Goal: Task Accomplishment & Management: Manage account settings

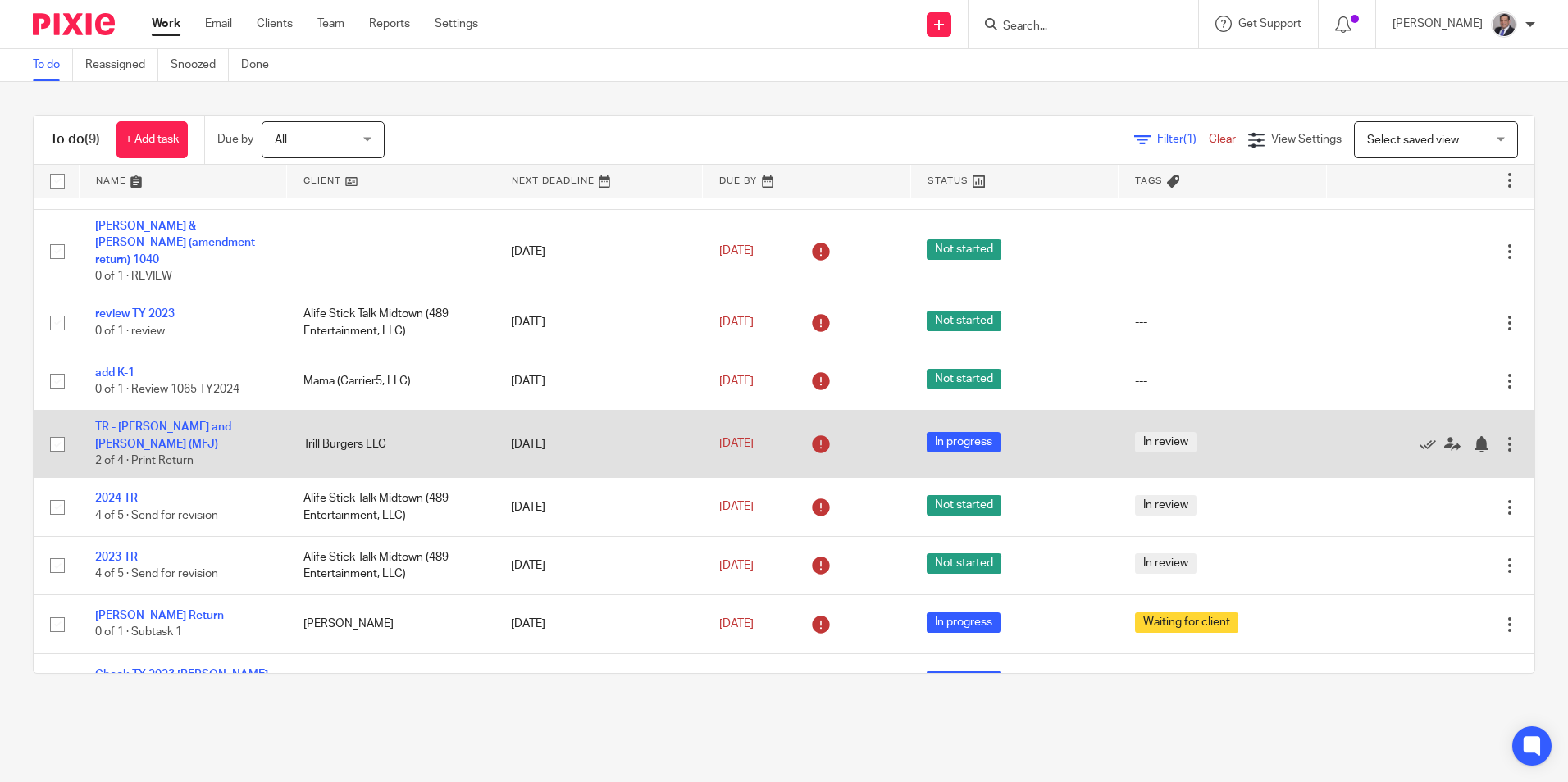
scroll to position [69, 0]
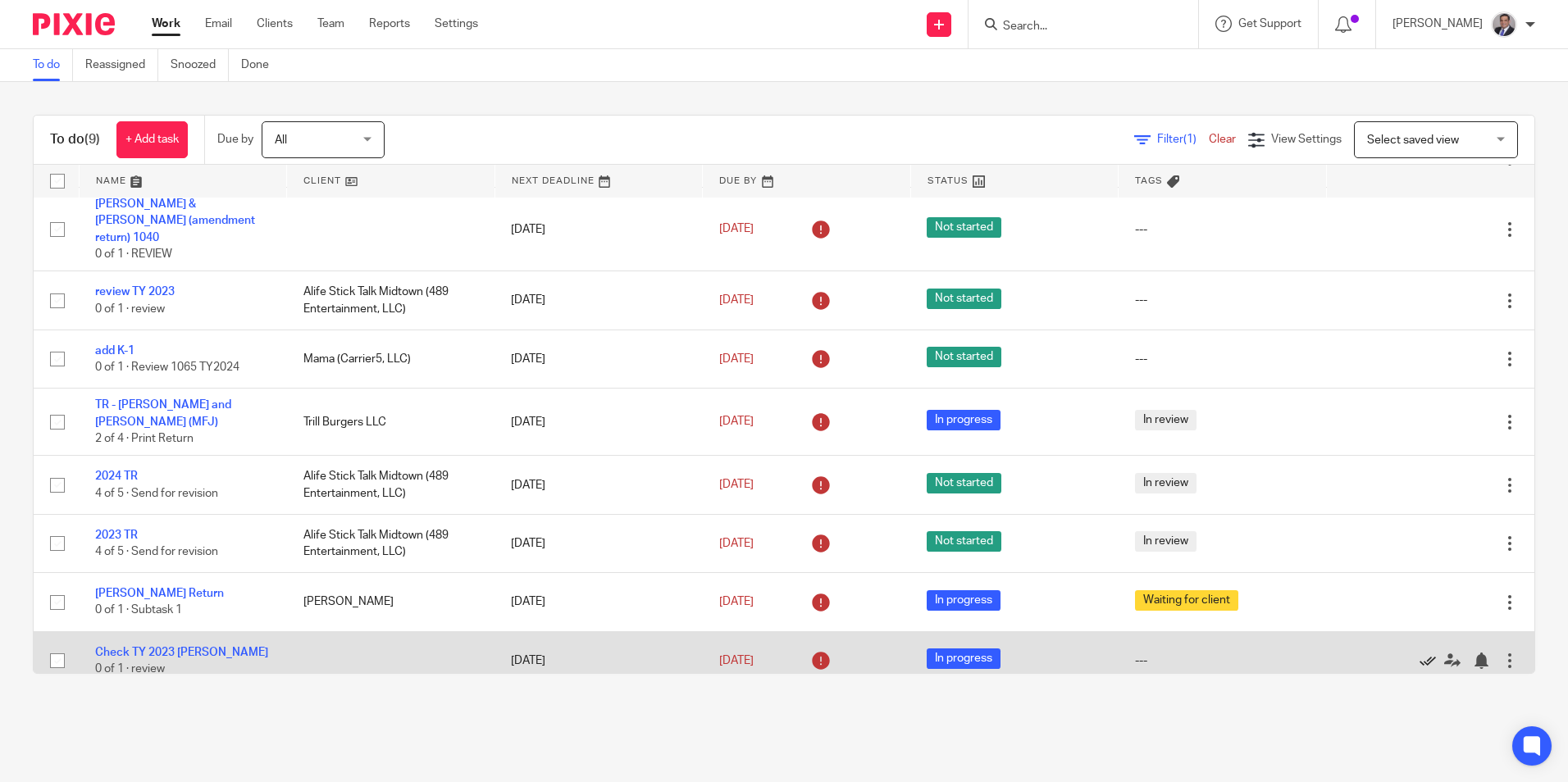
click at [971, 652] on icon at bounding box center [1427, 660] width 17 height 17
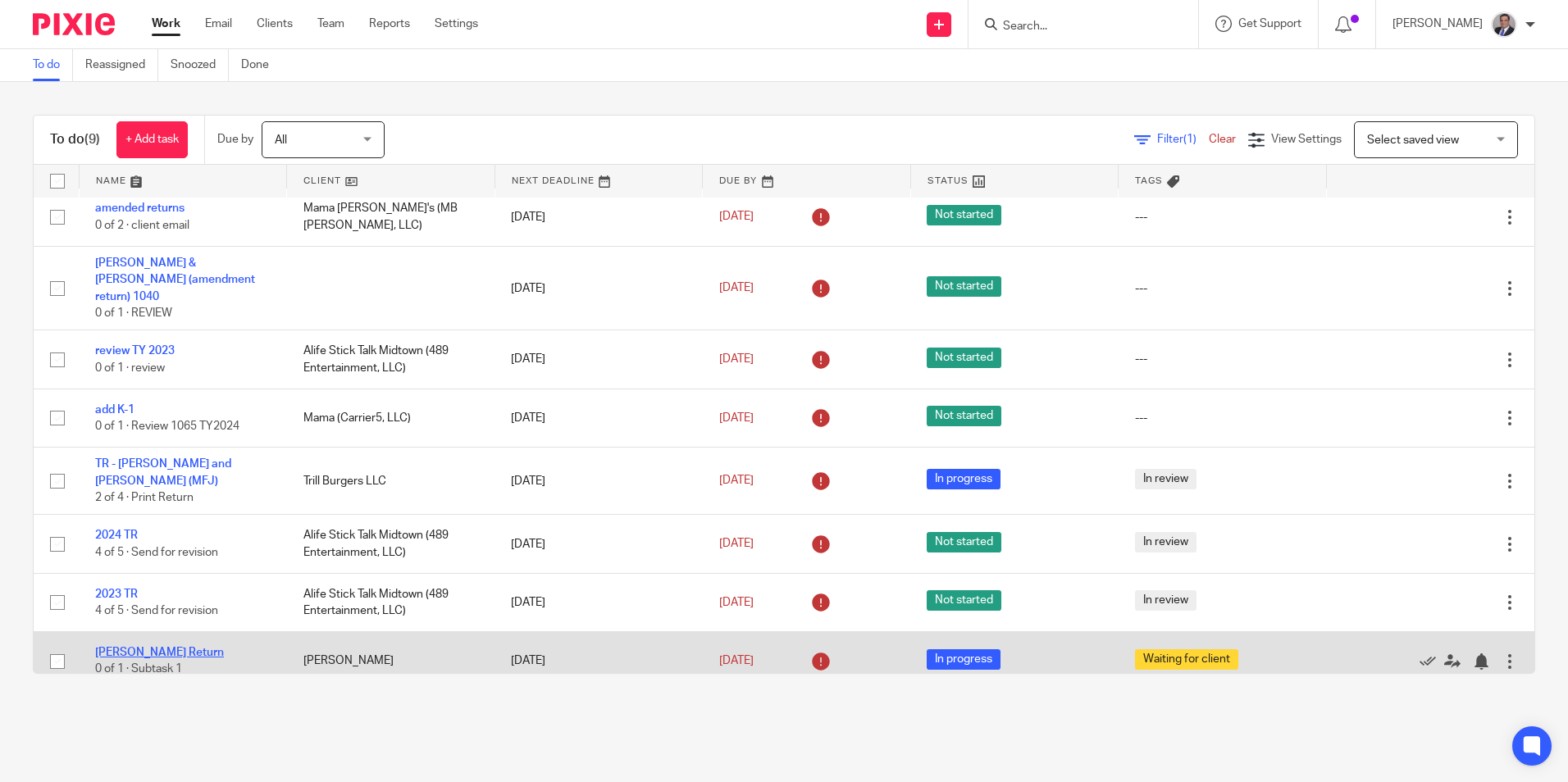
click at [153, 646] on link "[PERSON_NAME] Return" at bounding box center [159, 652] width 129 height 11
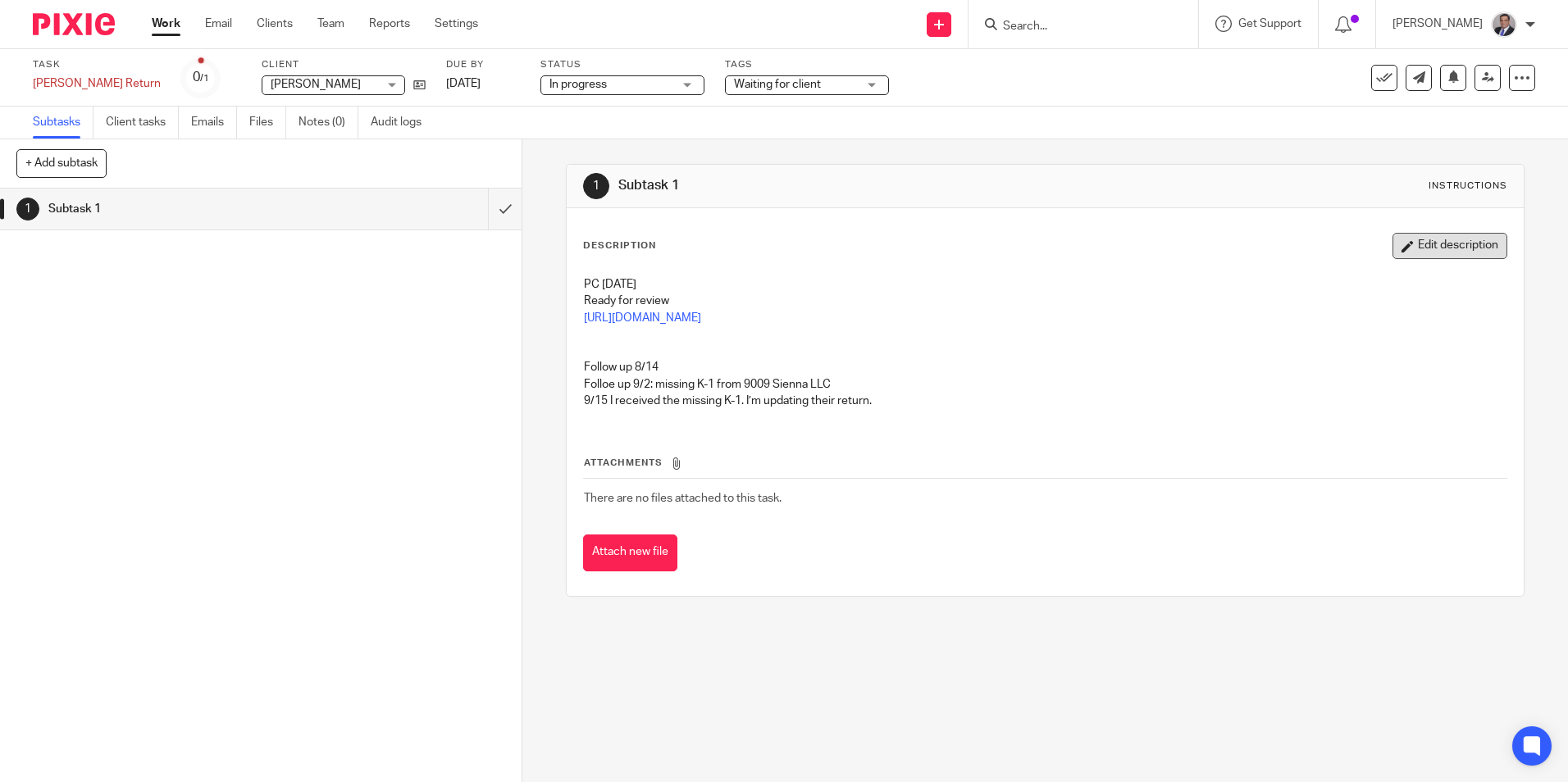
click at [1417, 255] on button "Edit description" at bounding box center [1449, 246] width 115 height 26
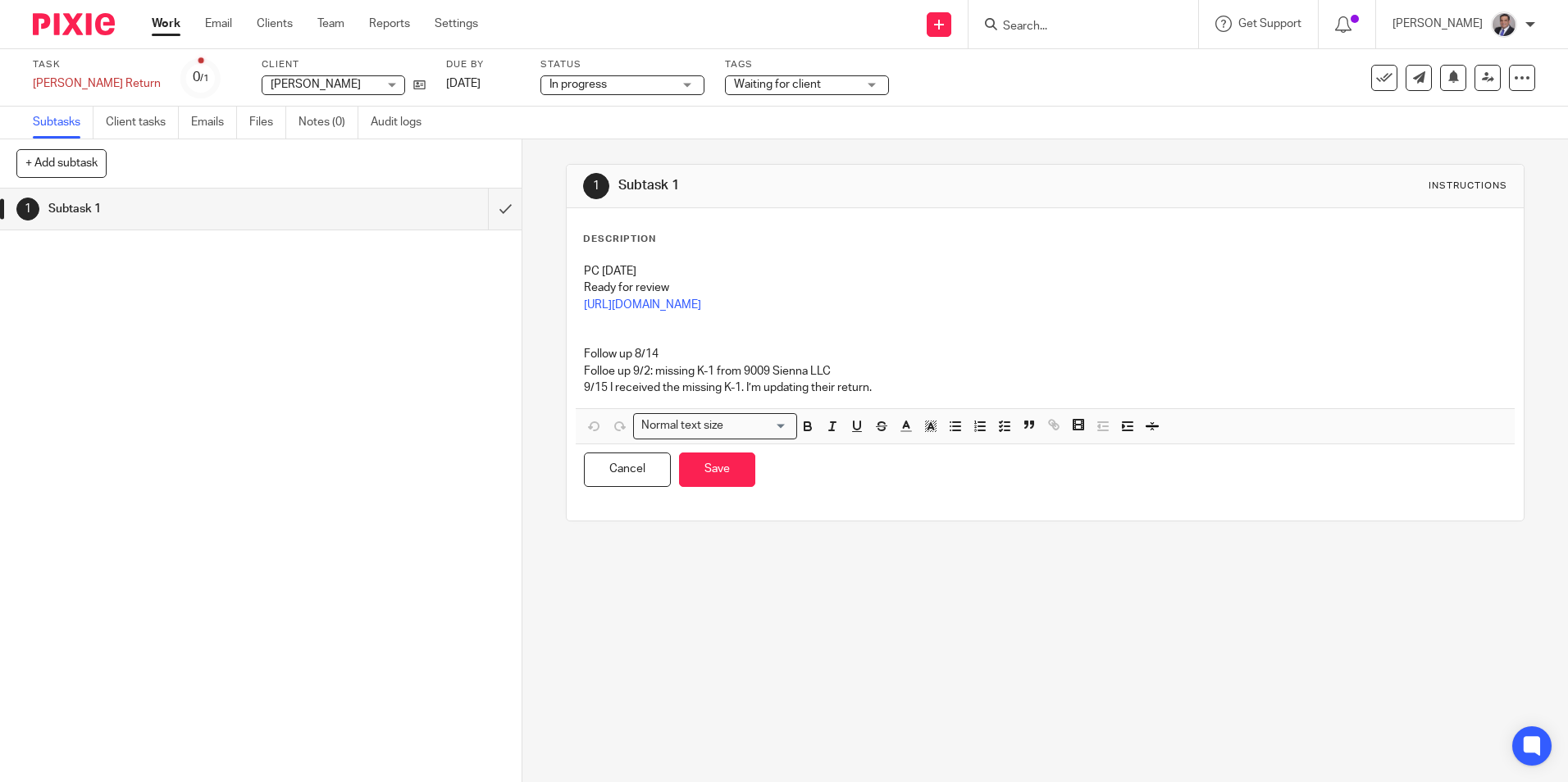
click at [590, 250] on div "Description PC 9/16/2024 Ready for review https://3.basecamp.com/5341776/bucket…" at bounding box center [1044, 364] width 923 height 263
click at [596, 265] on p "PC 9/16/2024" at bounding box center [1044, 271] width 922 height 17
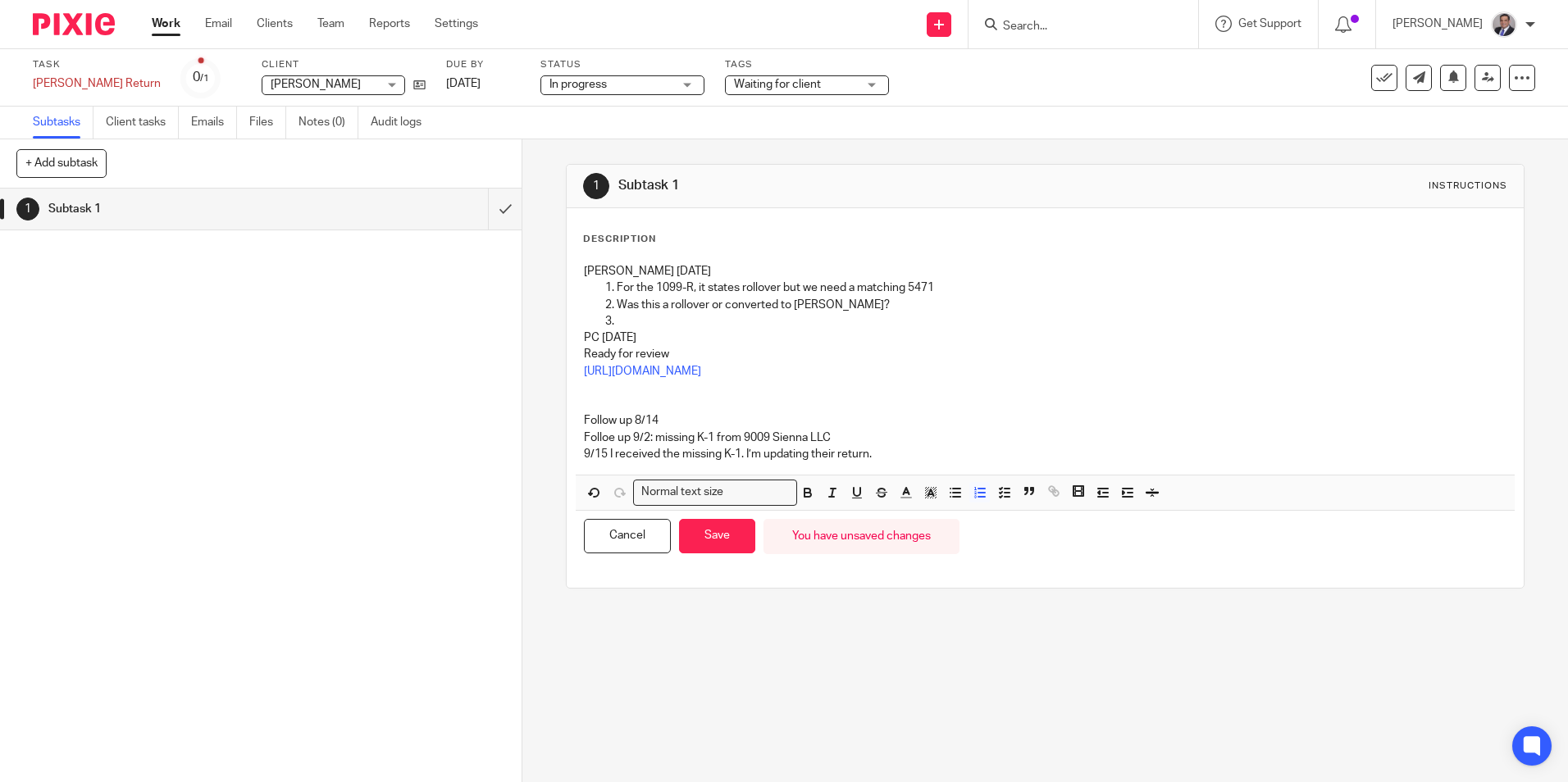
click at [623, 321] on p at bounding box center [1061, 321] width 889 height 17
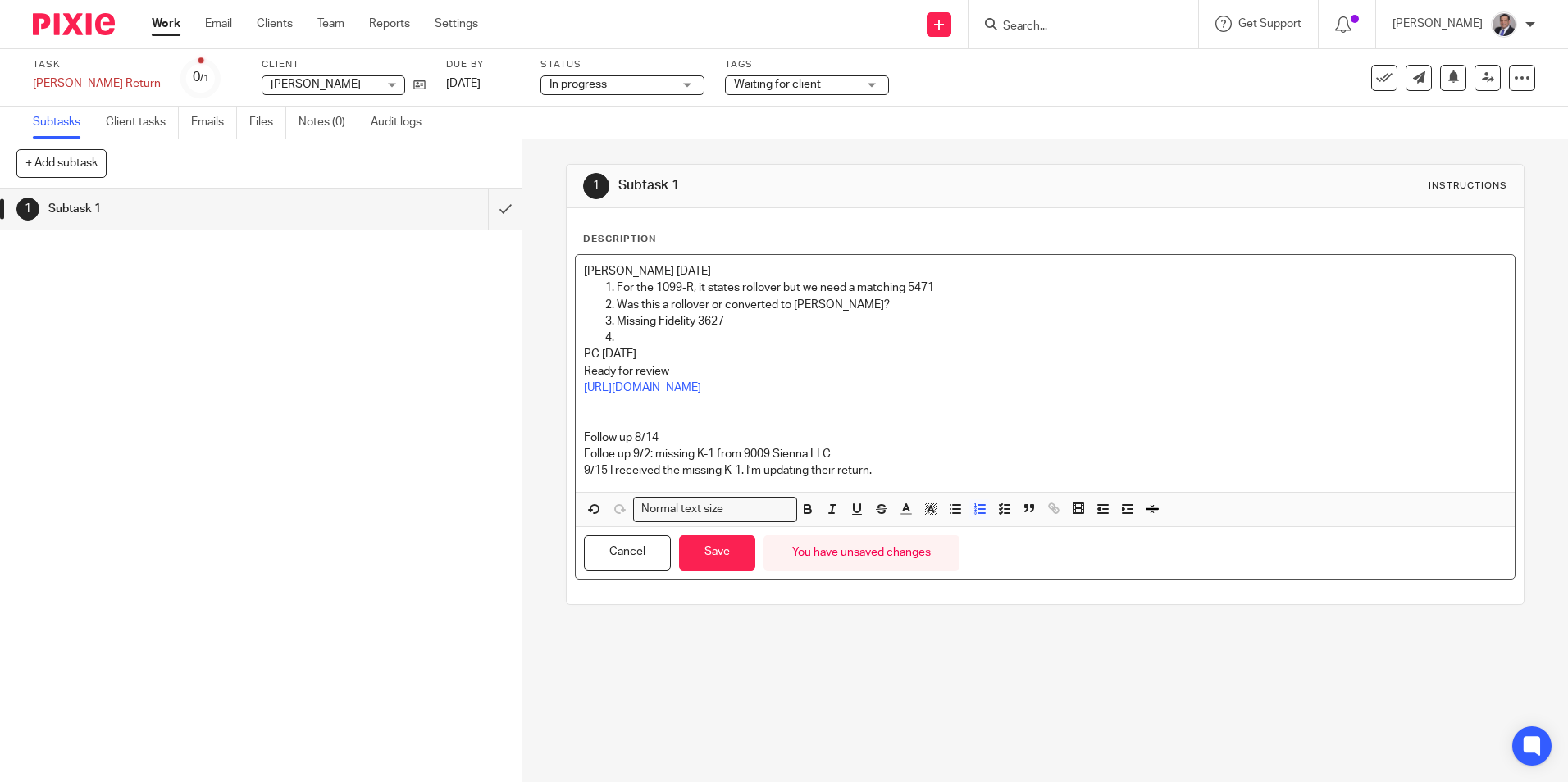
click at [642, 336] on p at bounding box center [1061, 337] width 889 height 17
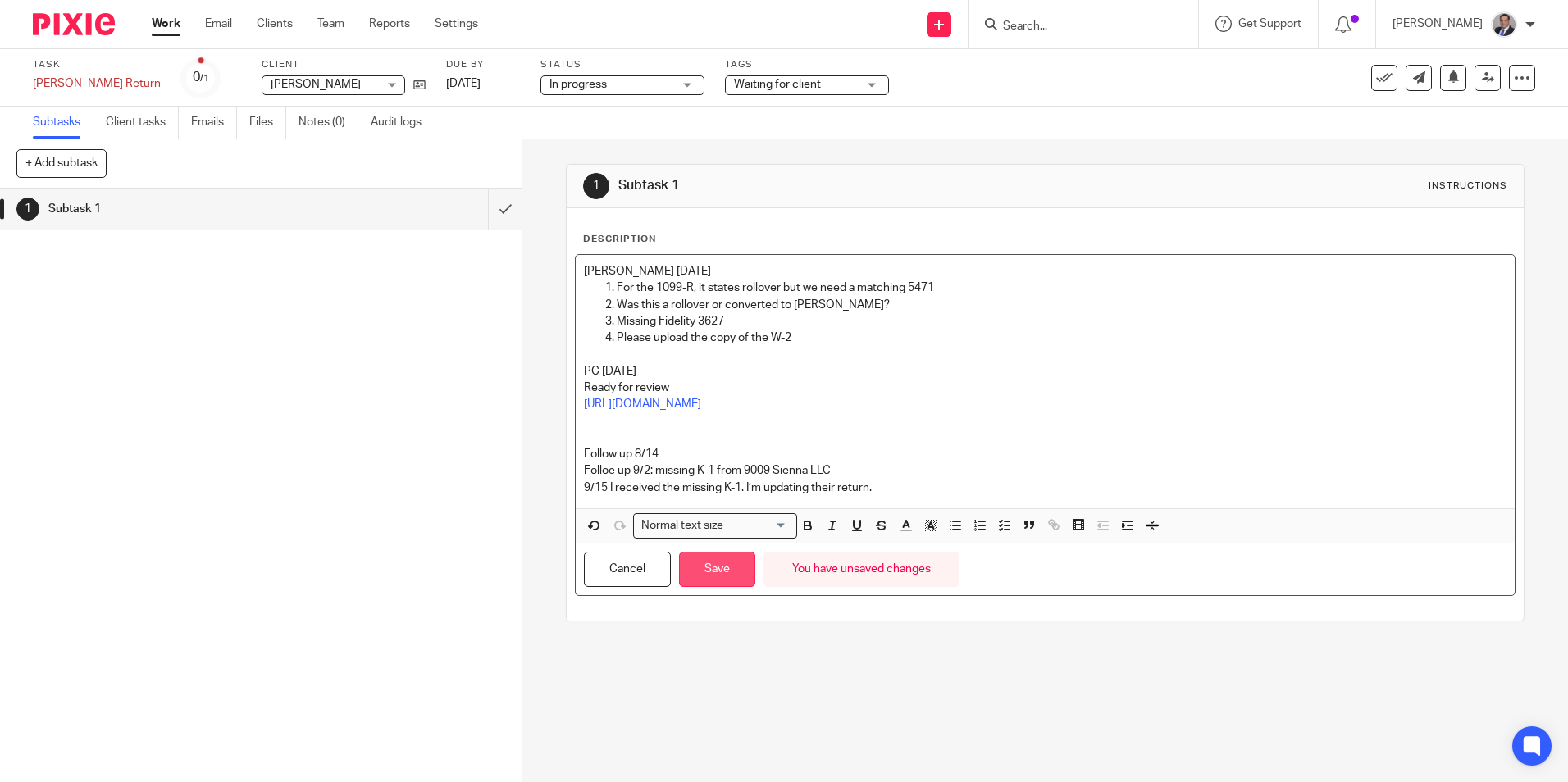
click at [703, 574] on button "Save" at bounding box center [717, 569] width 76 height 35
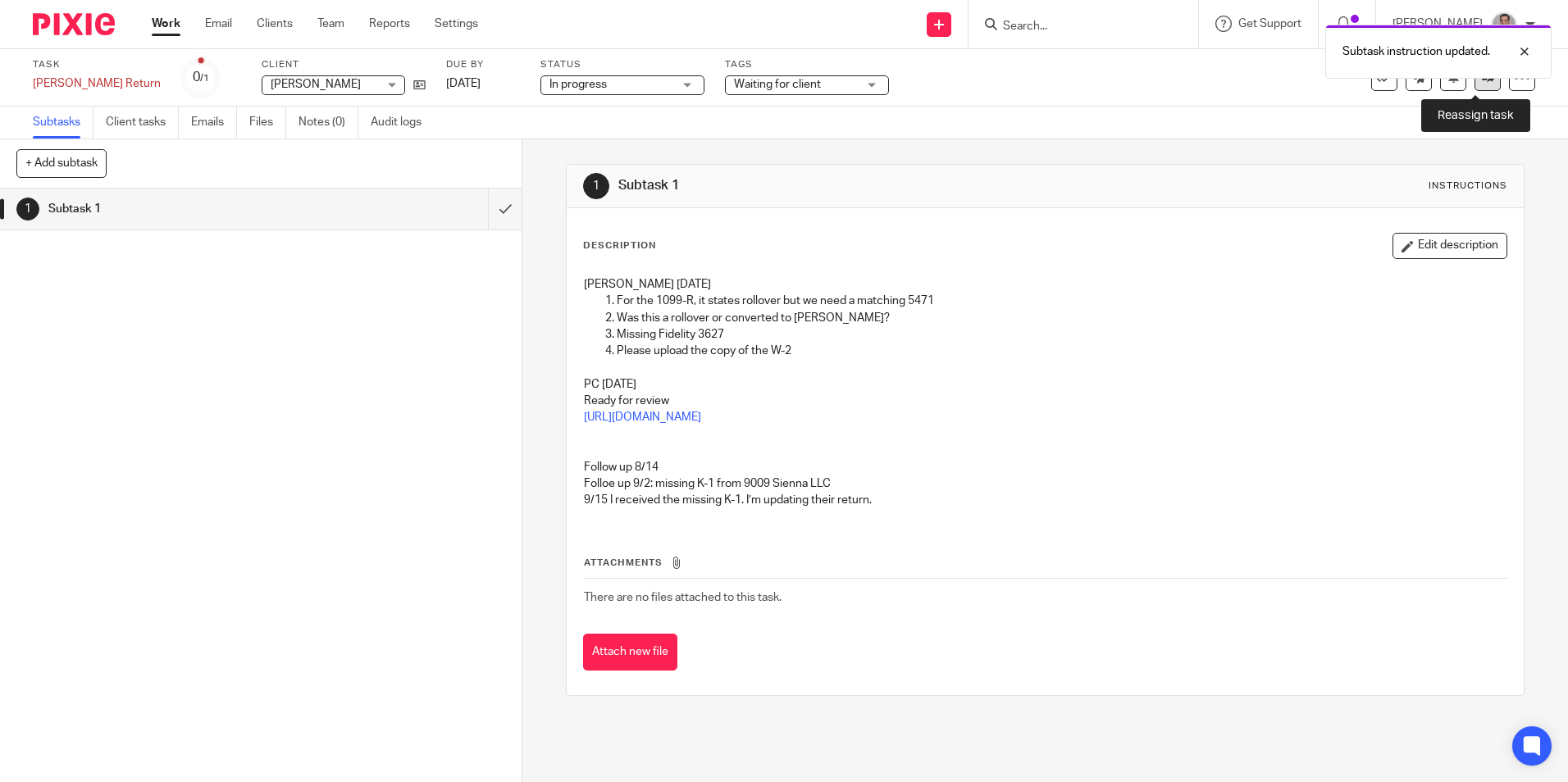
click at [1483, 87] on link at bounding box center [1487, 78] width 26 height 26
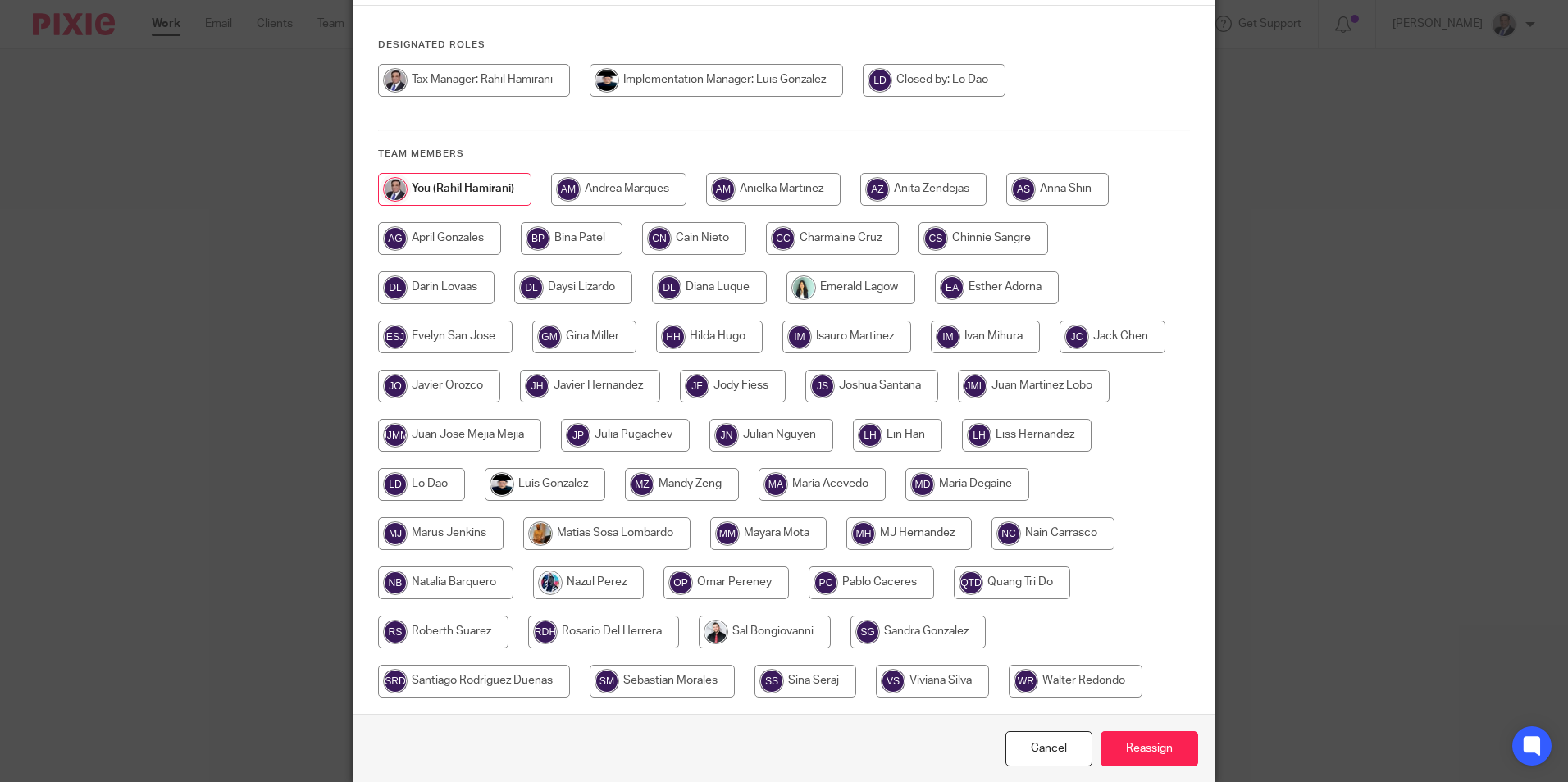
scroll to position [246, 0]
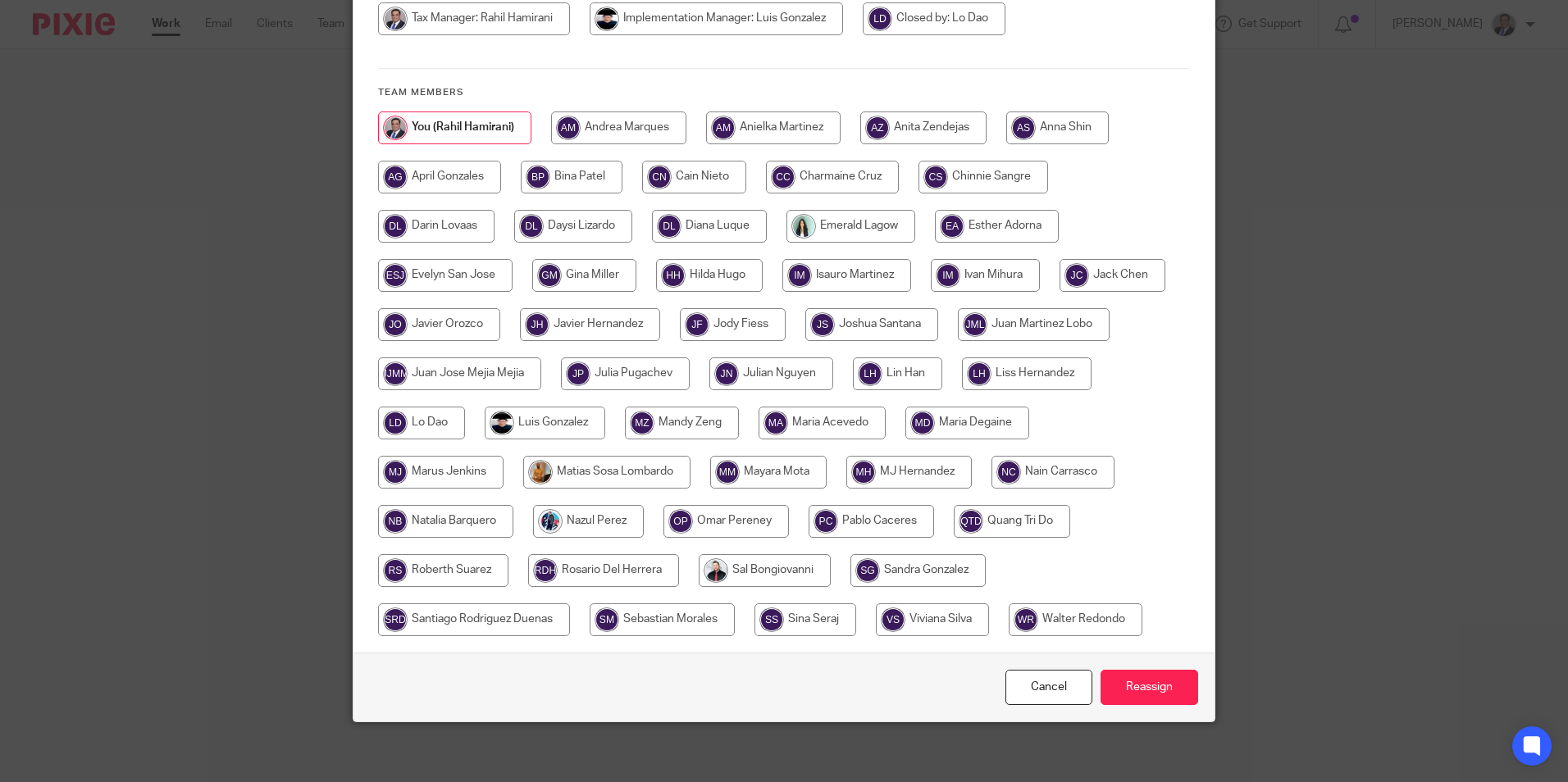
click at [887, 522] on input "radio" at bounding box center [871, 521] width 125 height 32
radio input "true"
click at [1142, 688] on input "Reassign" at bounding box center [1148, 687] width 97 height 35
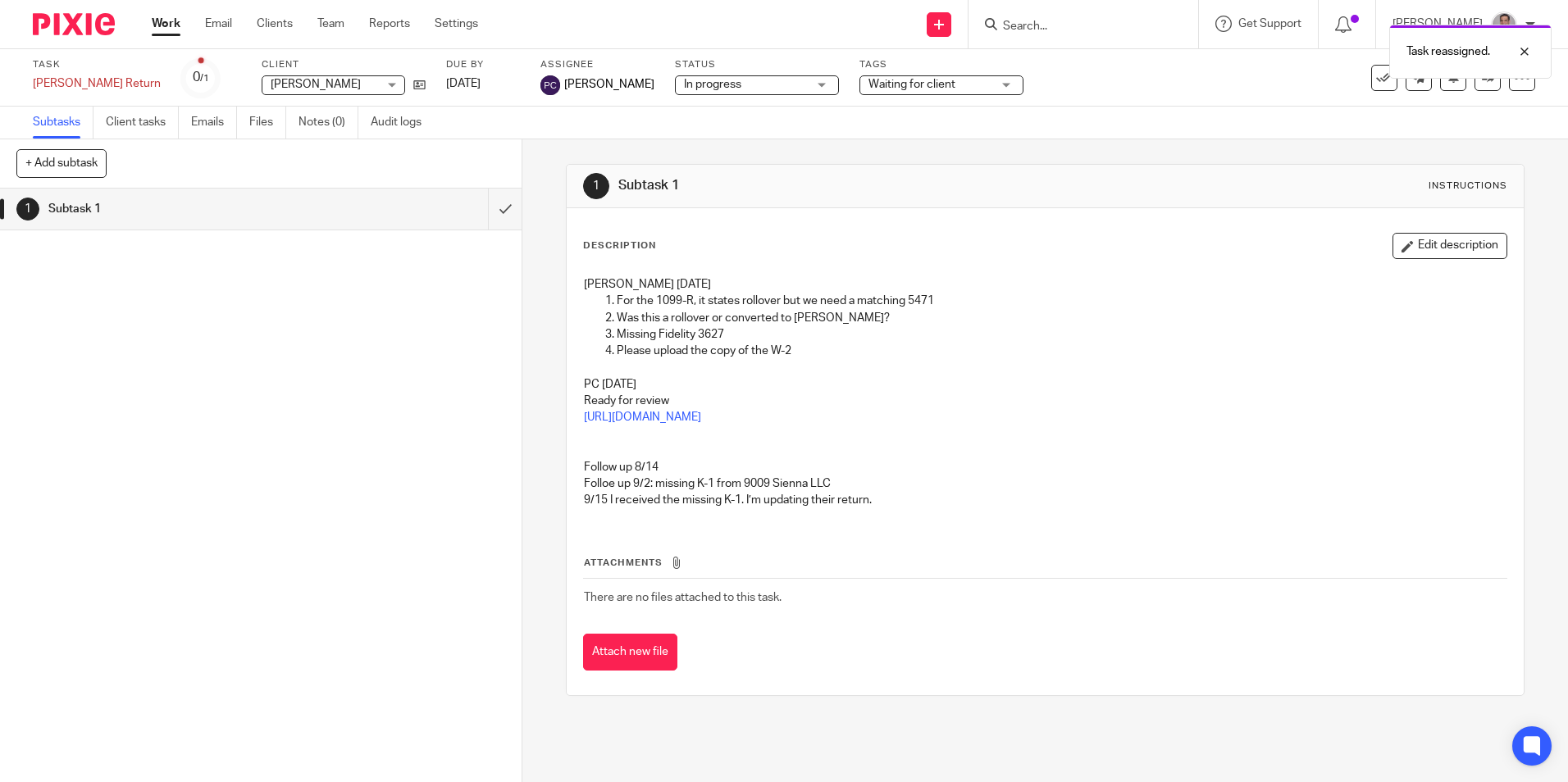
click at [166, 24] on link "Work" at bounding box center [166, 24] width 29 height 17
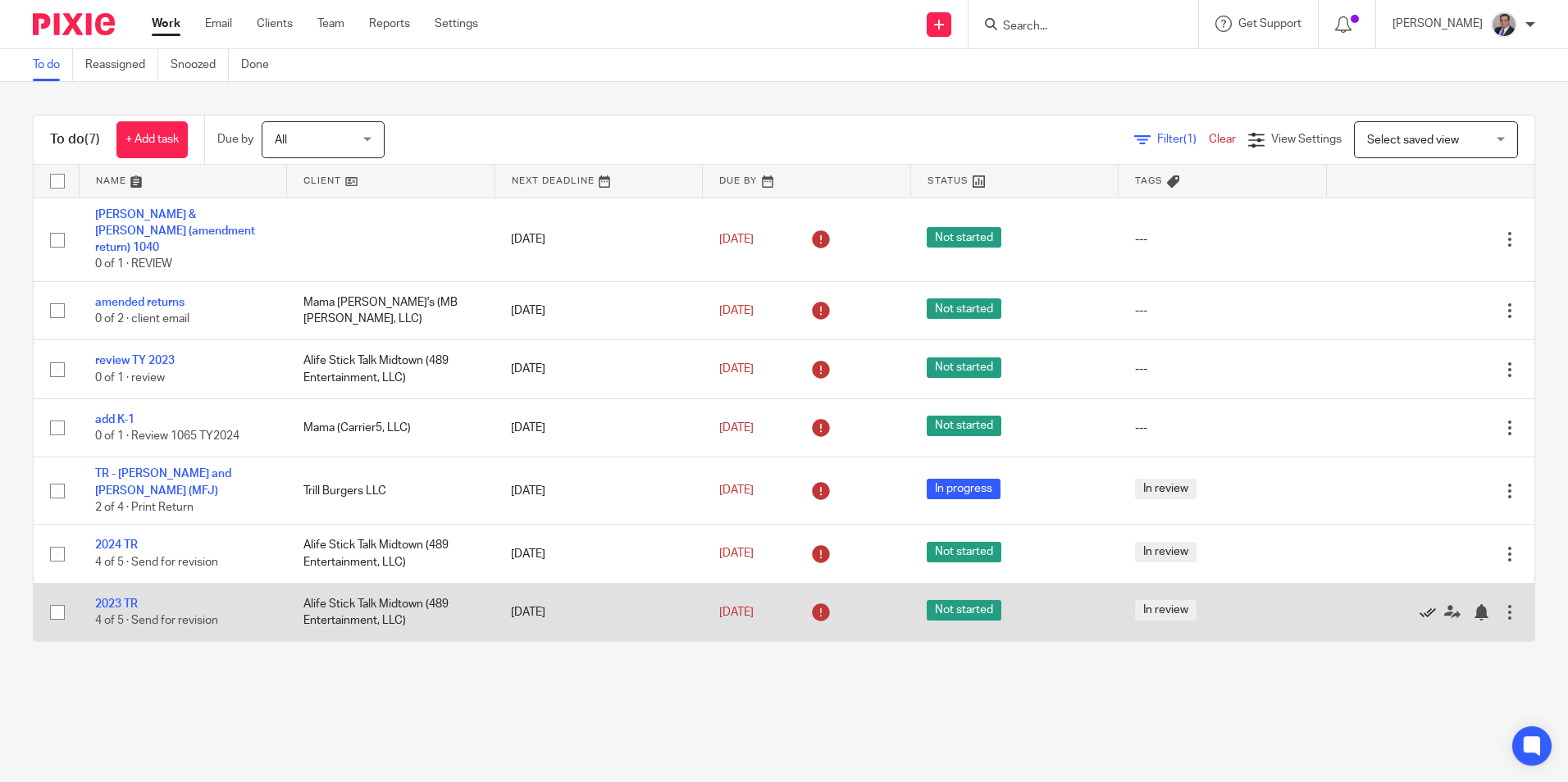
click at [1419, 604] on icon at bounding box center [1427, 612] width 17 height 17
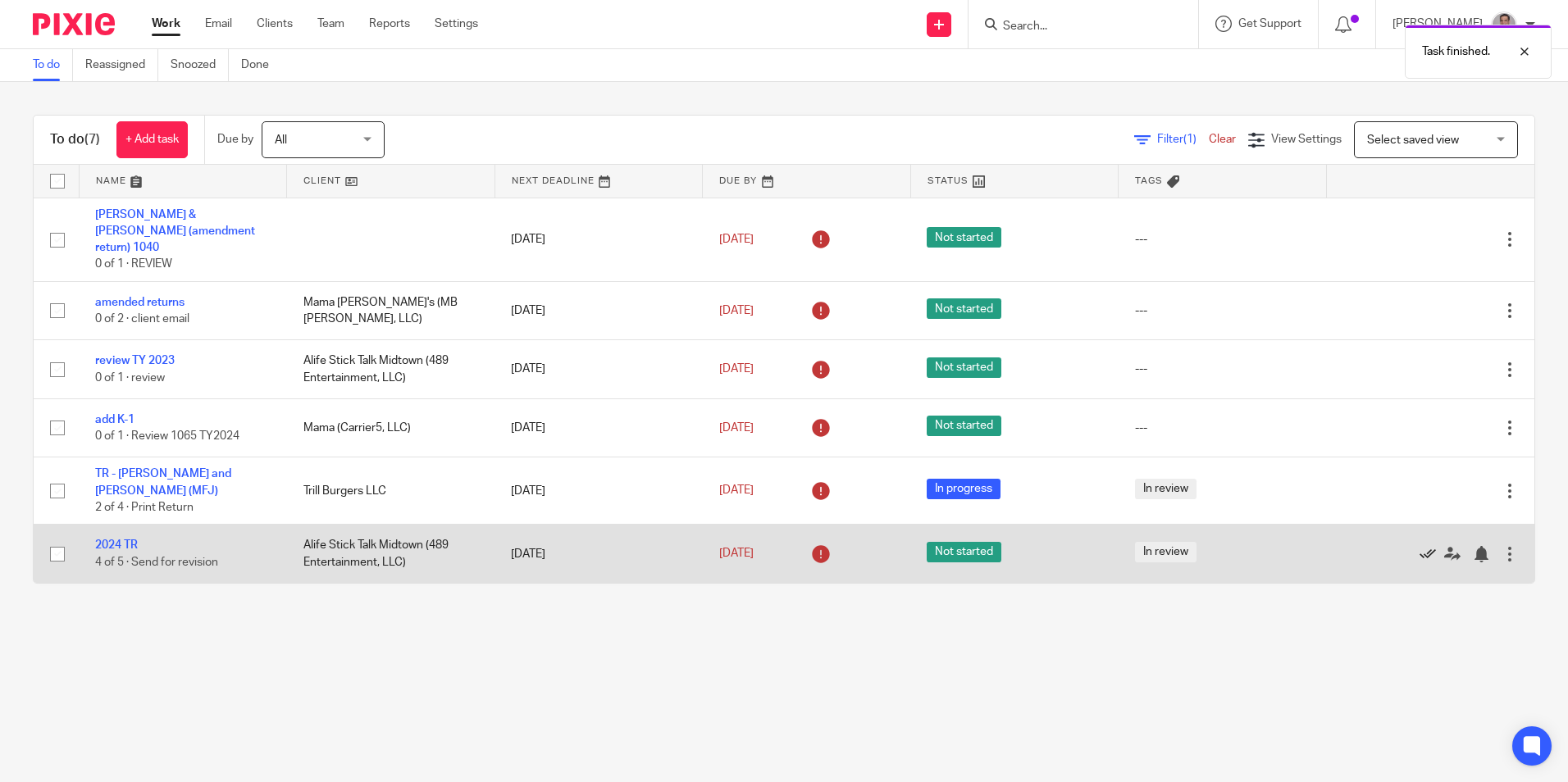
click at [1419, 546] on icon at bounding box center [1427, 553] width 17 height 17
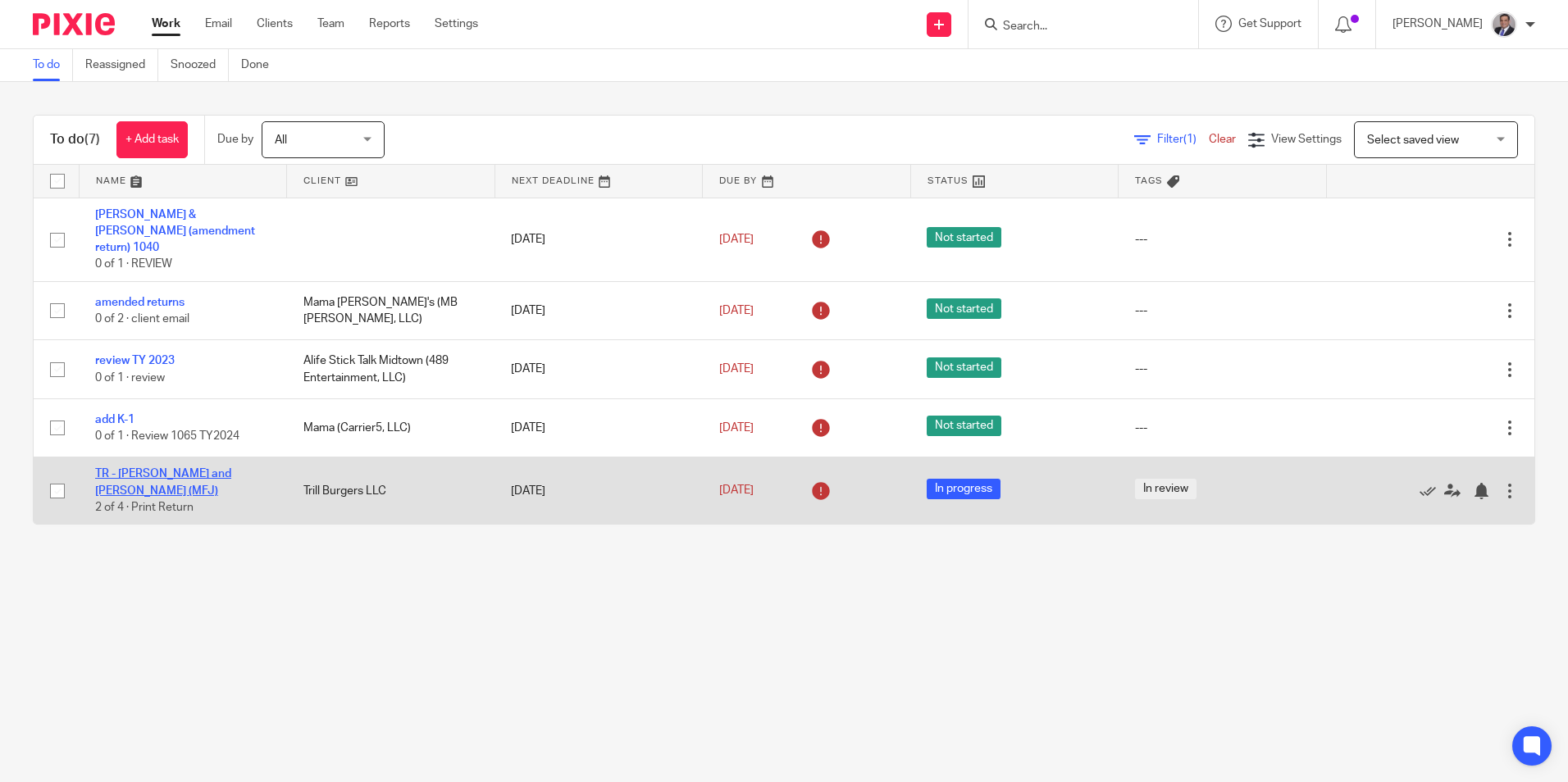
click at [179, 468] on link "TR - Nick Scurfield and Hannah (MFJ)" at bounding box center [163, 482] width 136 height 28
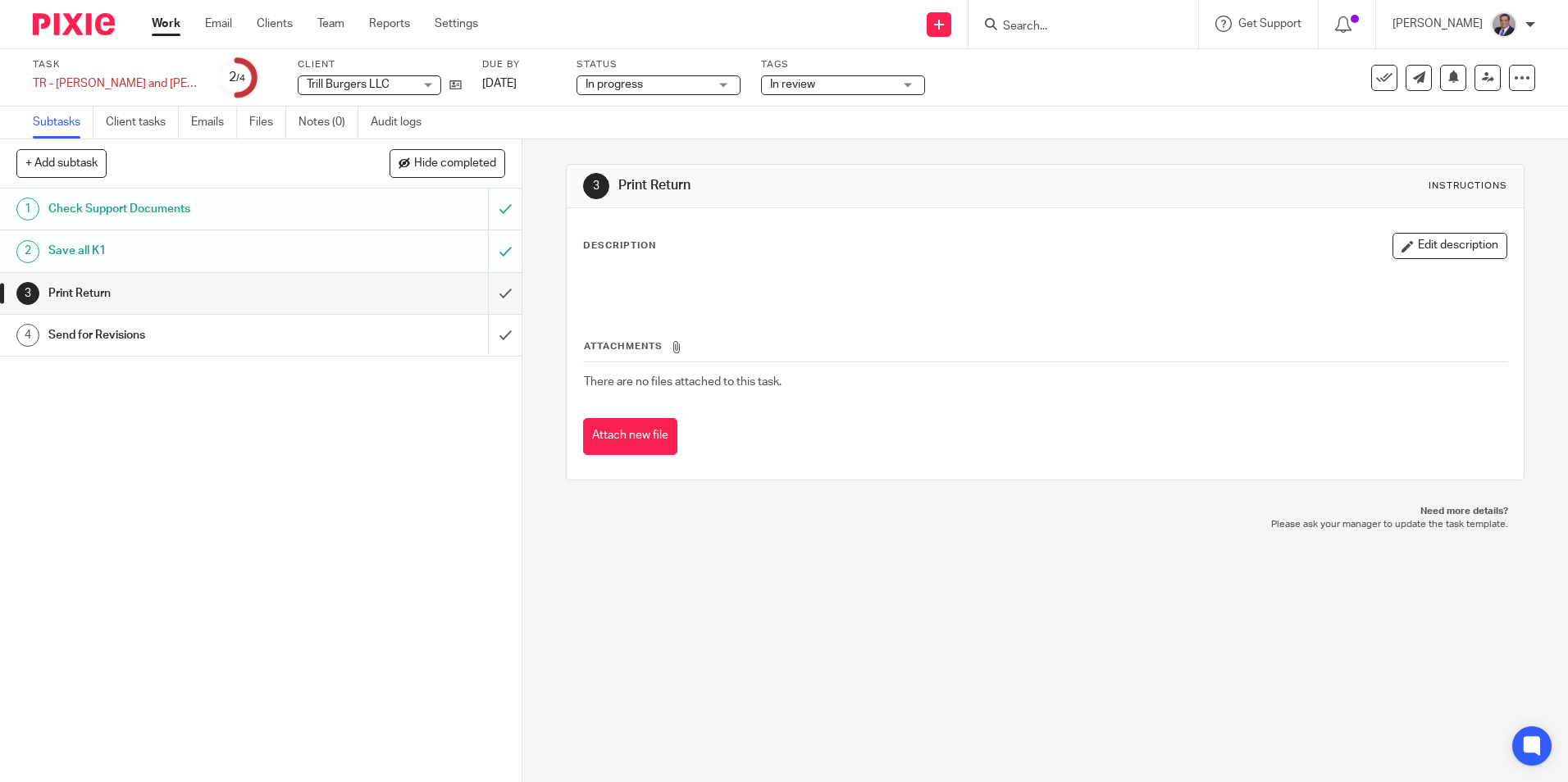
click at [201, 87] on div "Task TR - Nick Scurfield and Hannah (MFJ) Save TR - Nick Scurfield and Hannah (…" at bounding box center [658, 77] width 1252 height 39
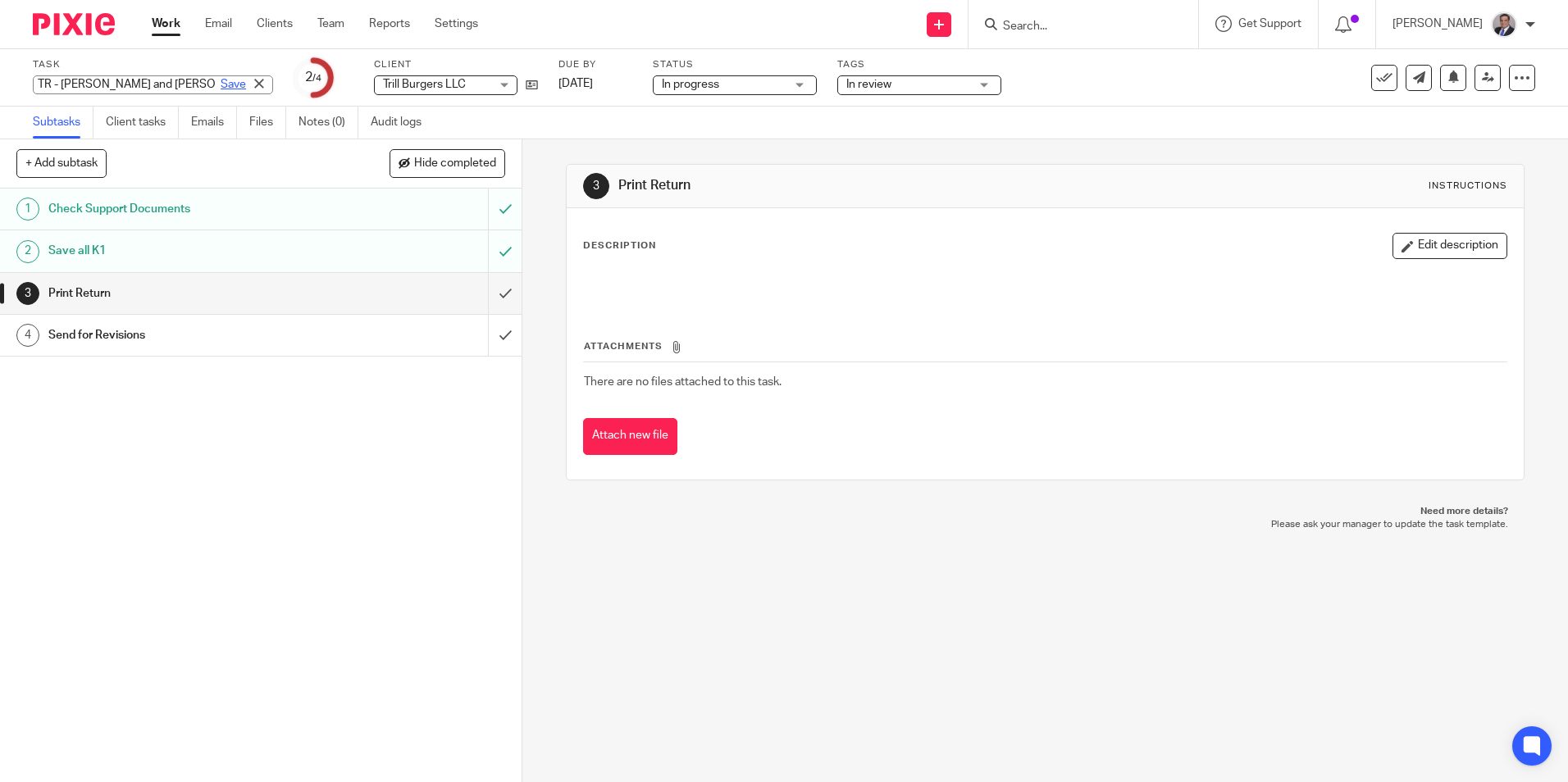
click at [201, 83] on div "TR - Nick Scurfield and Hannah (MFJ) Save TR - Nick Scurfield and Hannah (MFJ)" at bounding box center [152, 85] width 240 height 19
type input "TR - Nick Scurfield (MFS)"
click at [221, 80] on link "Save" at bounding box center [233, 84] width 25 height 17
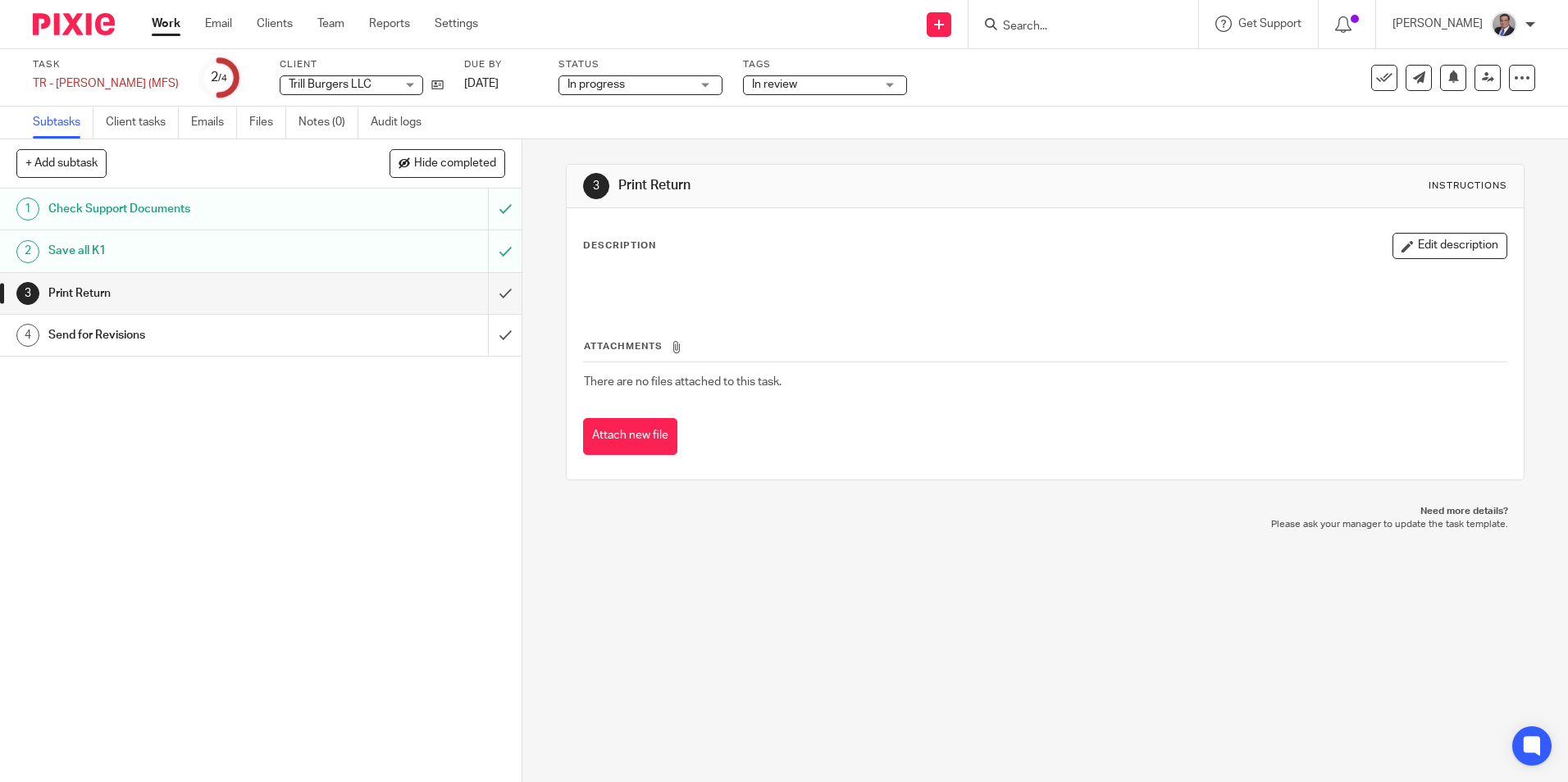
click at [160, 23] on link "Work" at bounding box center [166, 24] width 29 height 17
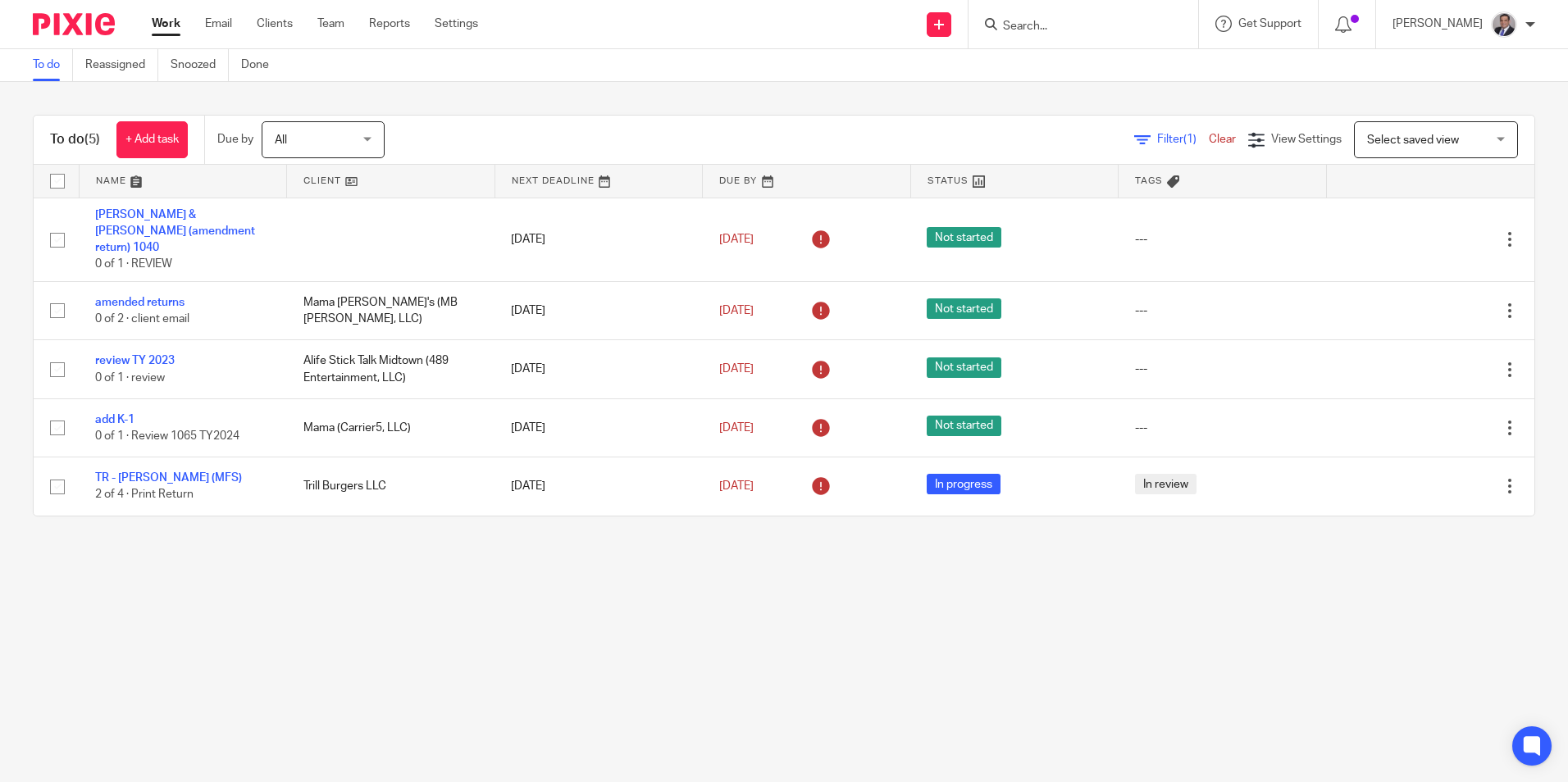
click at [161, 29] on link "Work" at bounding box center [166, 24] width 29 height 17
click at [150, 142] on link "+ Add task" at bounding box center [152, 140] width 71 height 37
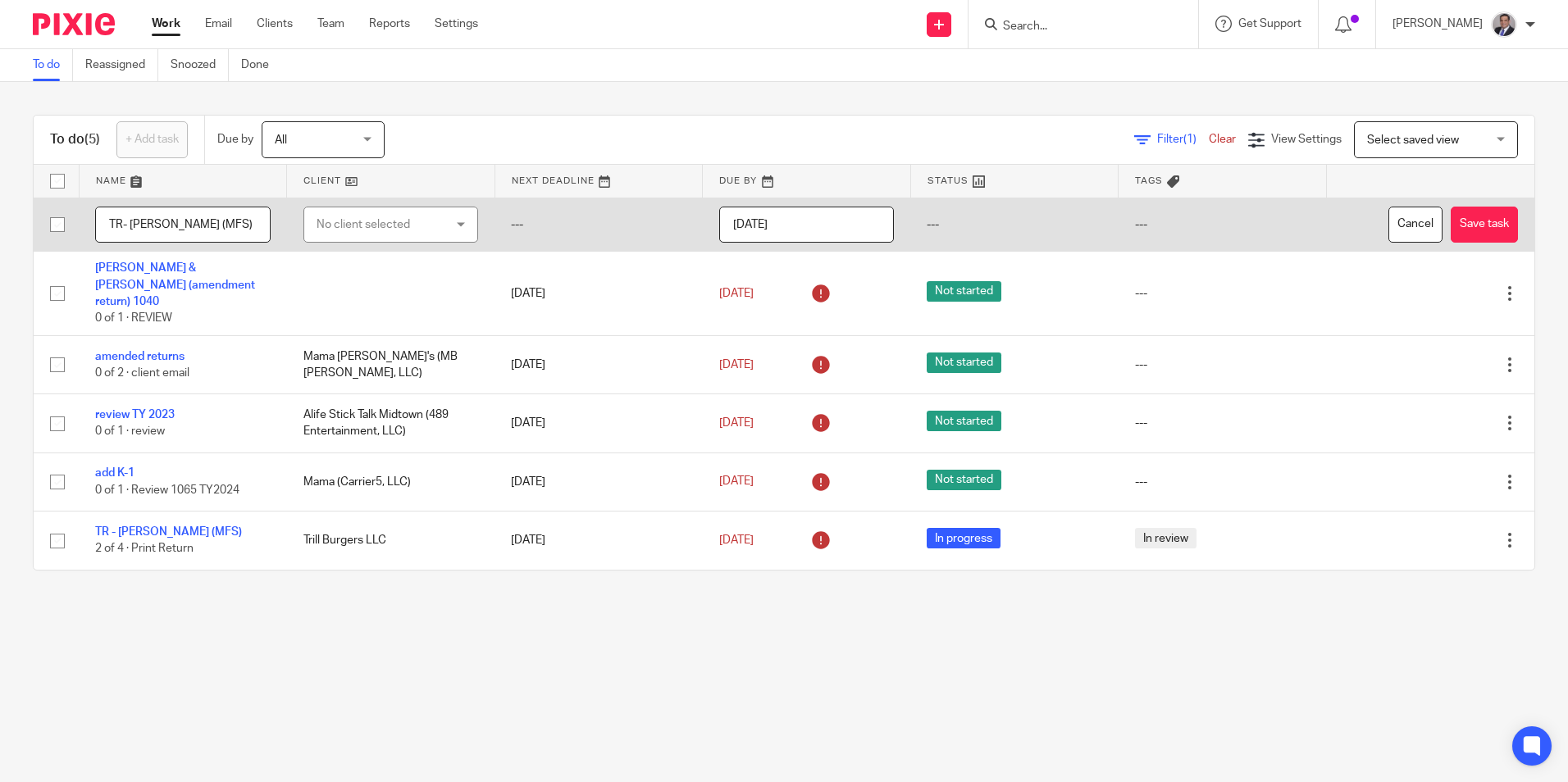
type input "TR- [PERSON_NAME] (MFS)"
click at [391, 228] on div "No client selected" at bounding box center [380, 224] width 129 height 34
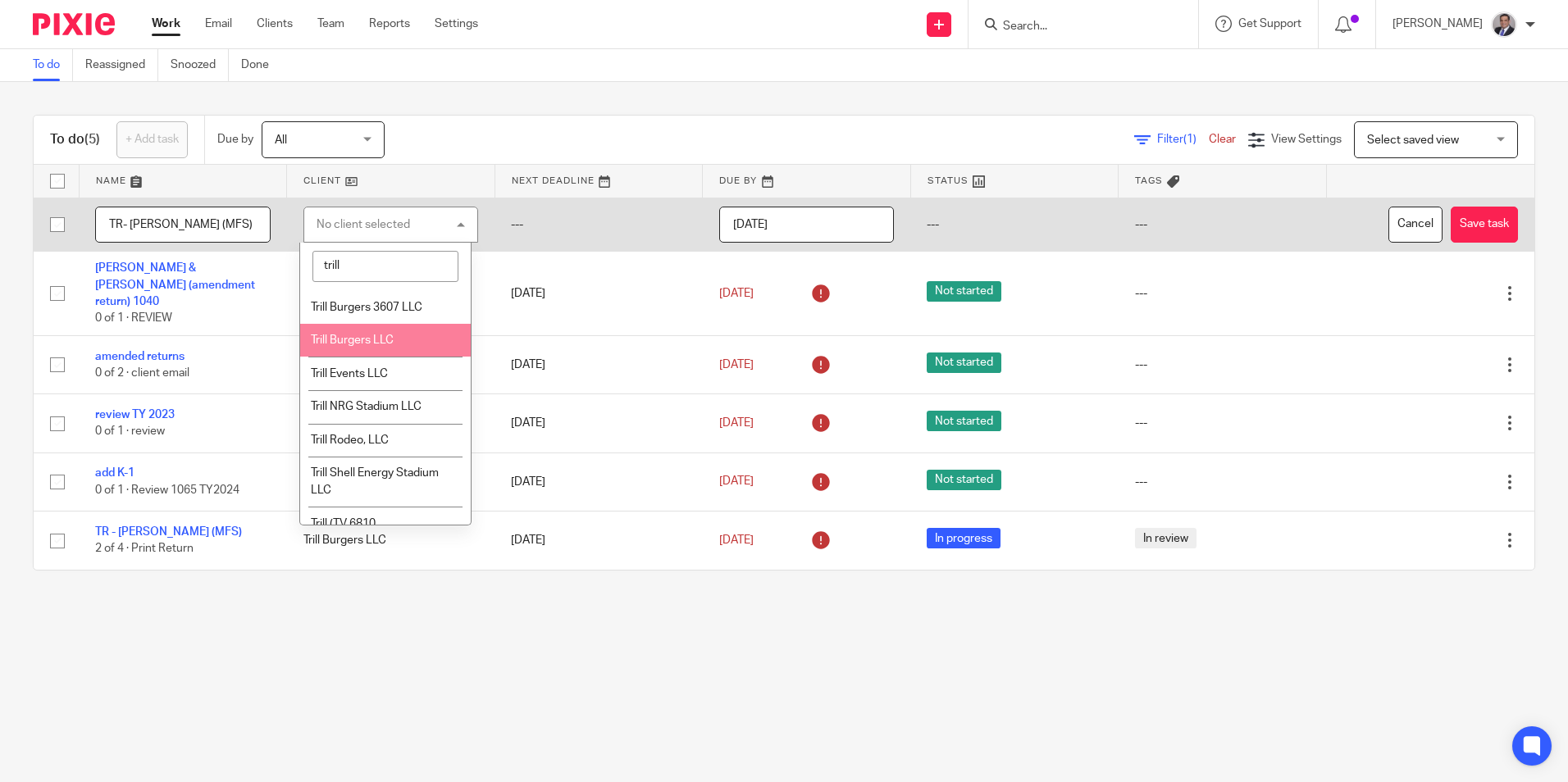
type input "trill"
click at [319, 331] on li "Trill Burgers LLC" at bounding box center [385, 341] width 170 height 33
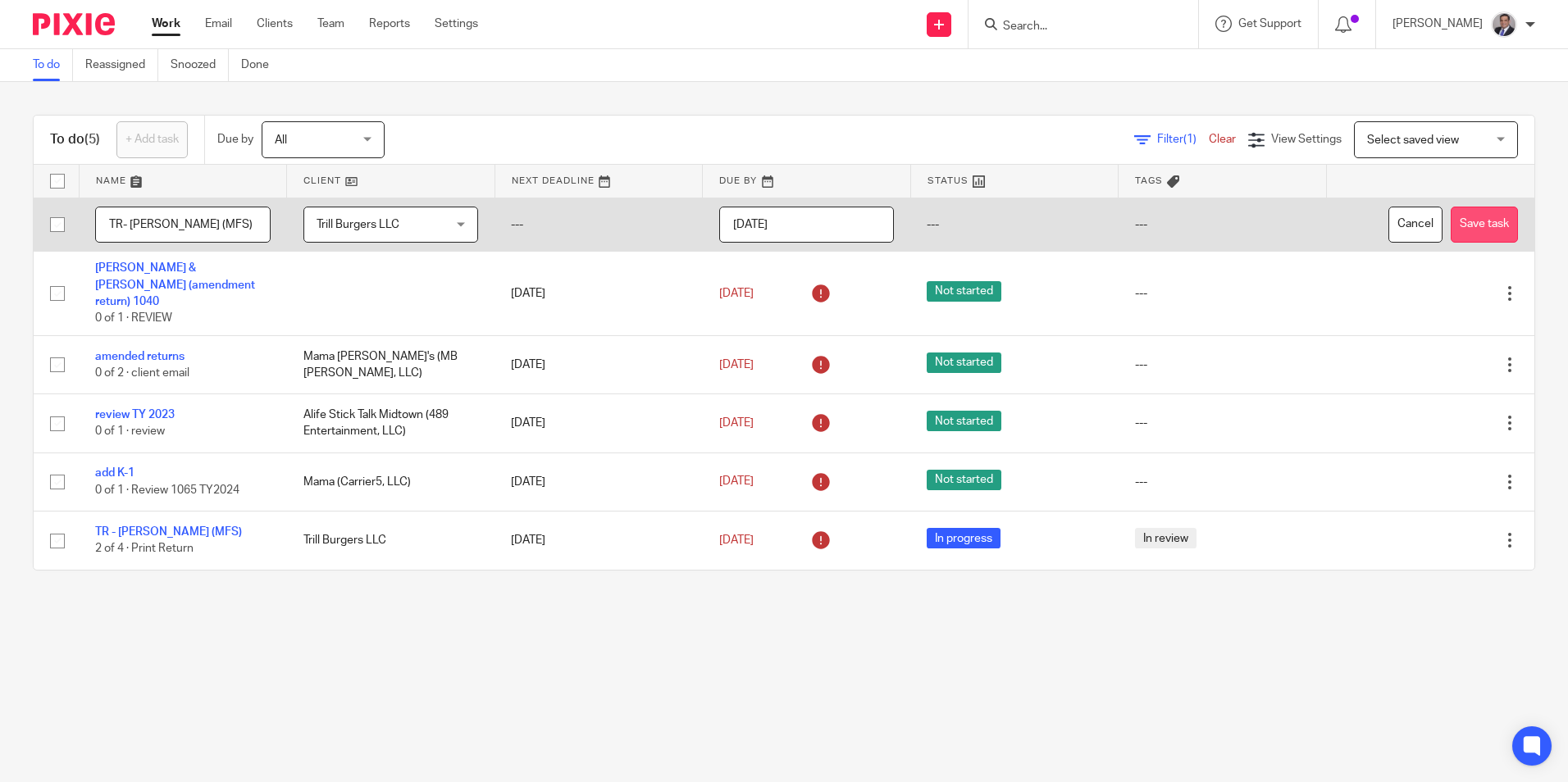
click at [1466, 222] on button "Save task" at bounding box center [1484, 225] width 67 height 37
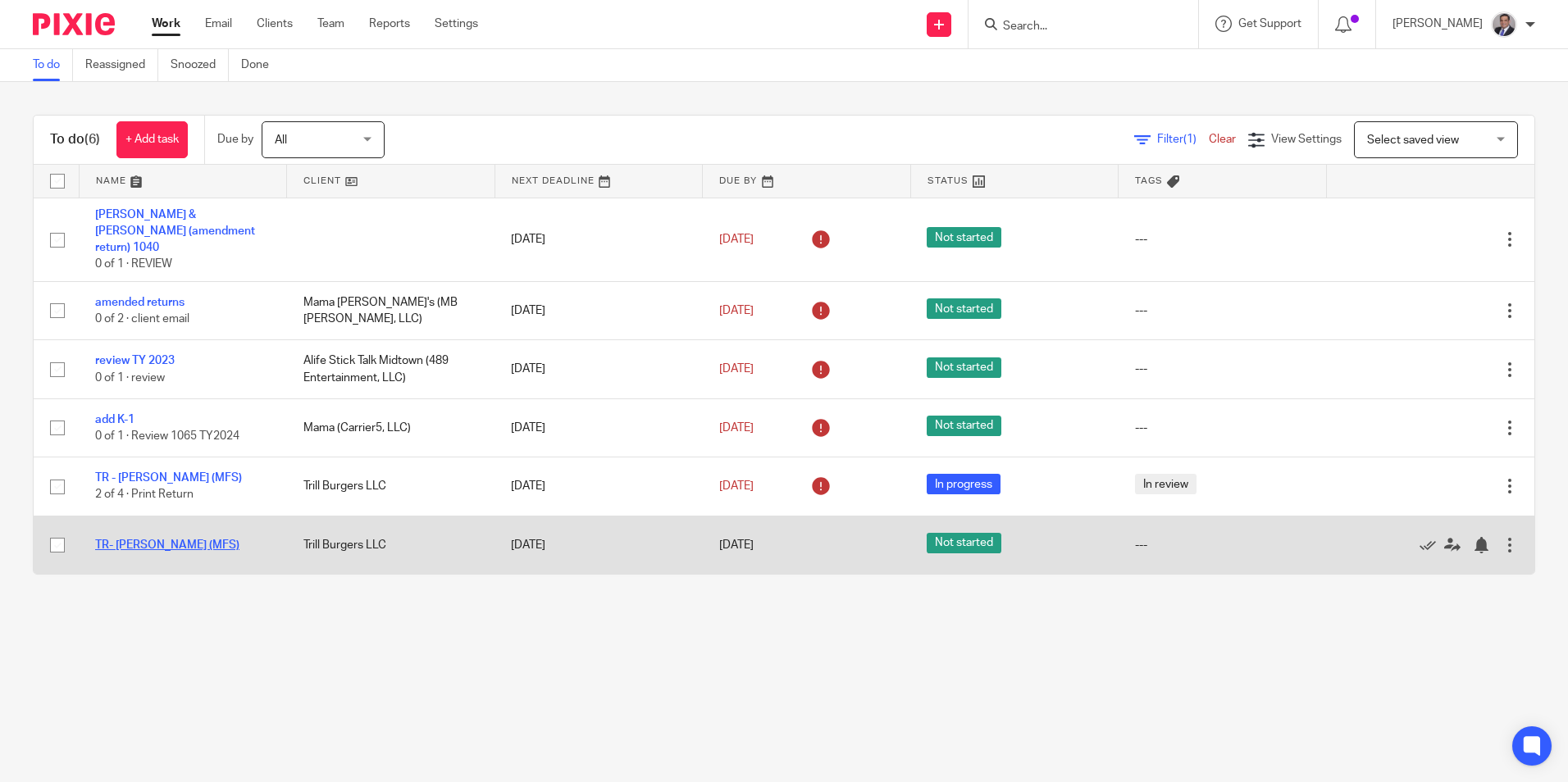
click at [166, 539] on link "TR- [PERSON_NAME] (MFS)" at bounding box center [167, 545] width 145 height 11
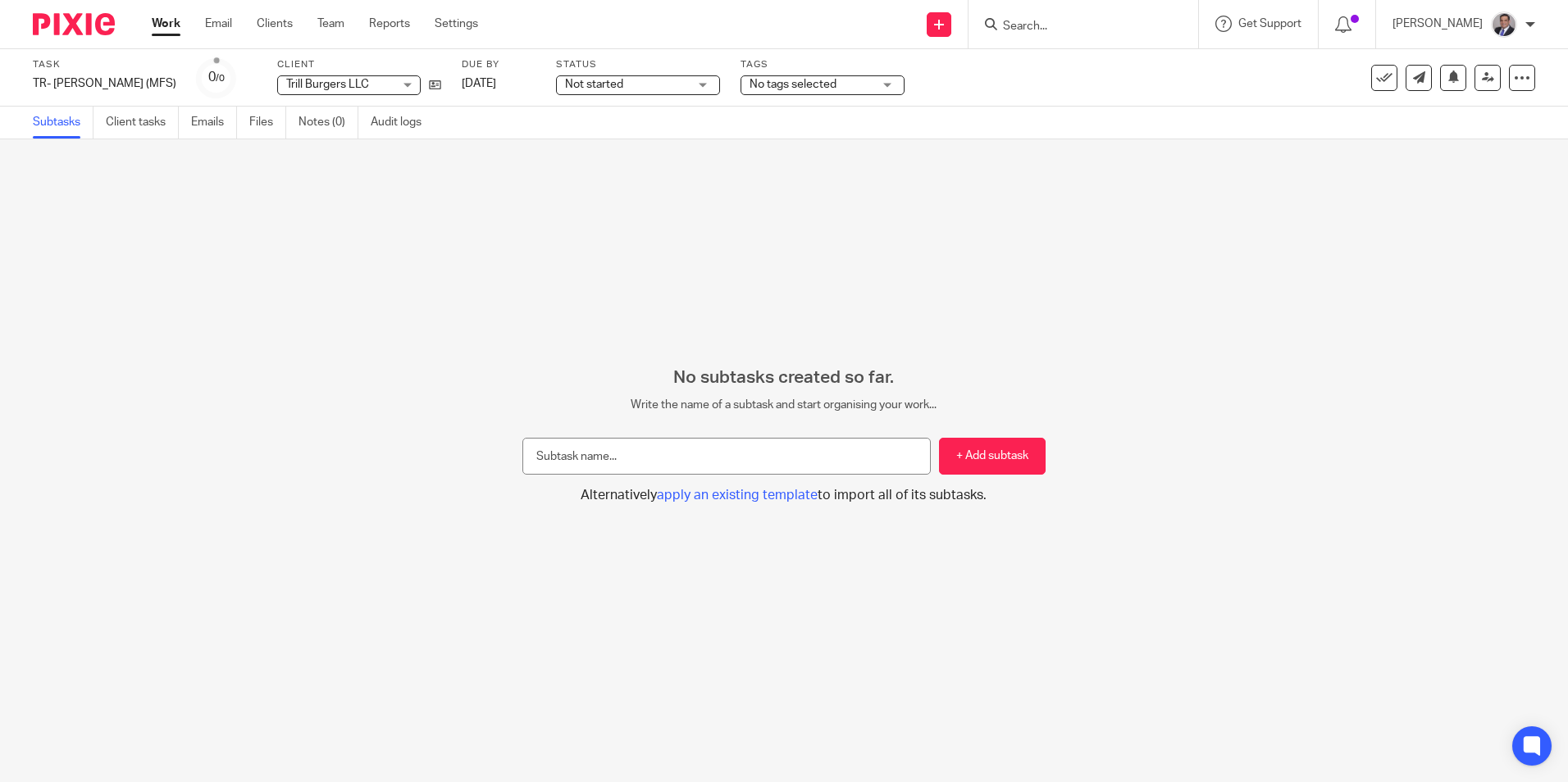
click at [653, 467] on input "text" at bounding box center [726, 456] width 408 height 37
click at [739, 462] on input "text" at bounding box center [726, 456] width 408 height 37
type input "Tax Review"
click at [997, 458] on button "+ Add subtask" at bounding box center [992, 456] width 107 height 37
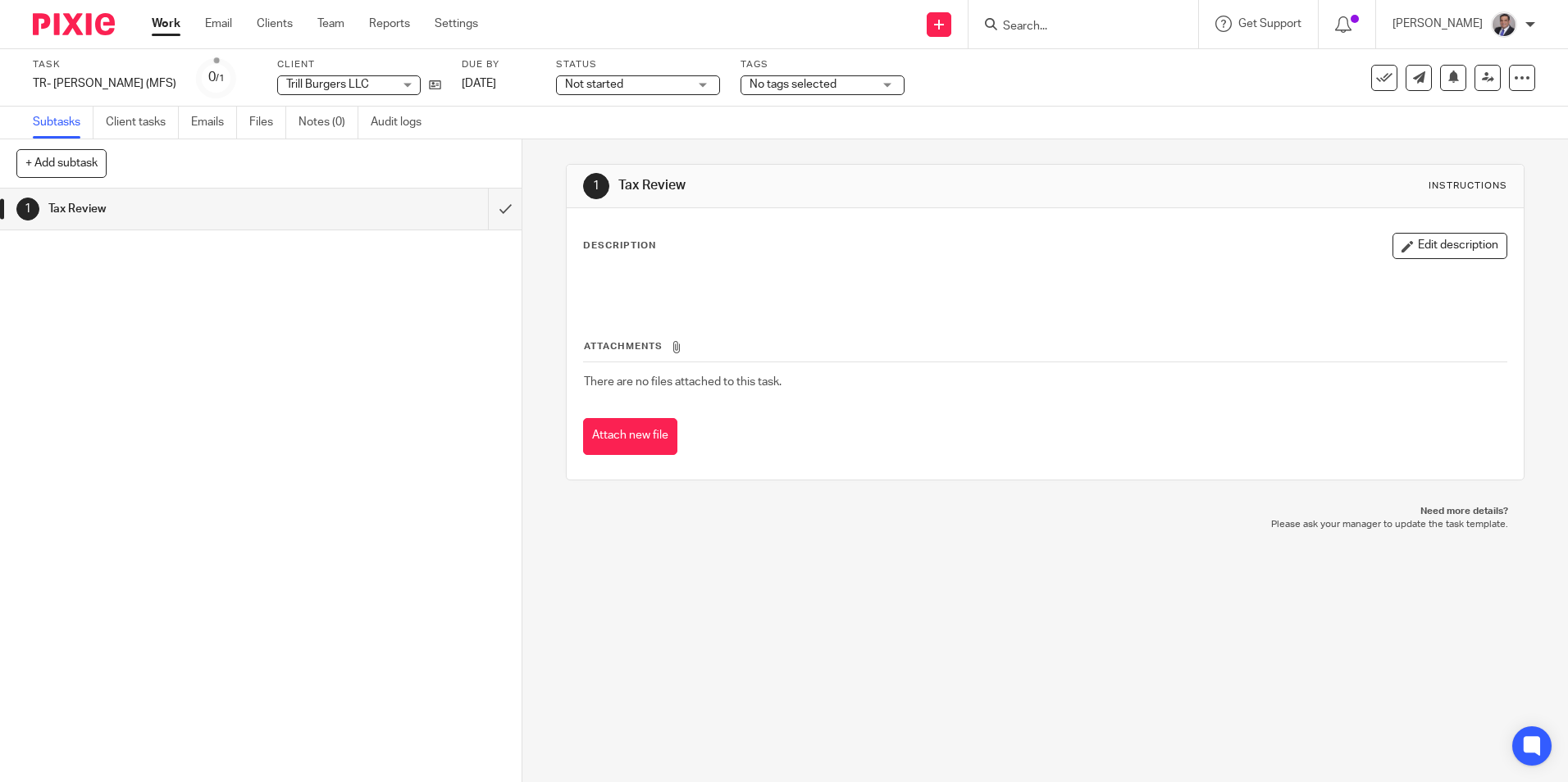
click at [650, 333] on div "Attachments There are no files attached to this task. Attach new file" at bounding box center [1044, 380] width 923 height 149
click at [1435, 234] on button "Edit description" at bounding box center [1449, 246] width 115 height 26
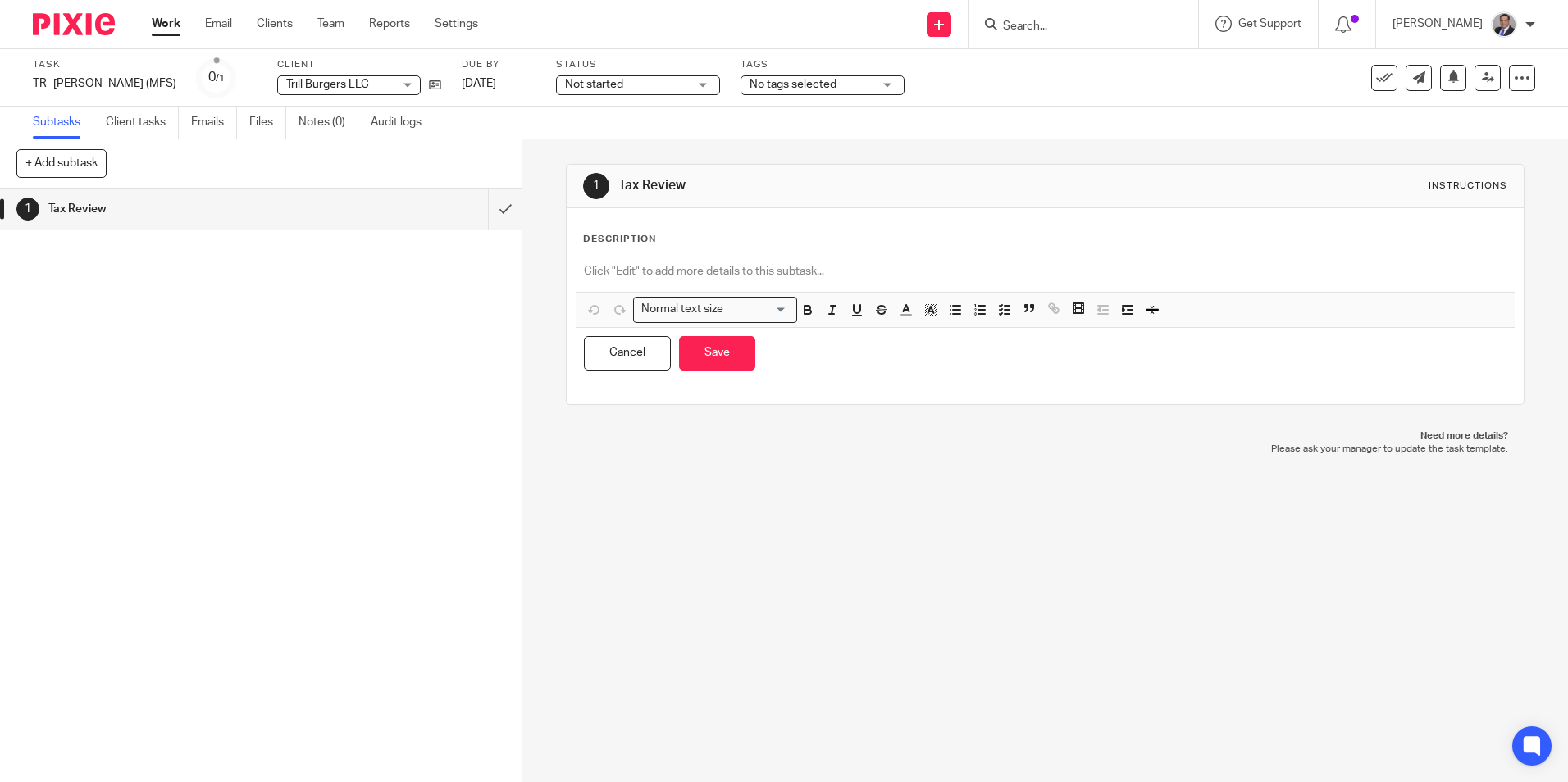
click at [699, 267] on p at bounding box center [1044, 271] width 922 height 17
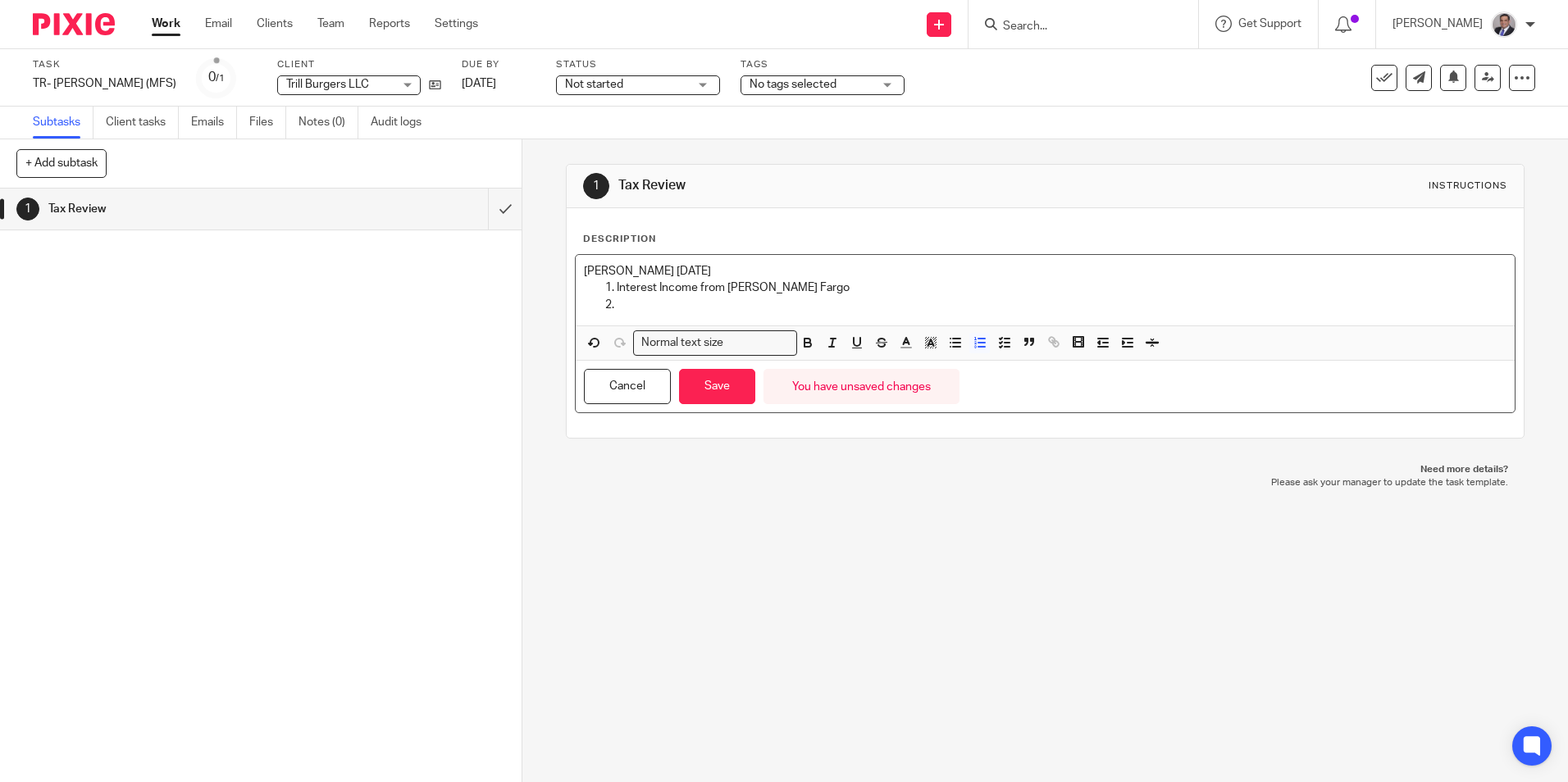
click at [646, 299] on p at bounding box center [1061, 305] width 889 height 17
click at [636, 300] on p at bounding box center [1061, 305] width 889 height 17
click at [658, 306] on p at bounding box center [1061, 305] width 889 height 17
click at [1043, 306] on p "You need to add [PERSON_NAME]'s and Recipient's information from the [PERSON_NA…" at bounding box center [1061, 305] width 889 height 17
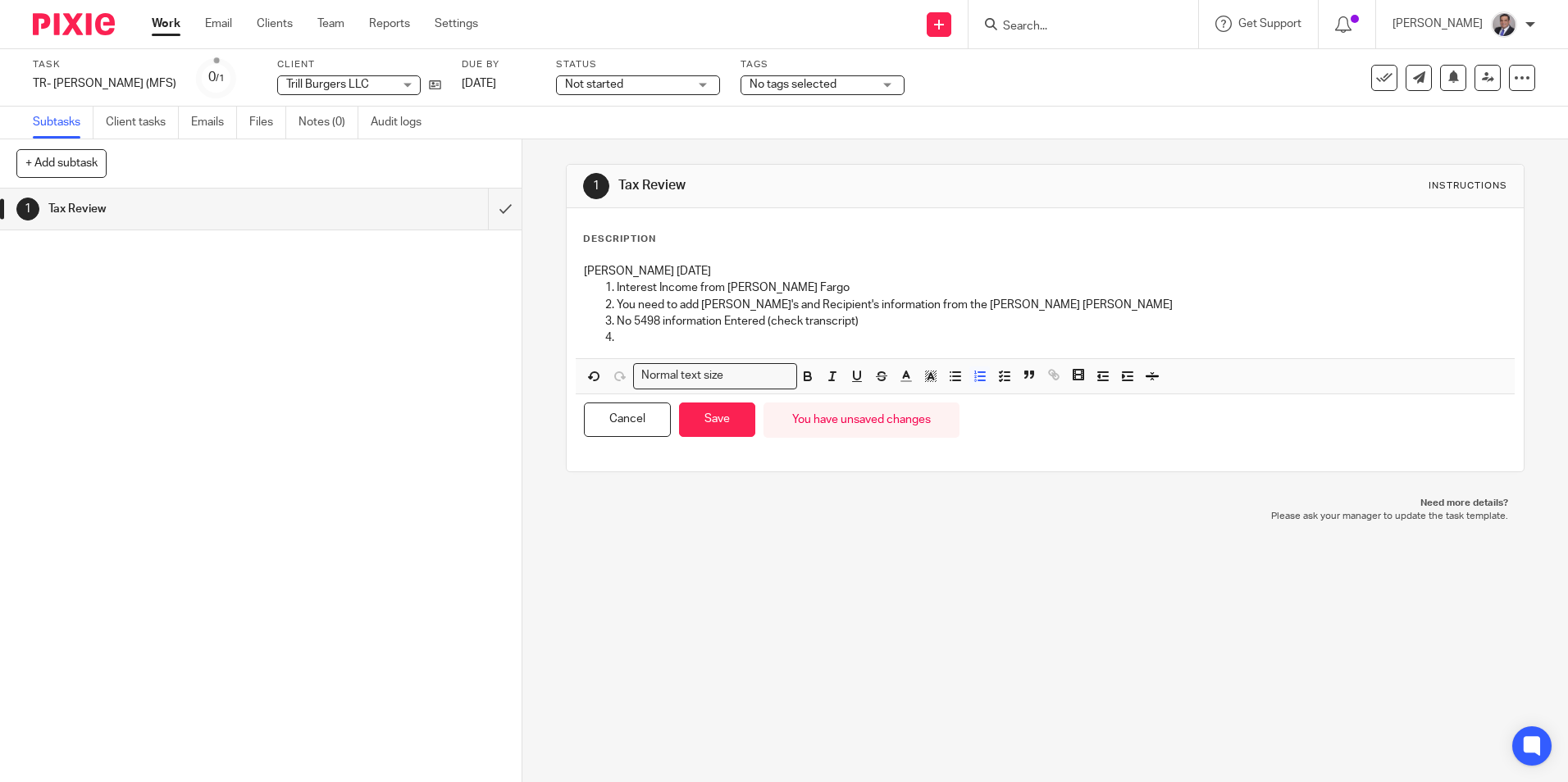
click at [620, 341] on p at bounding box center [1061, 337] width 889 height 17
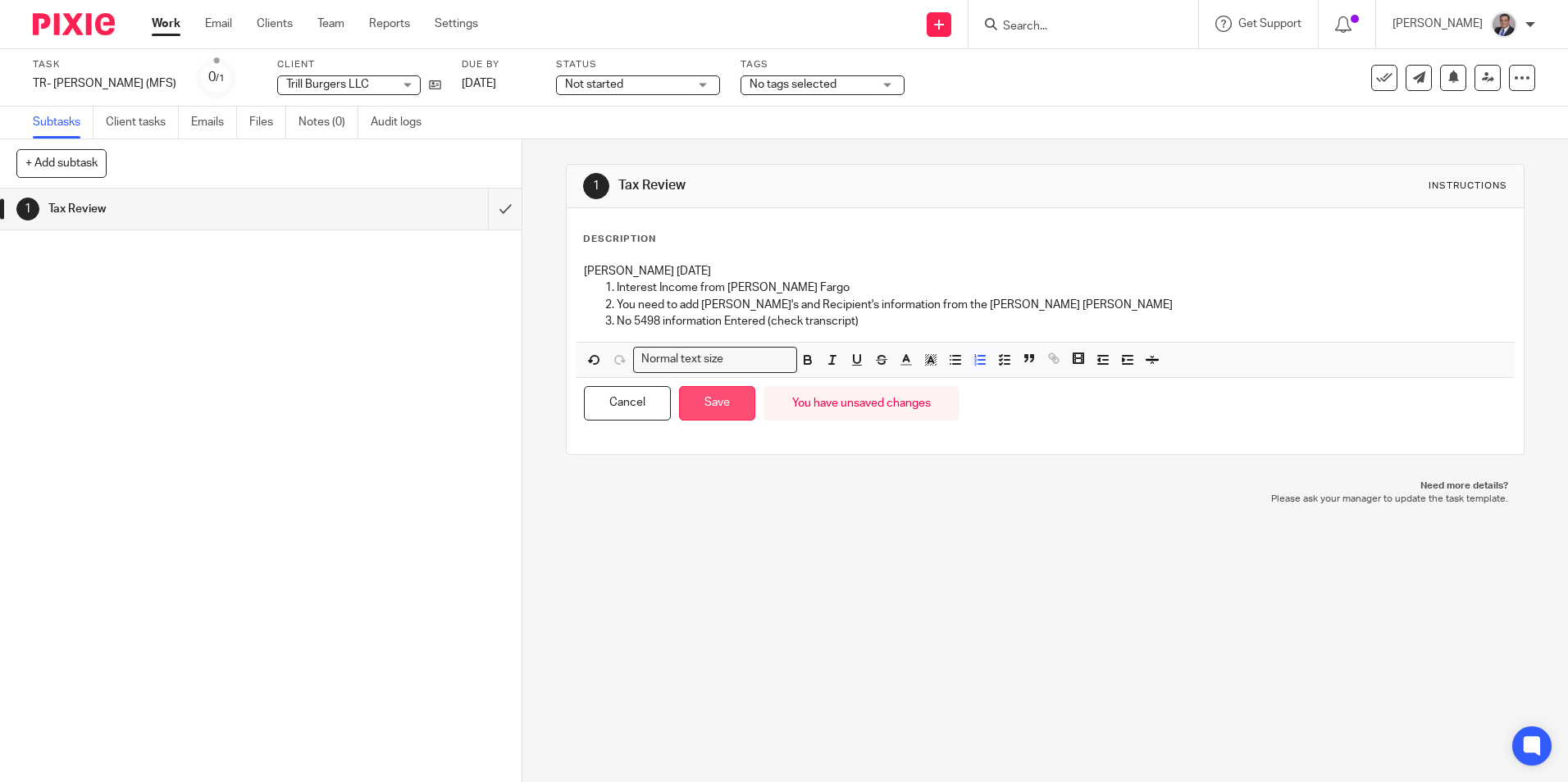
click at [697, 408] on button "Save" at bounding box center [717, 404] width 76 height 35
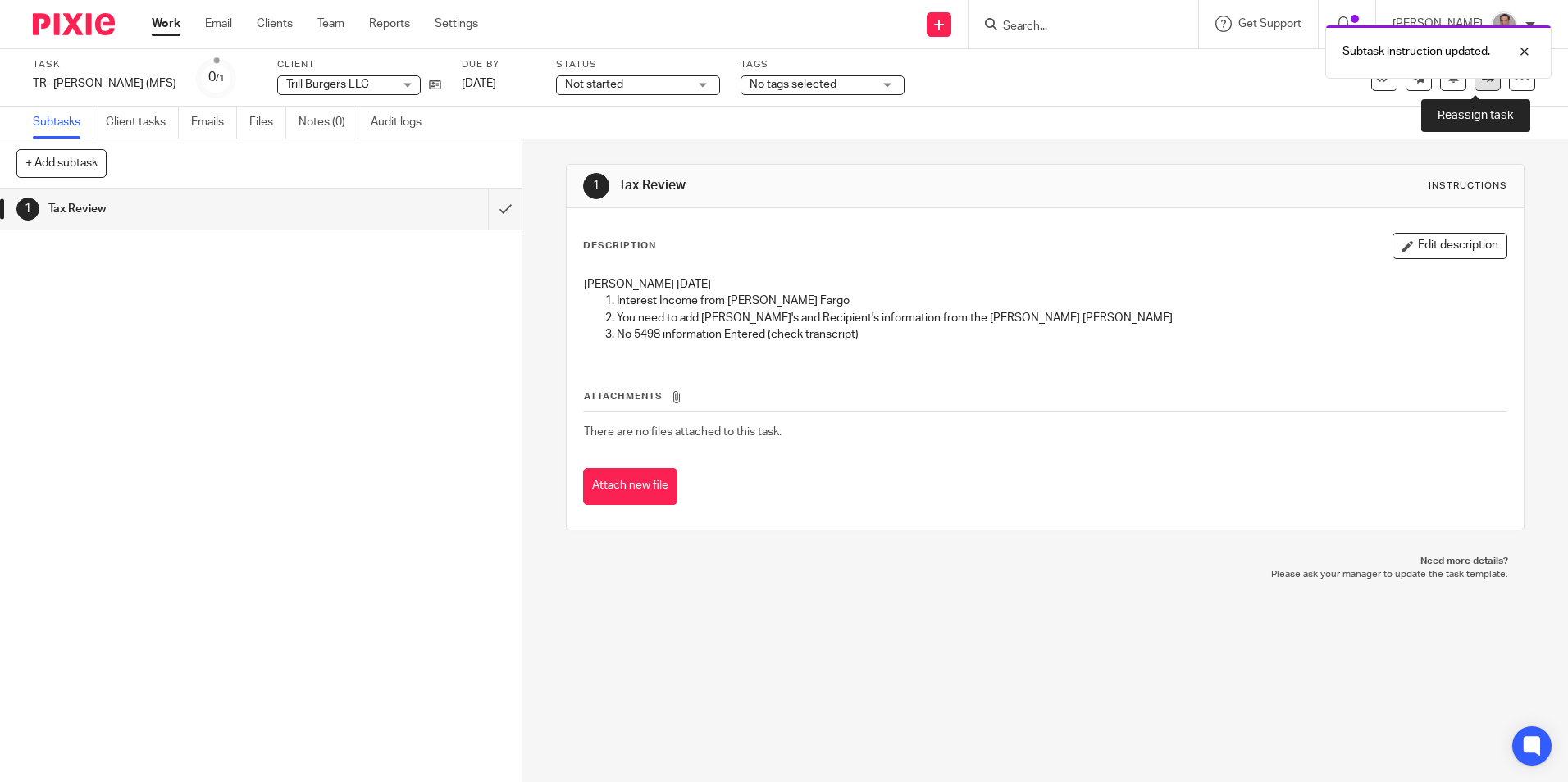
click at [1474, 88] on link at bounding box center [1487, 78] width 26 height 26
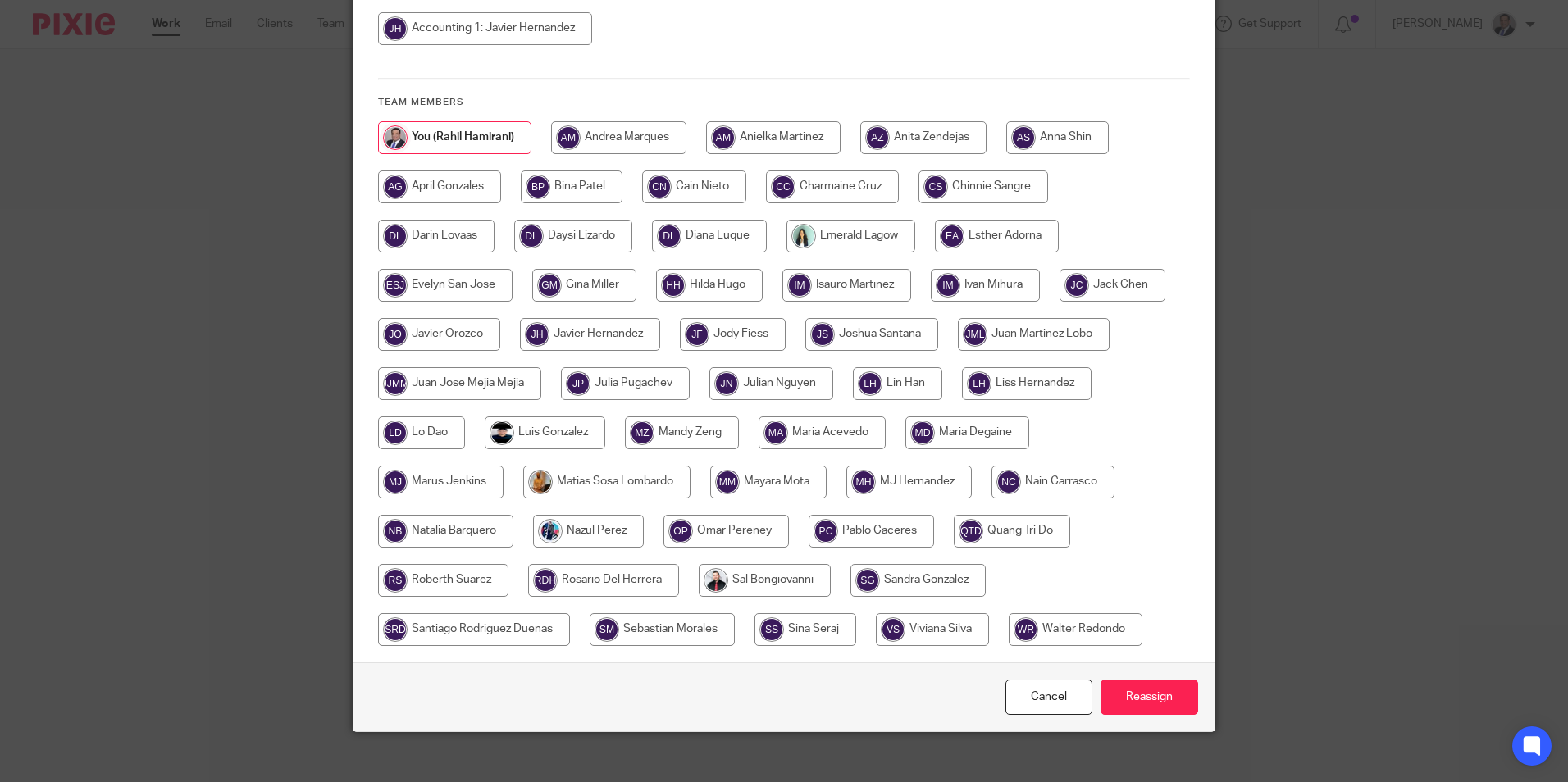
scroll to position [300, 0]
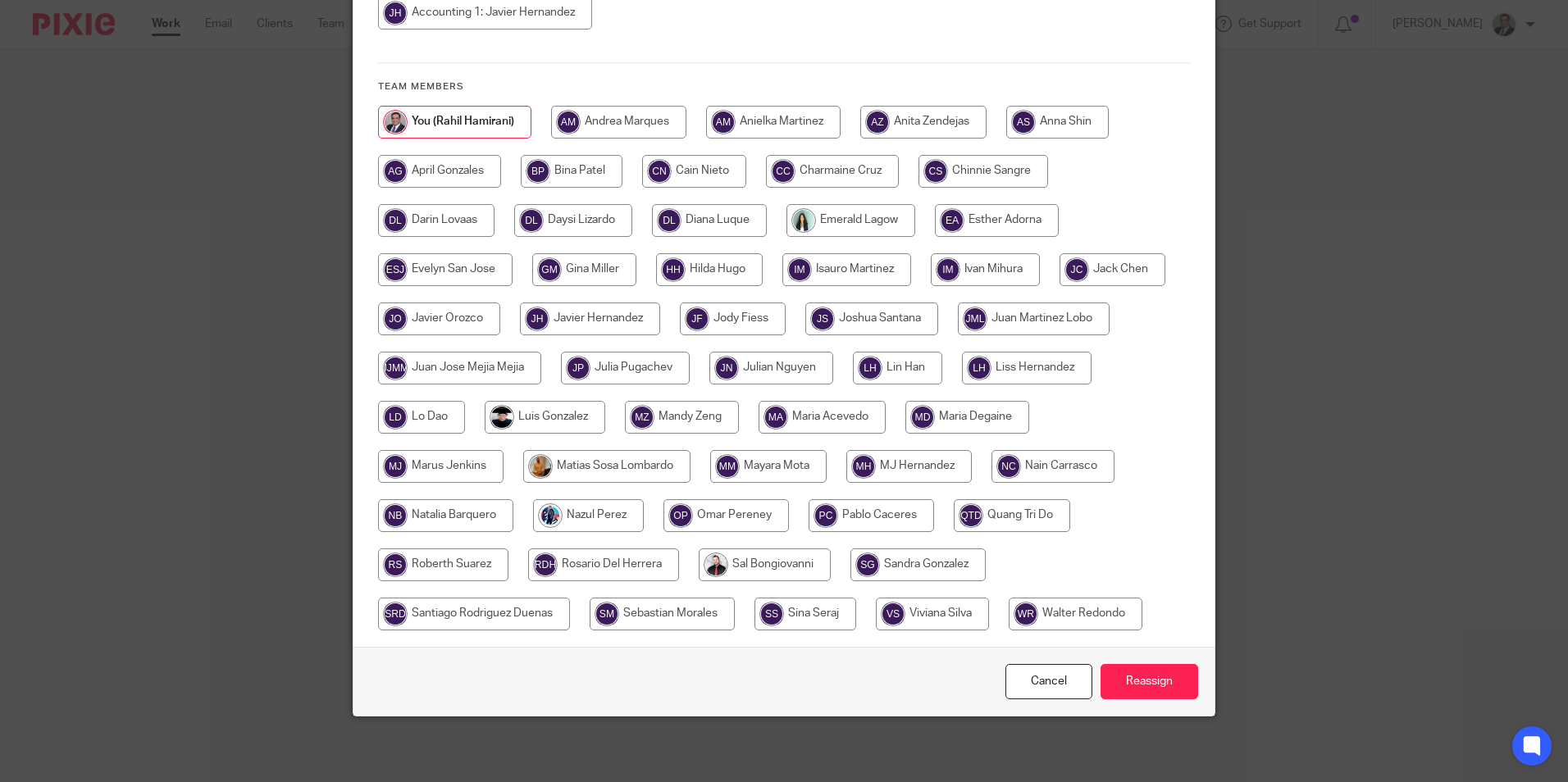
click at [800, 421] on input "radio" at bounding box center [822, 417] width 127 height 32
radio input "true"
click at [1138, 688] on input "Reassign" at bounding box center [1148, 681] width 97 height 35
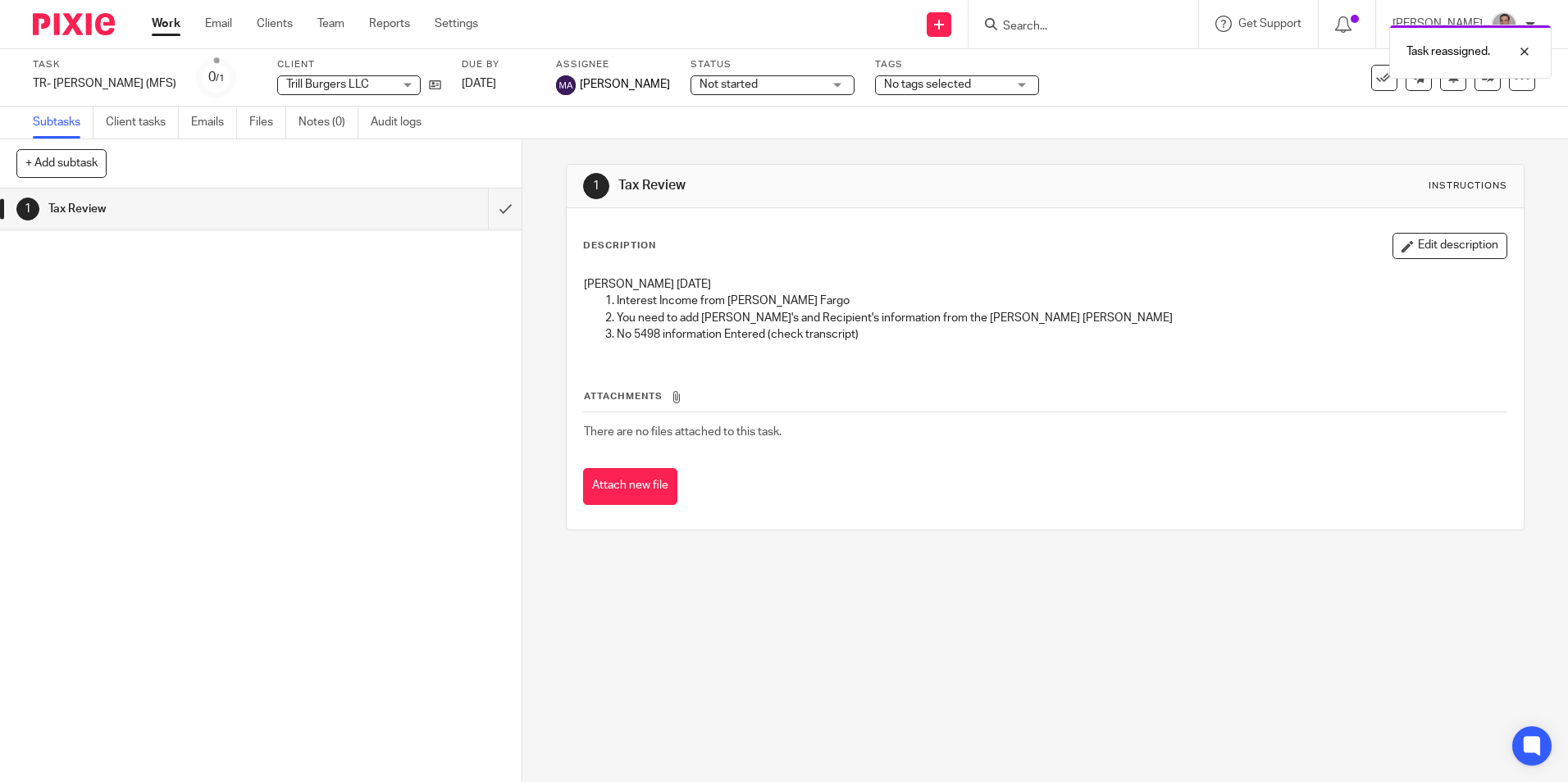
click at [174, 27] on link "Work" at bounding box center [166, 24] width 29 height 17
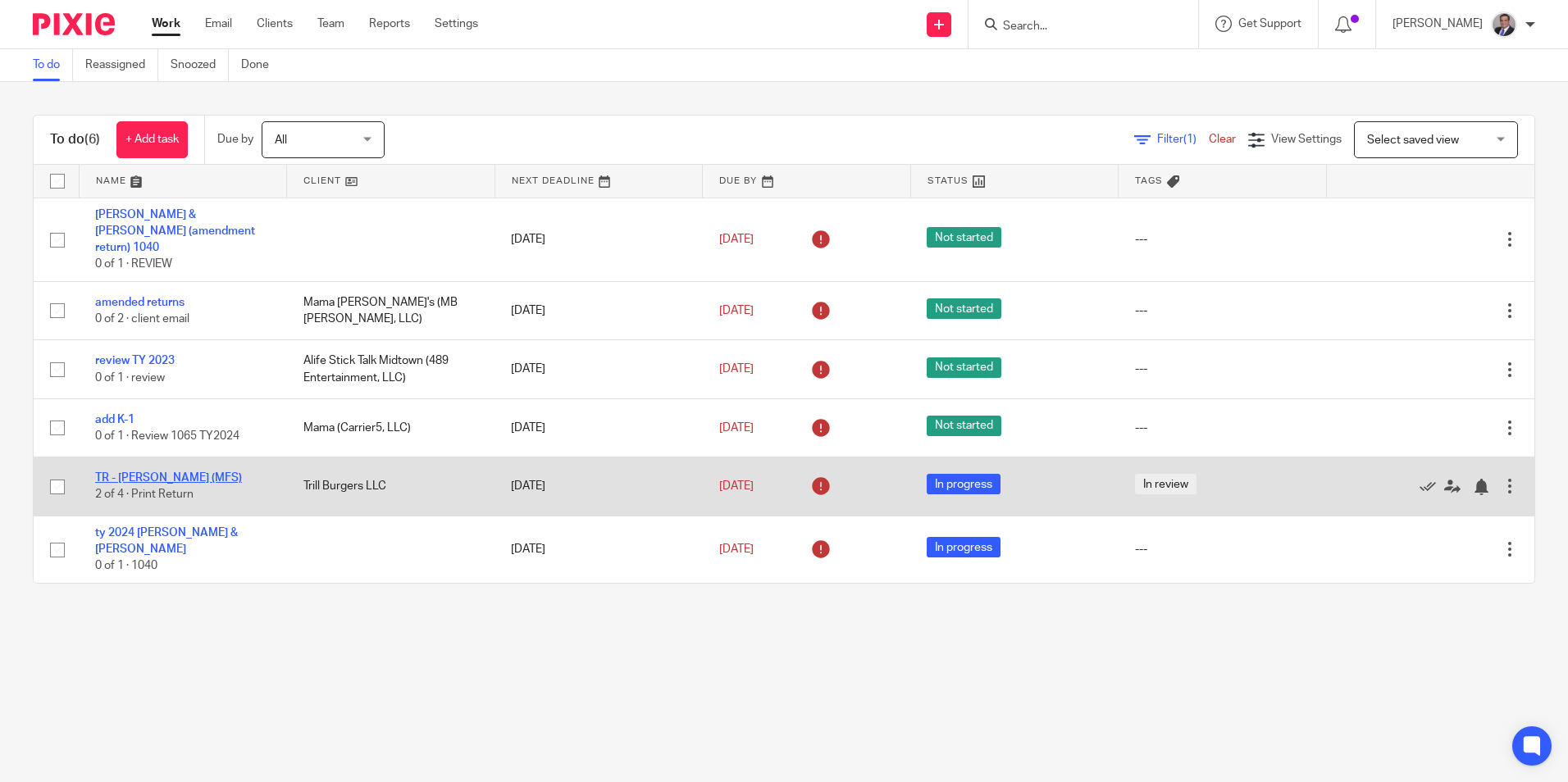
click at [211, 472] on link "TR - [PERSON_NAME] (MFS)" at bounding box center [169, 477] width 147 height 11
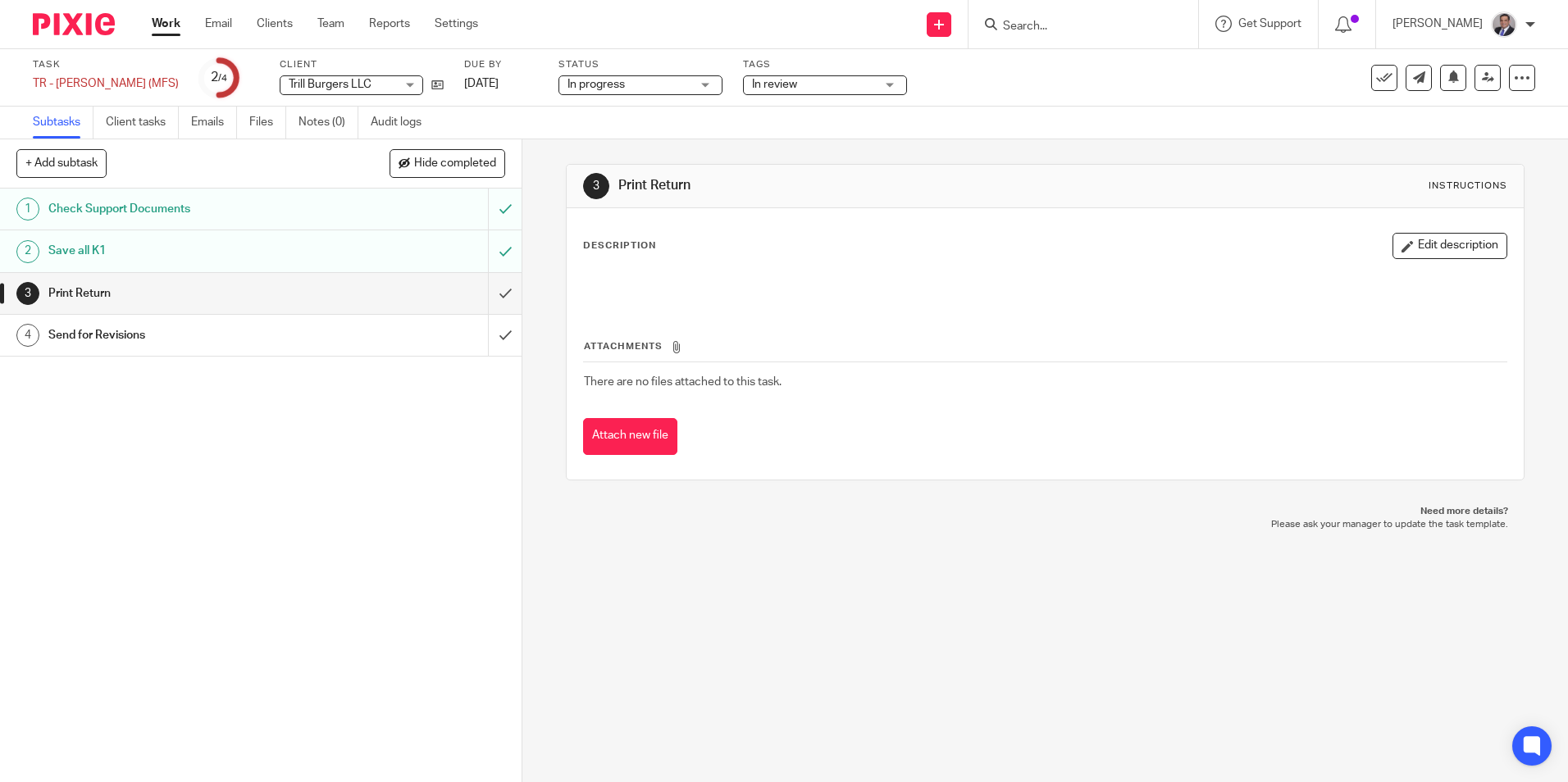
drag, startPoint x: 706, startPoint y: 289, endPoint x: 703, endPoint y: 276, distance: 13.3
click at [710, 275] on div at bounding box center [1044, 286] width 938 height 37
click at [618, 256] on div "Description Edit description" at bounding box center [1044, 246] width 923 height 26
click at [1451, 254] on button "Edit description" at bounding box center [1449, 246] width 115 height 26
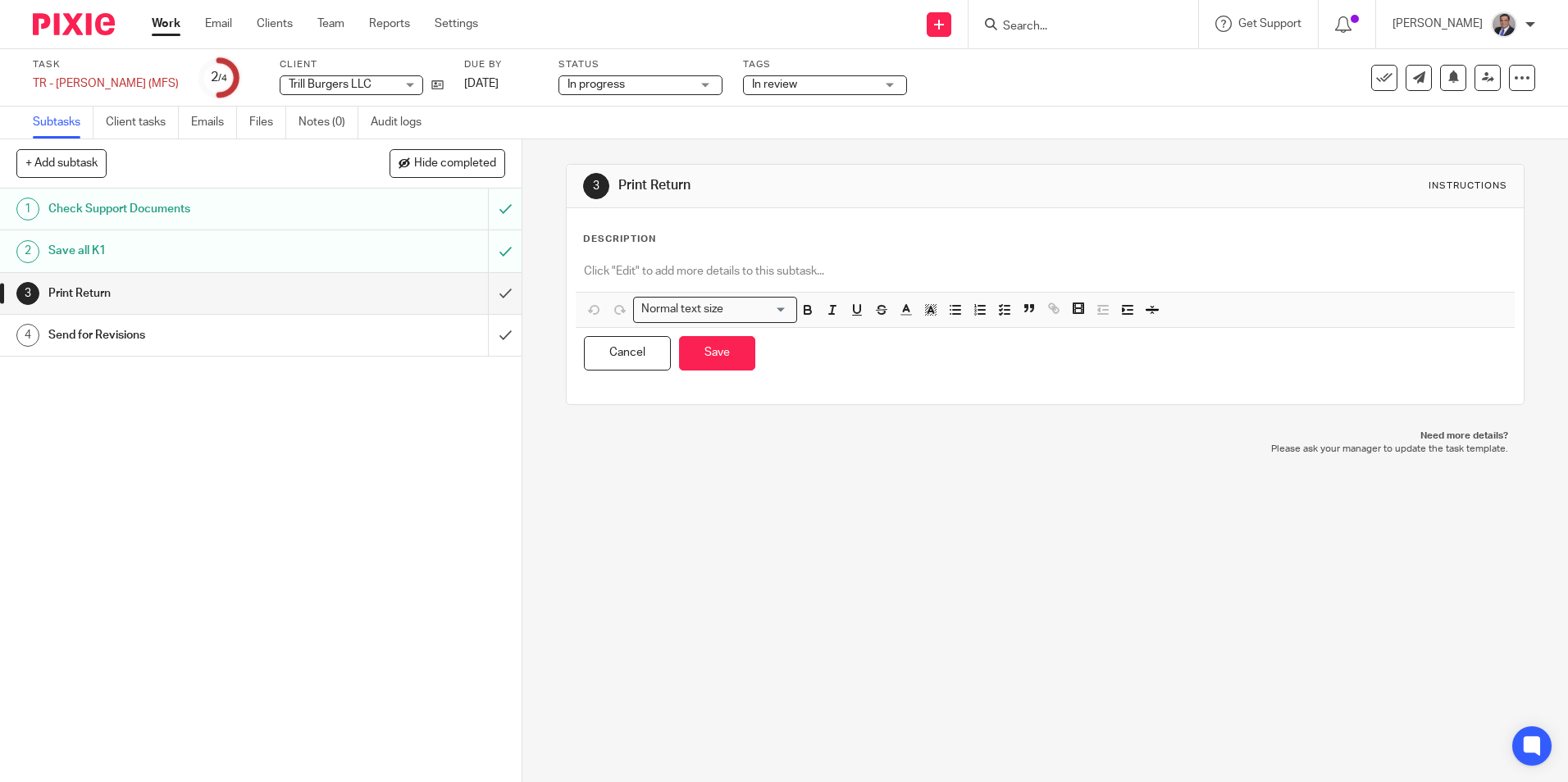
click at [653, 272] on p at bounding box center [1044, 271] width 922 height 17
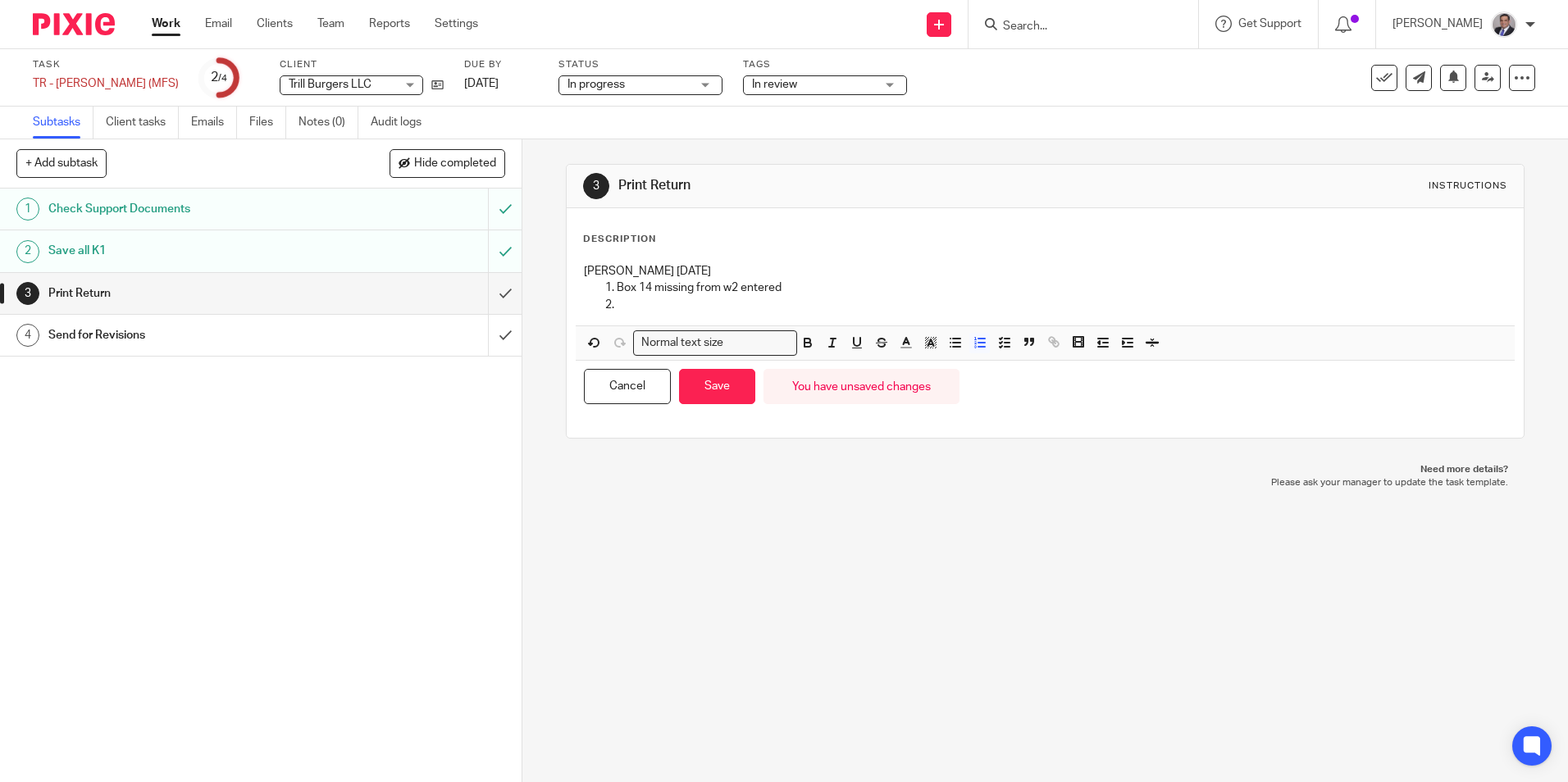
click at [680, 303] on p at bounding box center [1061, 305] width 889 height 17
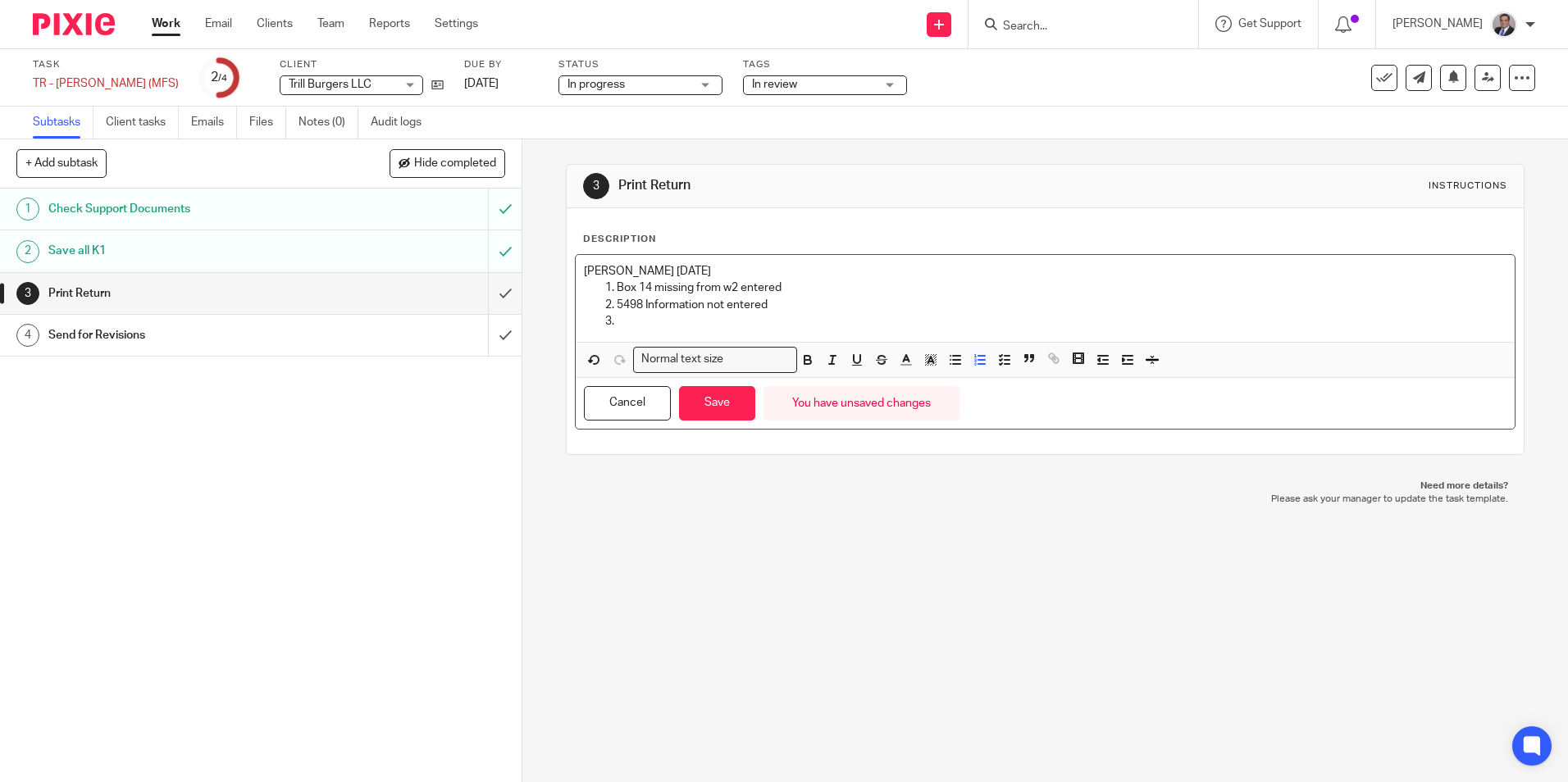
click at [695, 316] on p at bounding box center [1061, 321] width 889 height 17
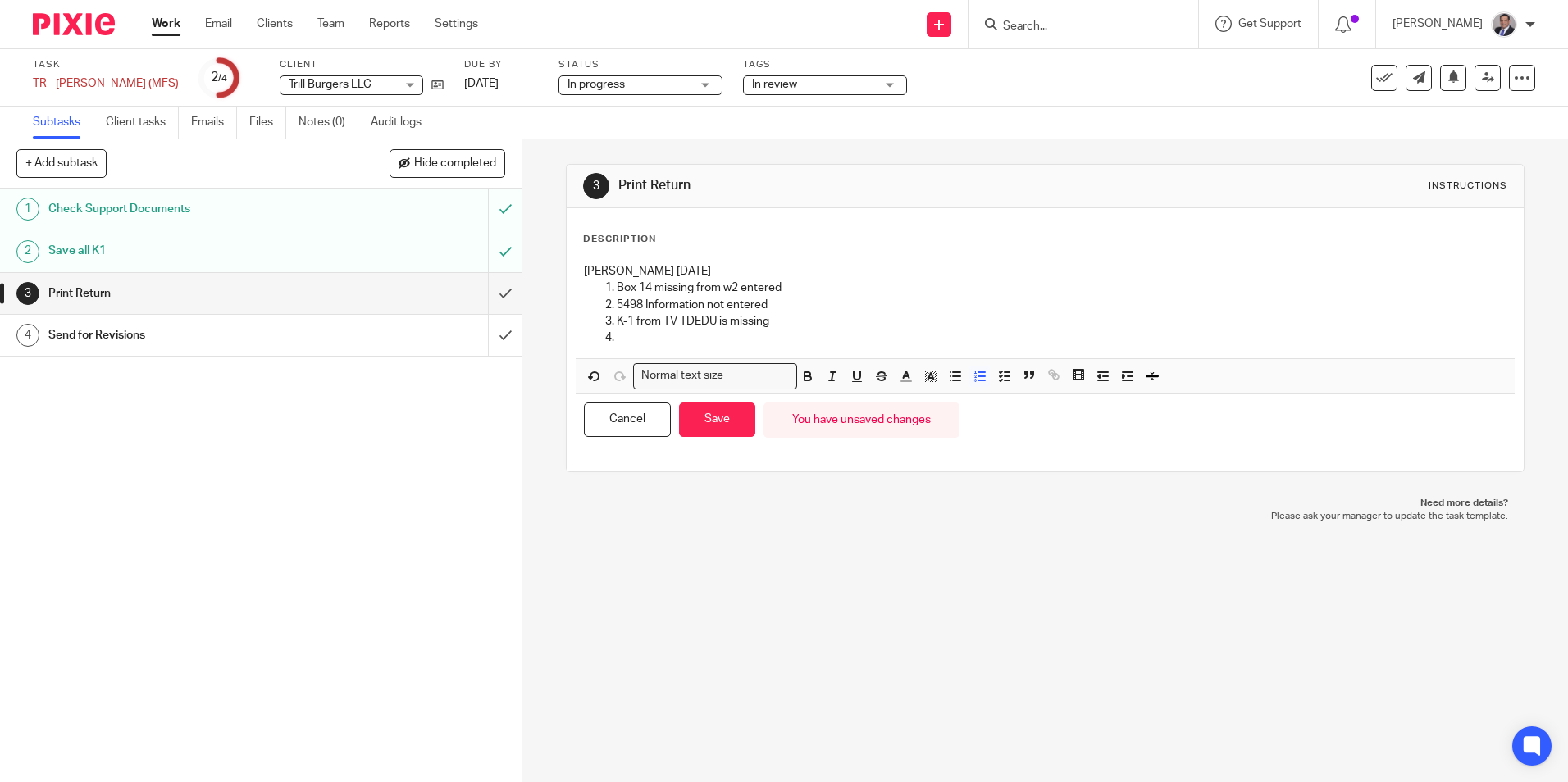
click at [685, 339] on p at bounding box center [1061, 337] width 889 height 17
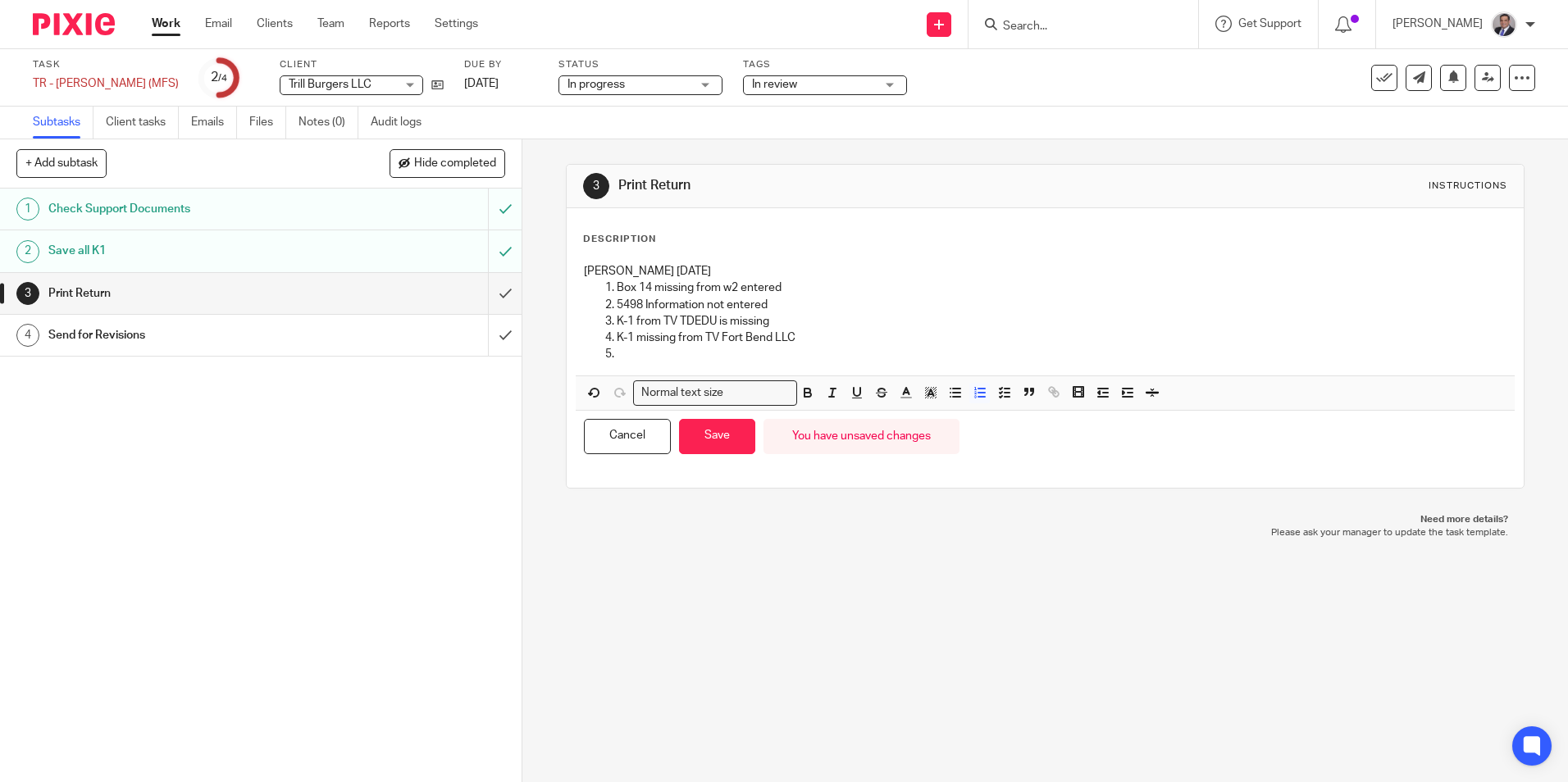
click at [664, 355] on p at bounding box center [1061, 354] width 889 height 17
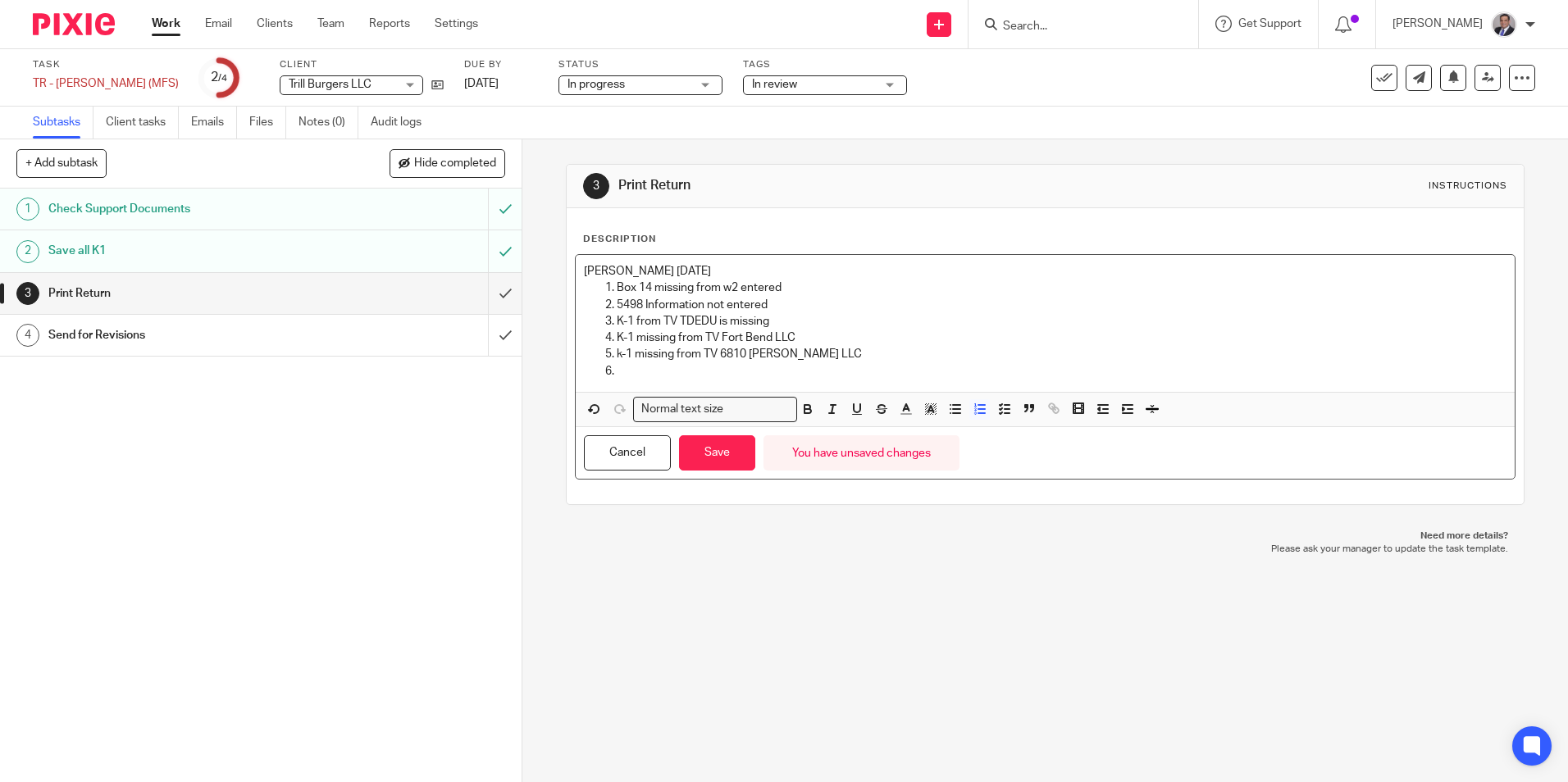
click at [633, 377] on p at bounding box center [1061, 371] width 889 height 17
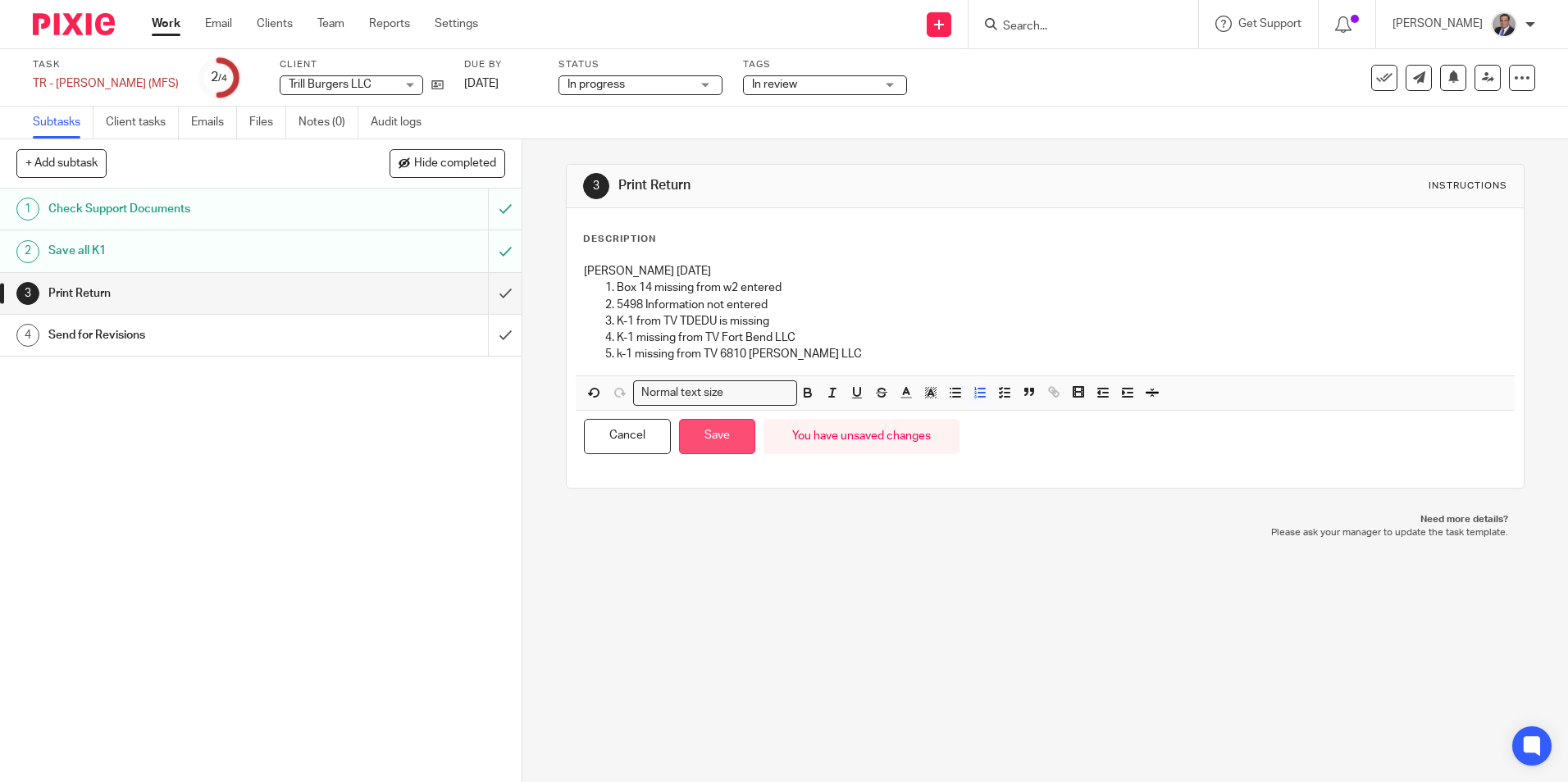
click at [723, 440] on button "Save" at bounding box center [717, 436] width 76 height 35
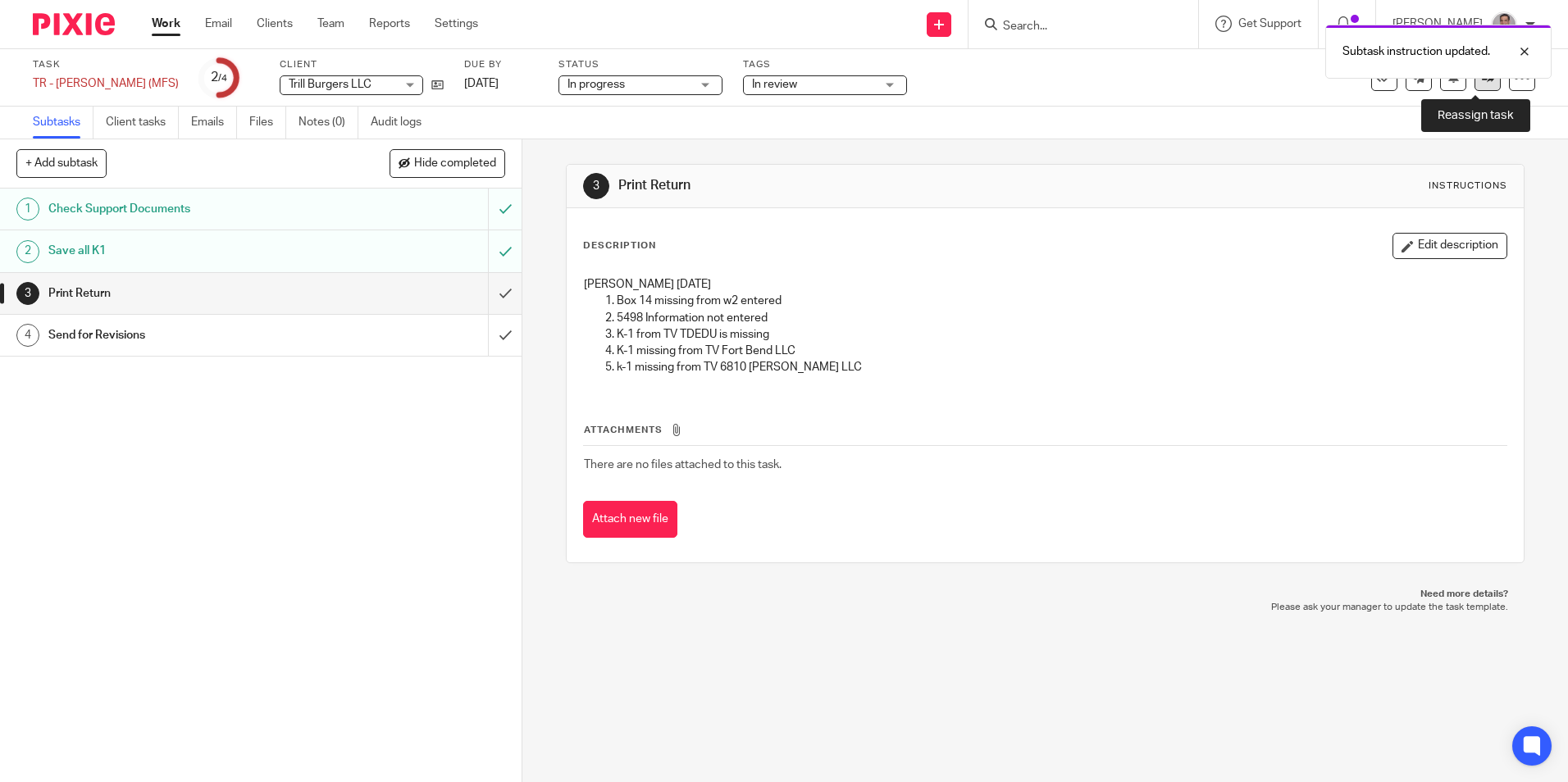
click at [1474, 87] on link at bounding box center [1487, 78] width 26 height 26
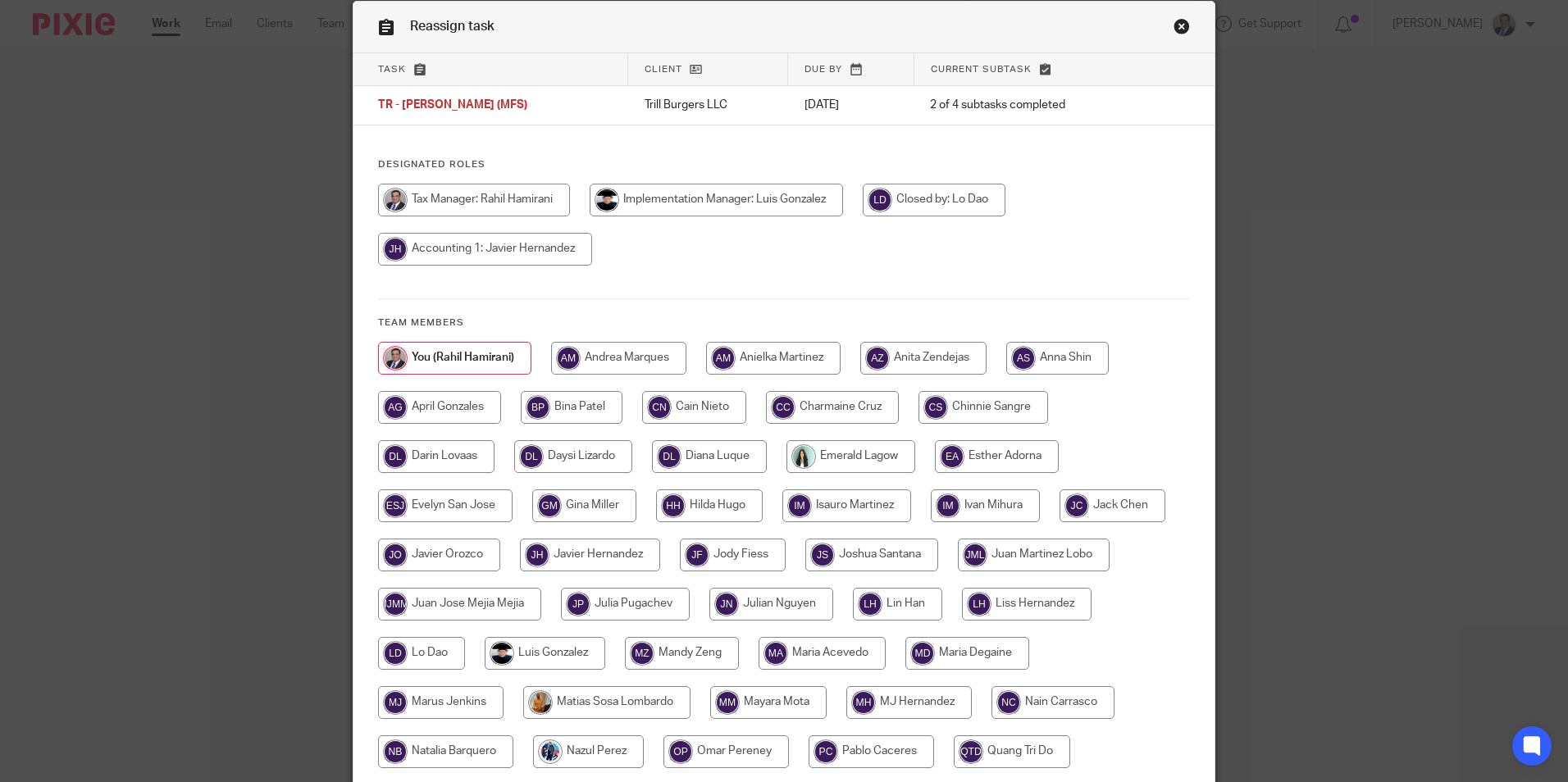
scroll to position [164, 0]
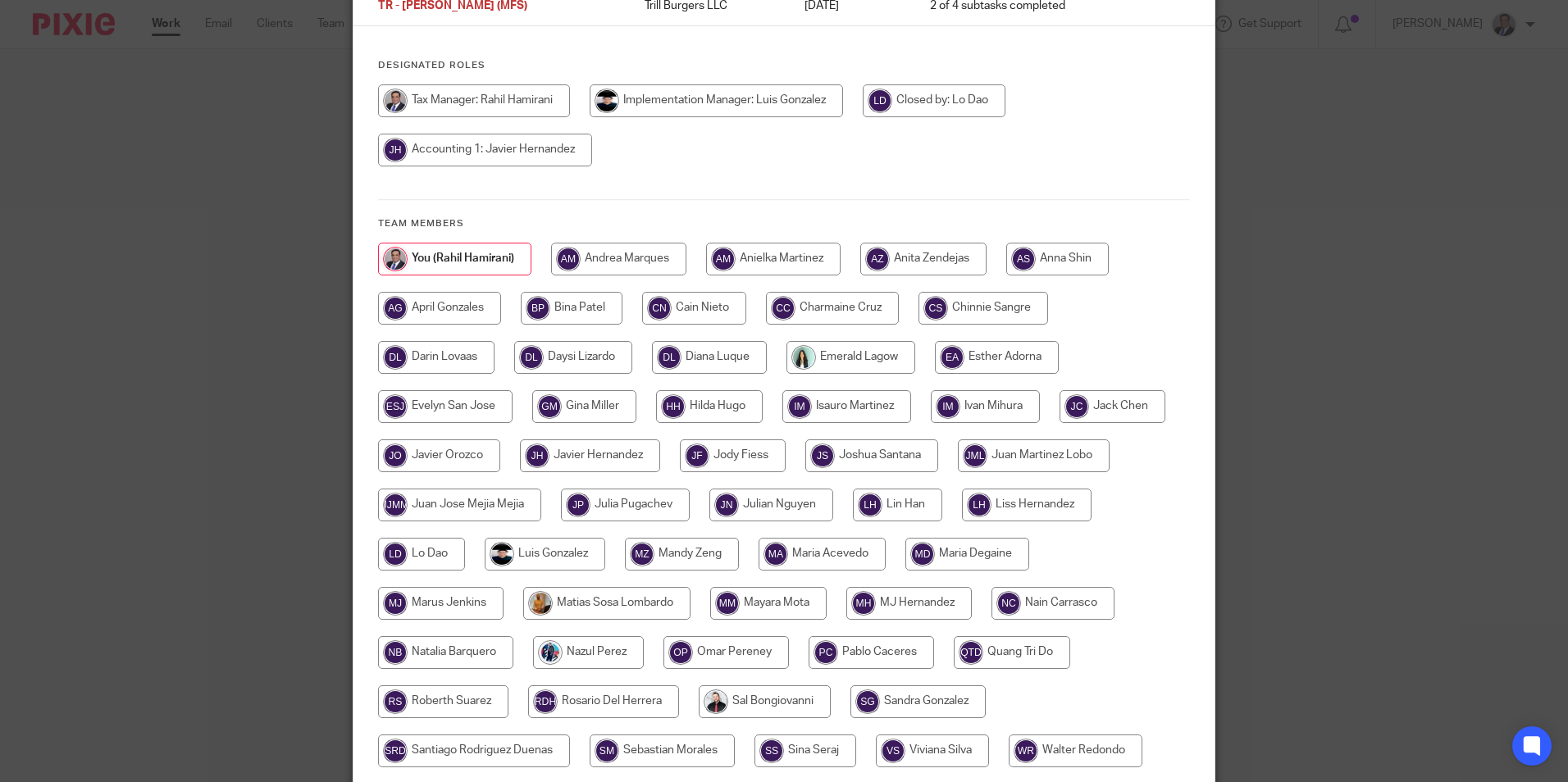
click at [809, 553] on input "radio" at bounding box center [822, 553] width 127 height 32
radio input "true"
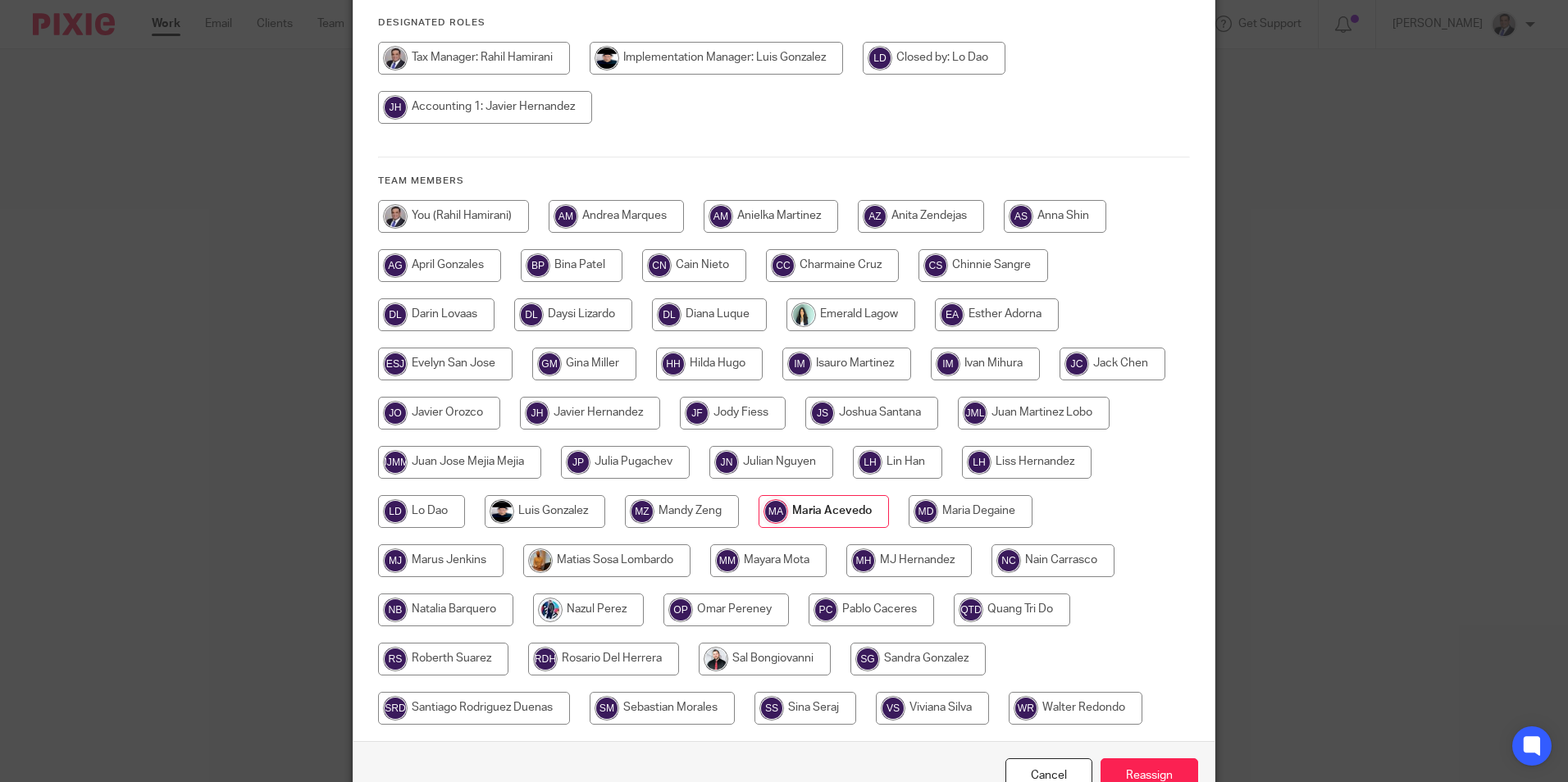
scroll to position [300, 0]
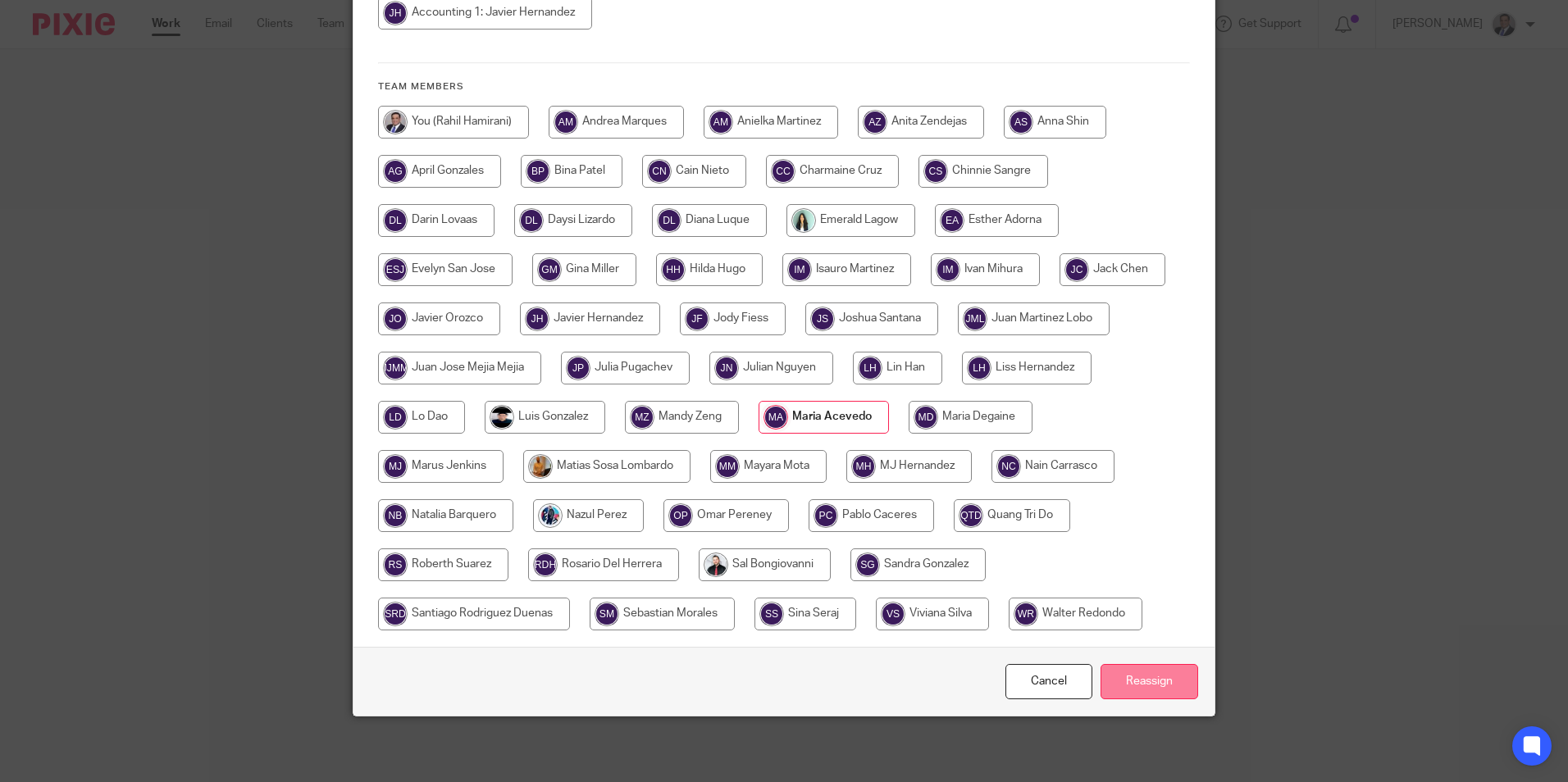
click at [1120, 681] on input "Reassign" at bounding box center [1148, 681] width 97 height 35
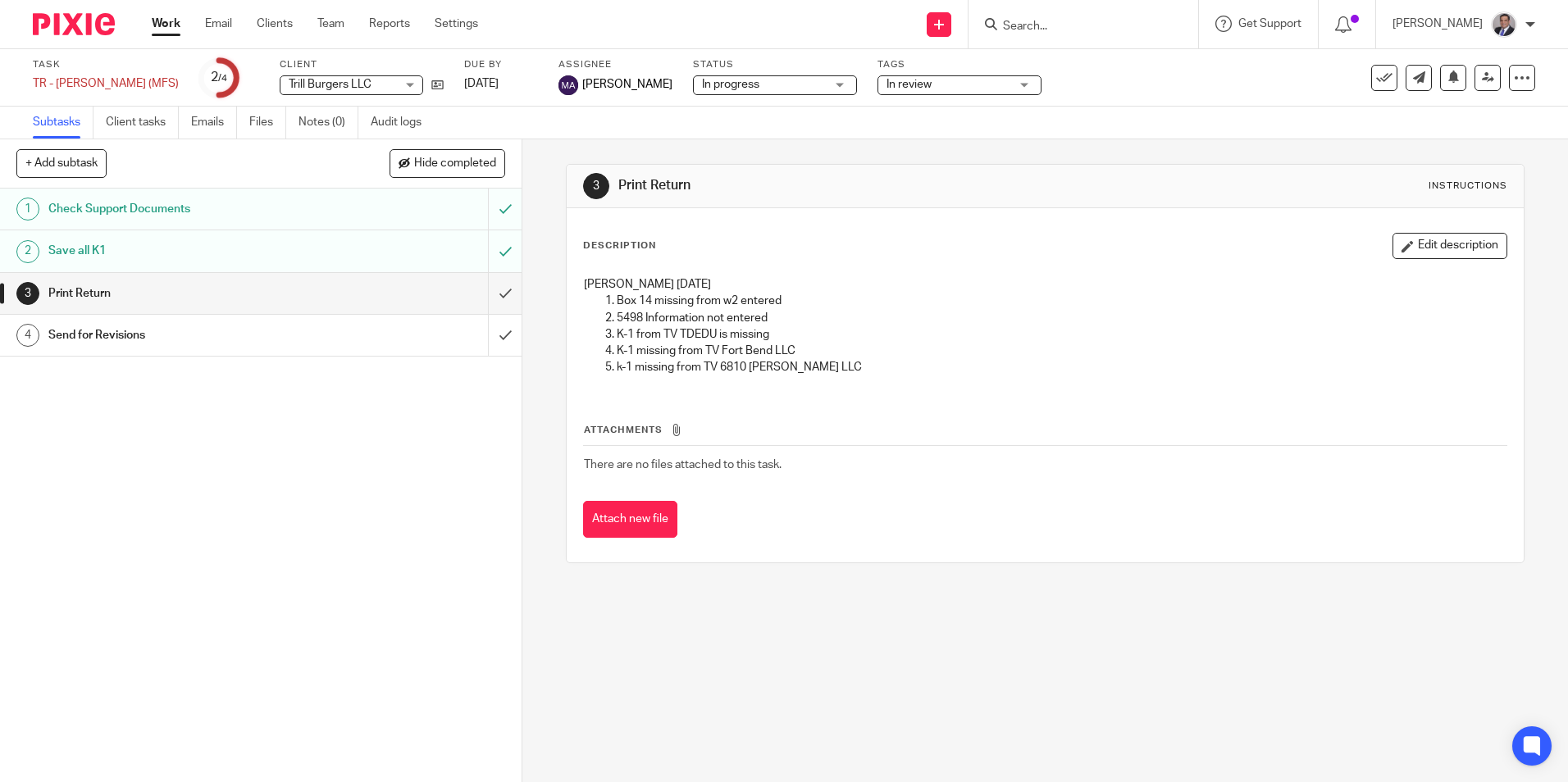
click at [176, 23] on link "Work" at bounding box center [166, 24] width 29 height 17
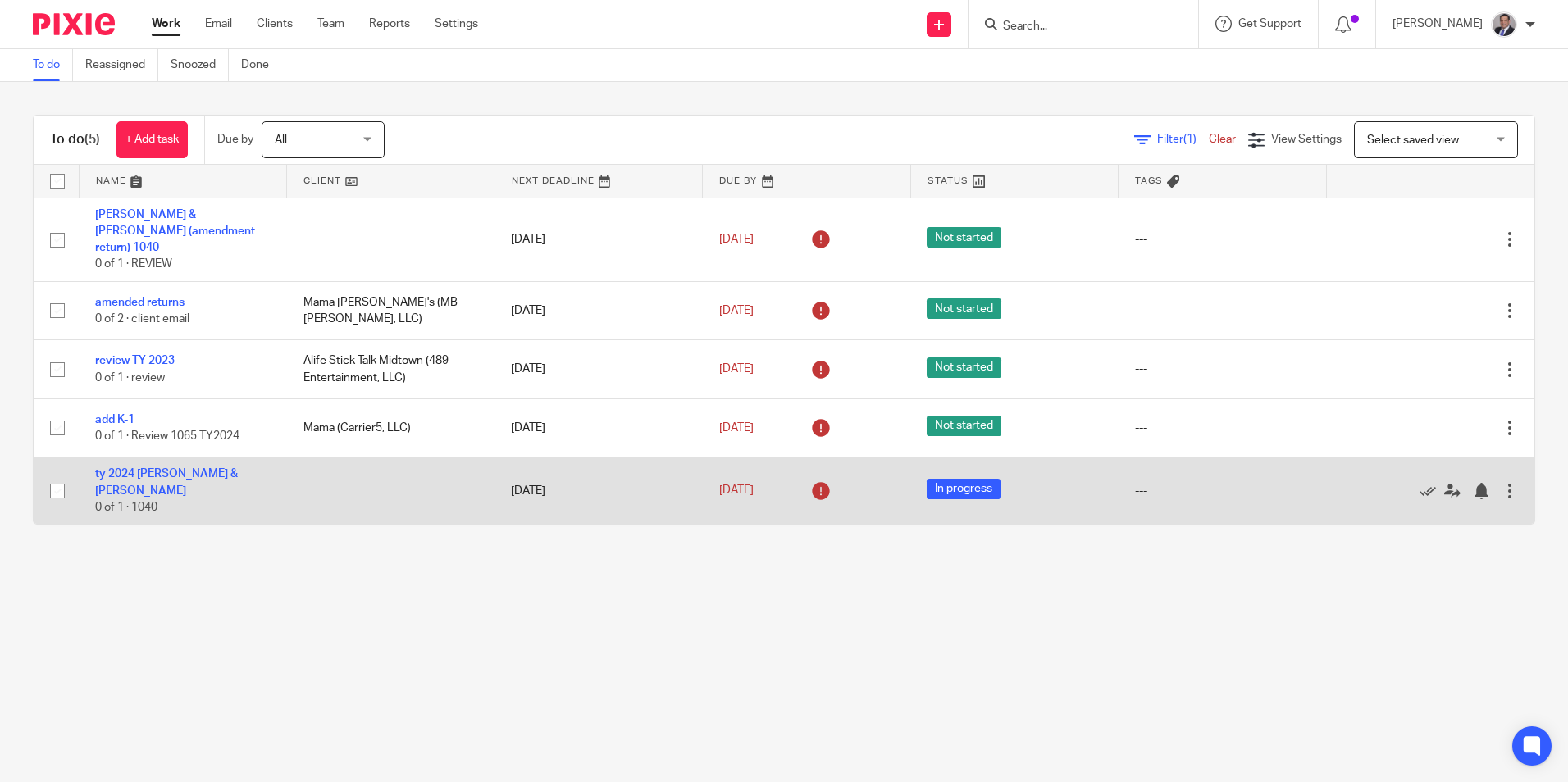
click at [158, 463] on td "ty 2024 Jason & Christina Carrier 0 of 1 · 1040" at bounding box center [183, 490] width 208 height 67
click at [209, 468] on link "ty 2024 Jason & Christina Carrier" at bounding box center [166, 482] width 143 height 28
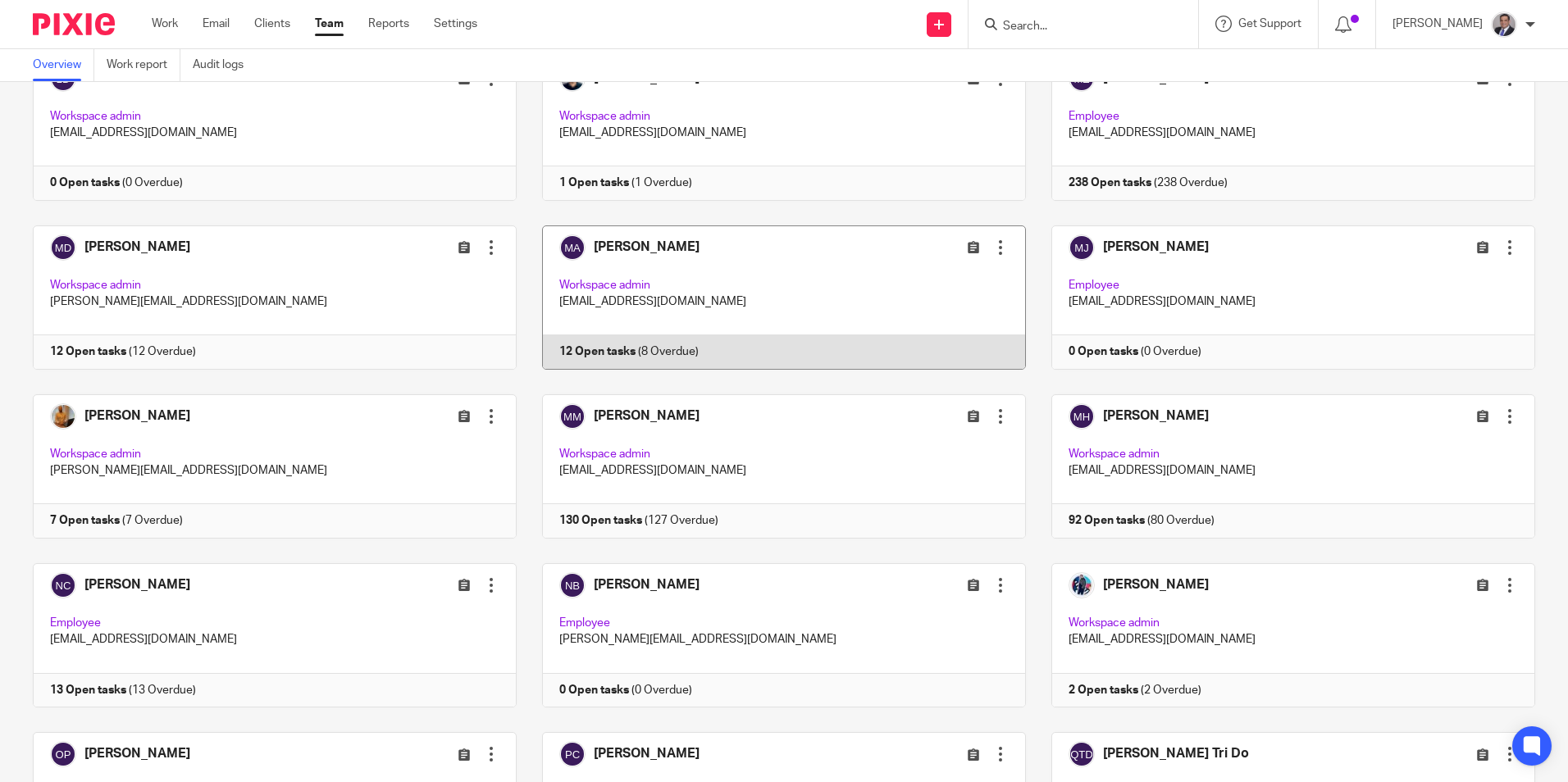
scroll to position [1803, 0]
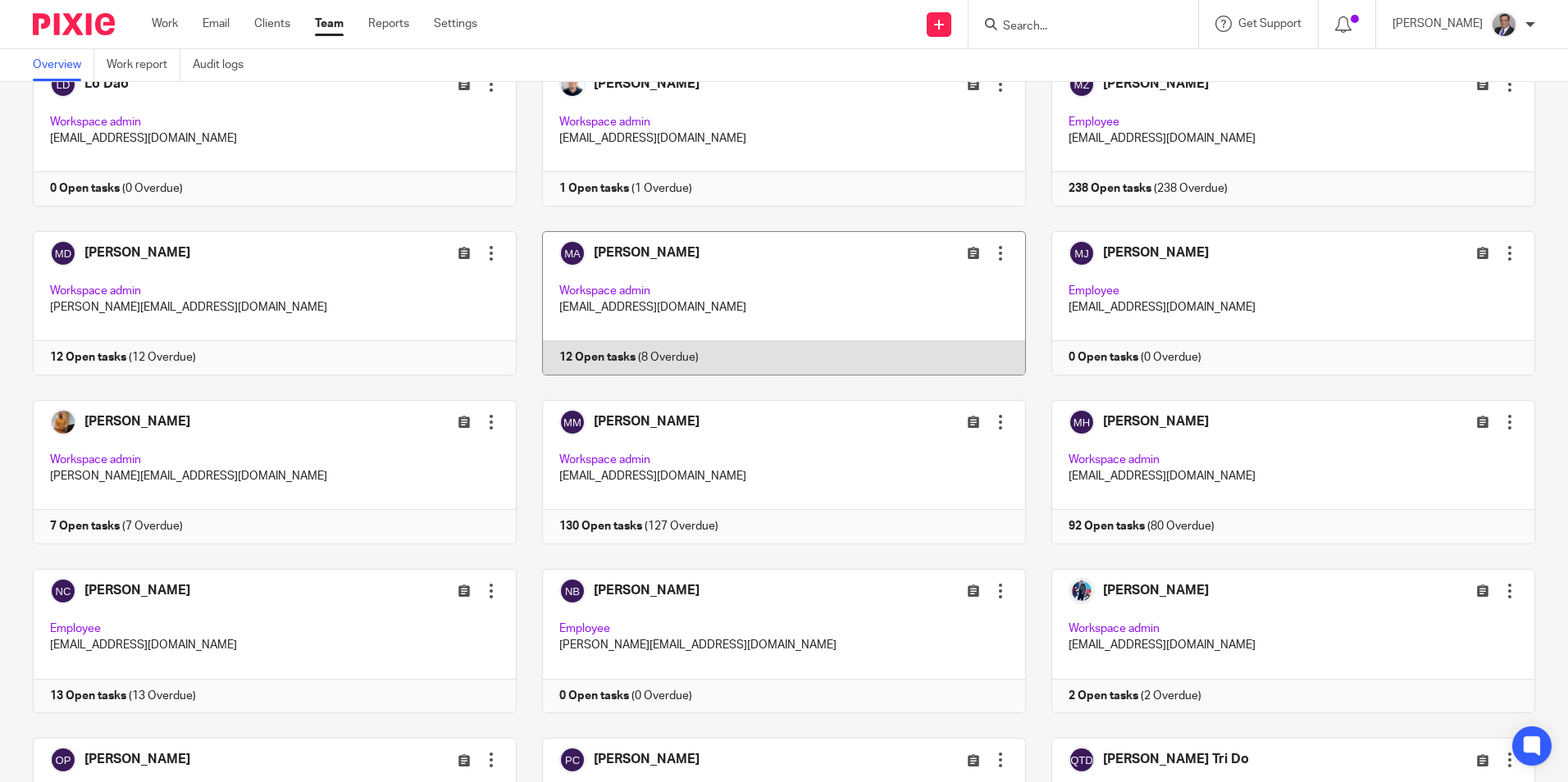
click at [633, 256] on link at bounding box center [771, 303] width 509 height 144
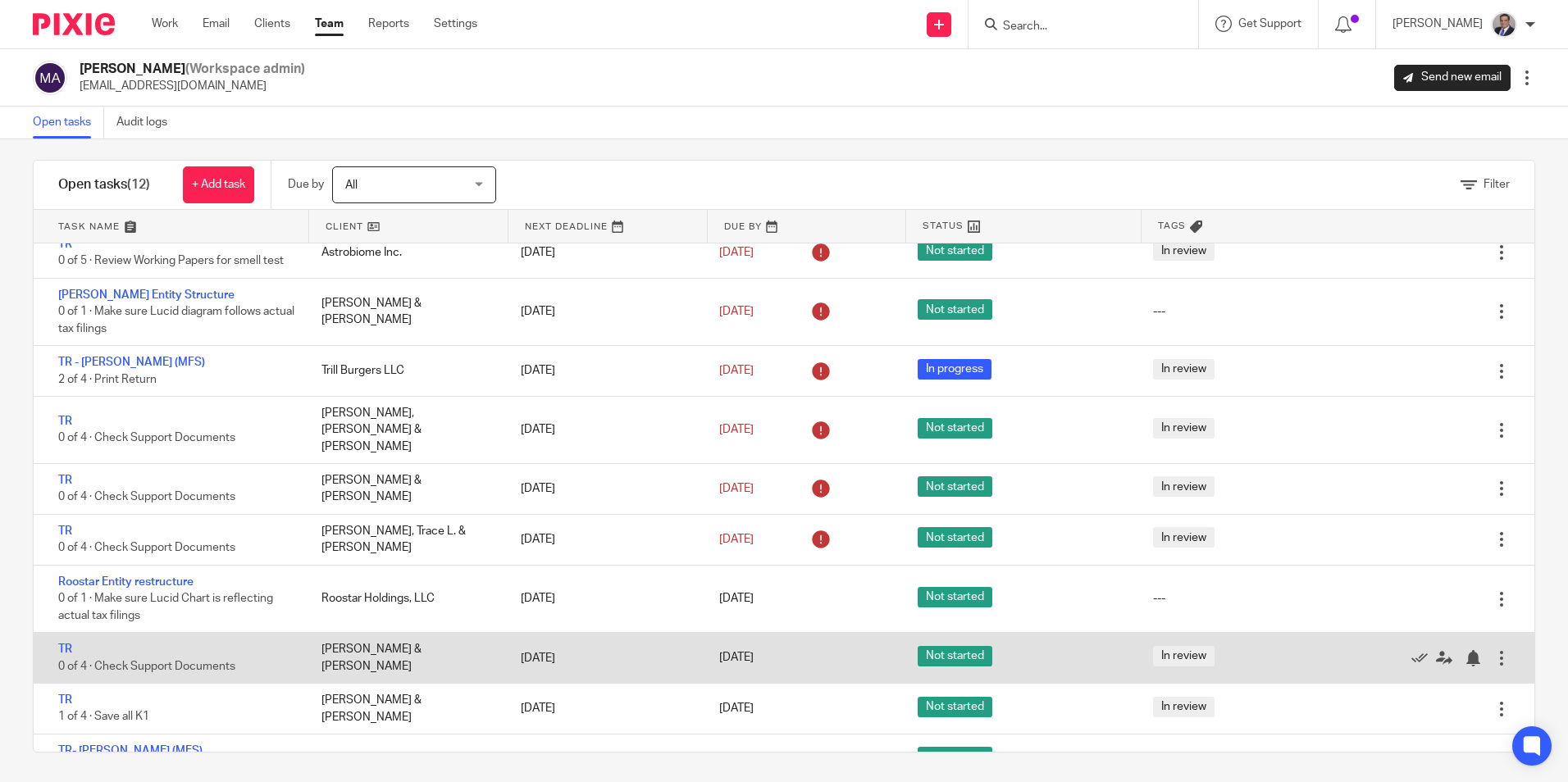
scroll to position [16, 0]
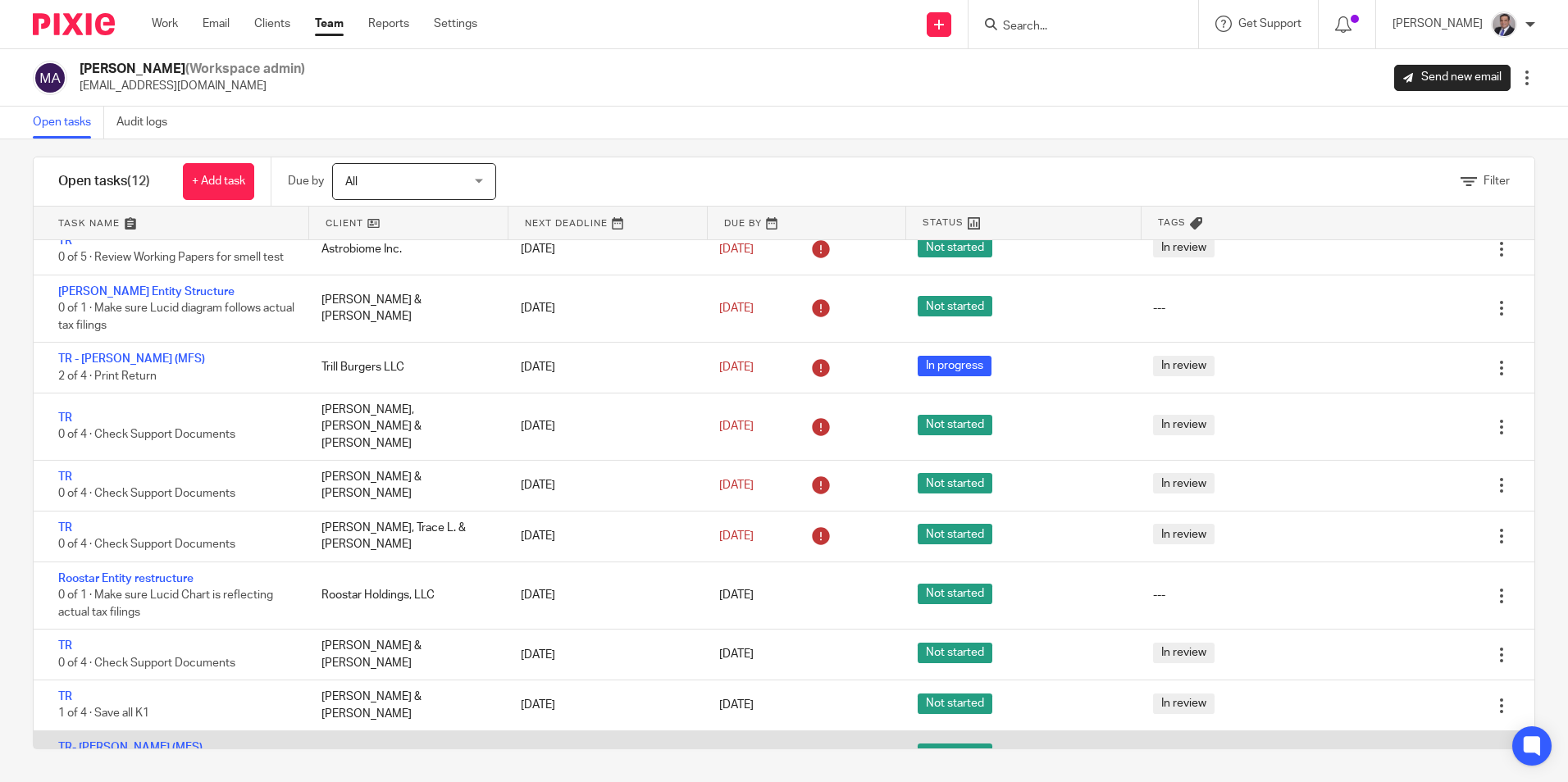
click at [173, 742] on link "TR- Hannah Kaplan (MFS)" at bounding box center [130, 747] width 145 height 11
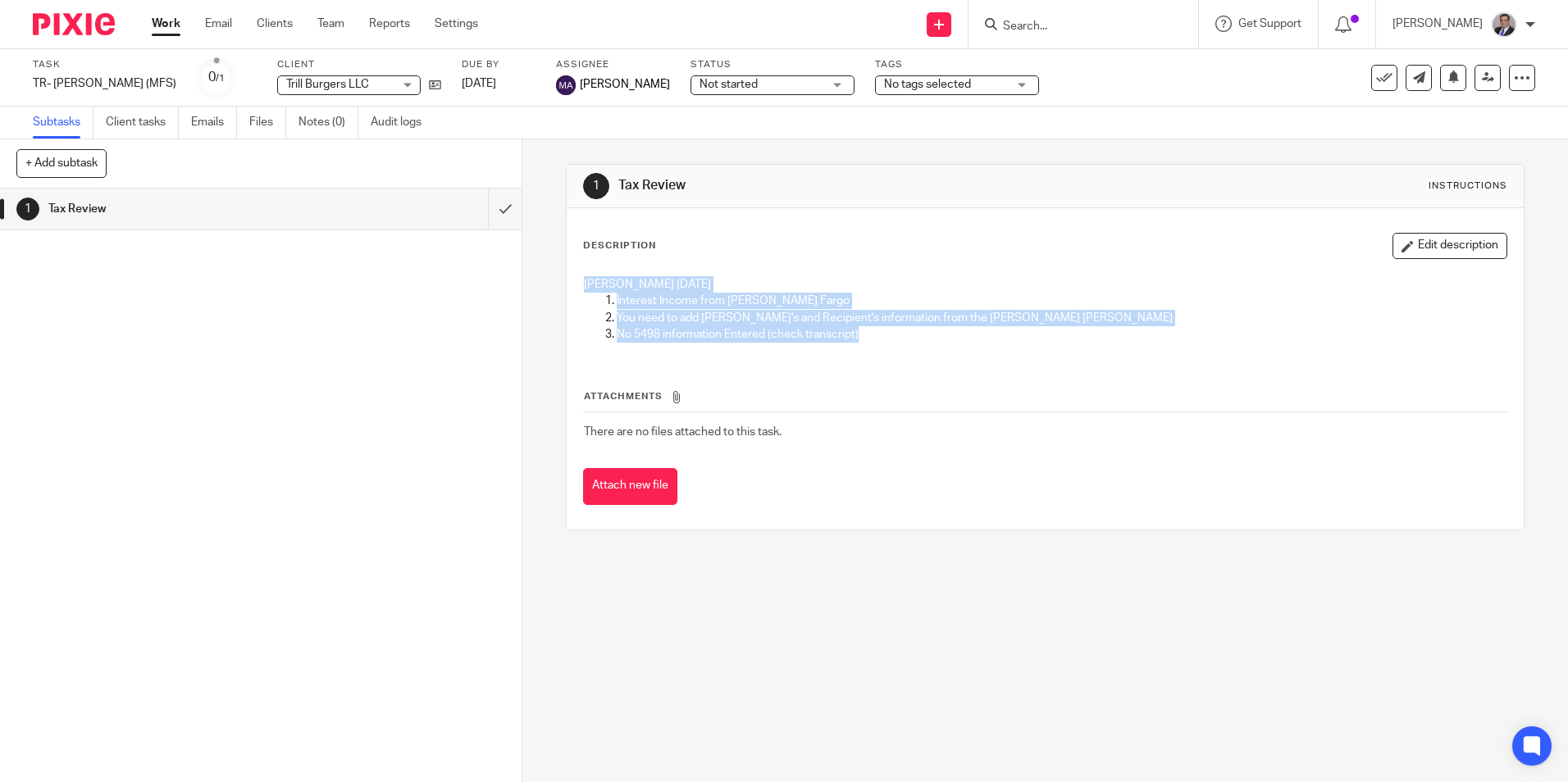
drag, startPoint x: 883, startPoint y: 340, endPoint x: 582, endPoint y: 287, distance: 305.6
click at [582, 287] on div "Rahil Hamirani 9/16/2025 Interest Income from Wells Fargo You need to add Payer…" at bounding box center [1044, 311] width 938 height 87
copy div "Rahil Hamirani 9/16/2025 Interest Income from Wells Fargo You need to add Payer…"
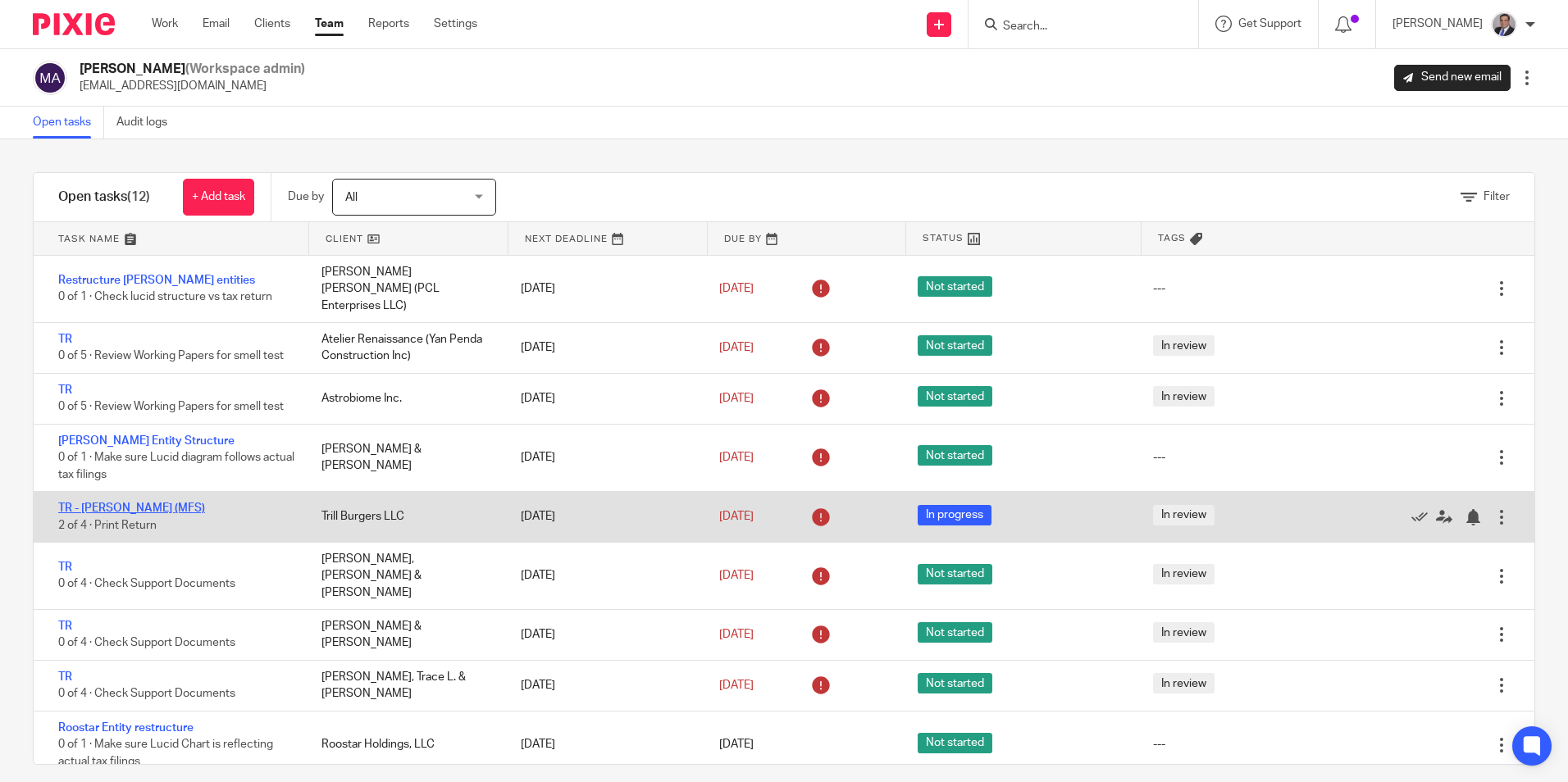
click at [175, 503] on link "TR - [PERSON_NAME] (MFS)" at bounding box center [131, 508] width 147 height 11
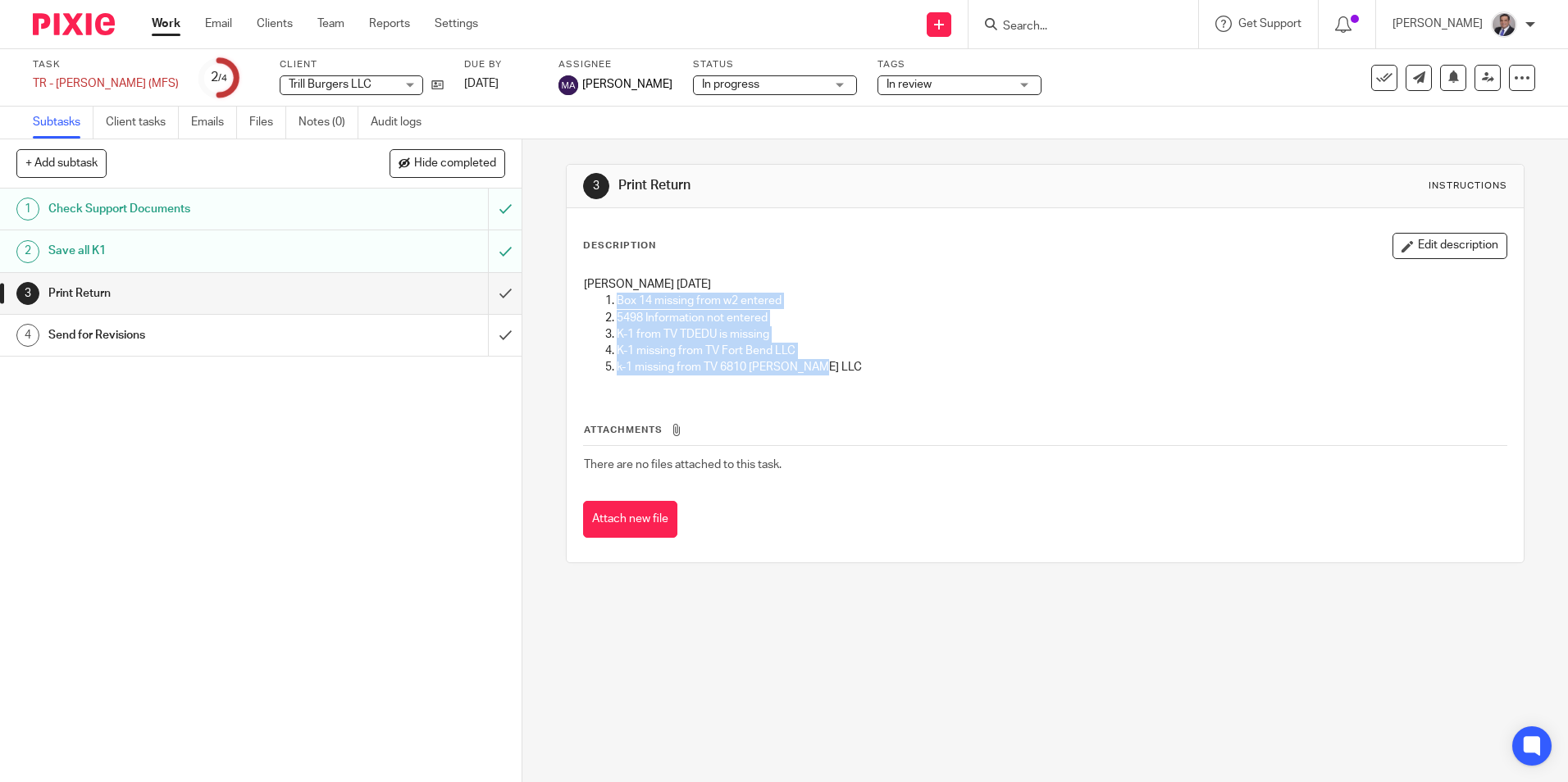
drag, startPoint x: 837, startPoint y: 374, endPoint x: 583, endPoint y: 302, distance: 264.0
click at [583, 302] on ol "Box 14 missing from w2 entered 5498 Information not entered K-1 from TV TDEDU i…" at bounding box center [1044, 334] width 922 height 83
click at [229, 407] on div "1 Check Support Documents 2 Save all K1 3 Print Return 4 Send for Revisions" at bounding box center [260, 485] width 521 height 594
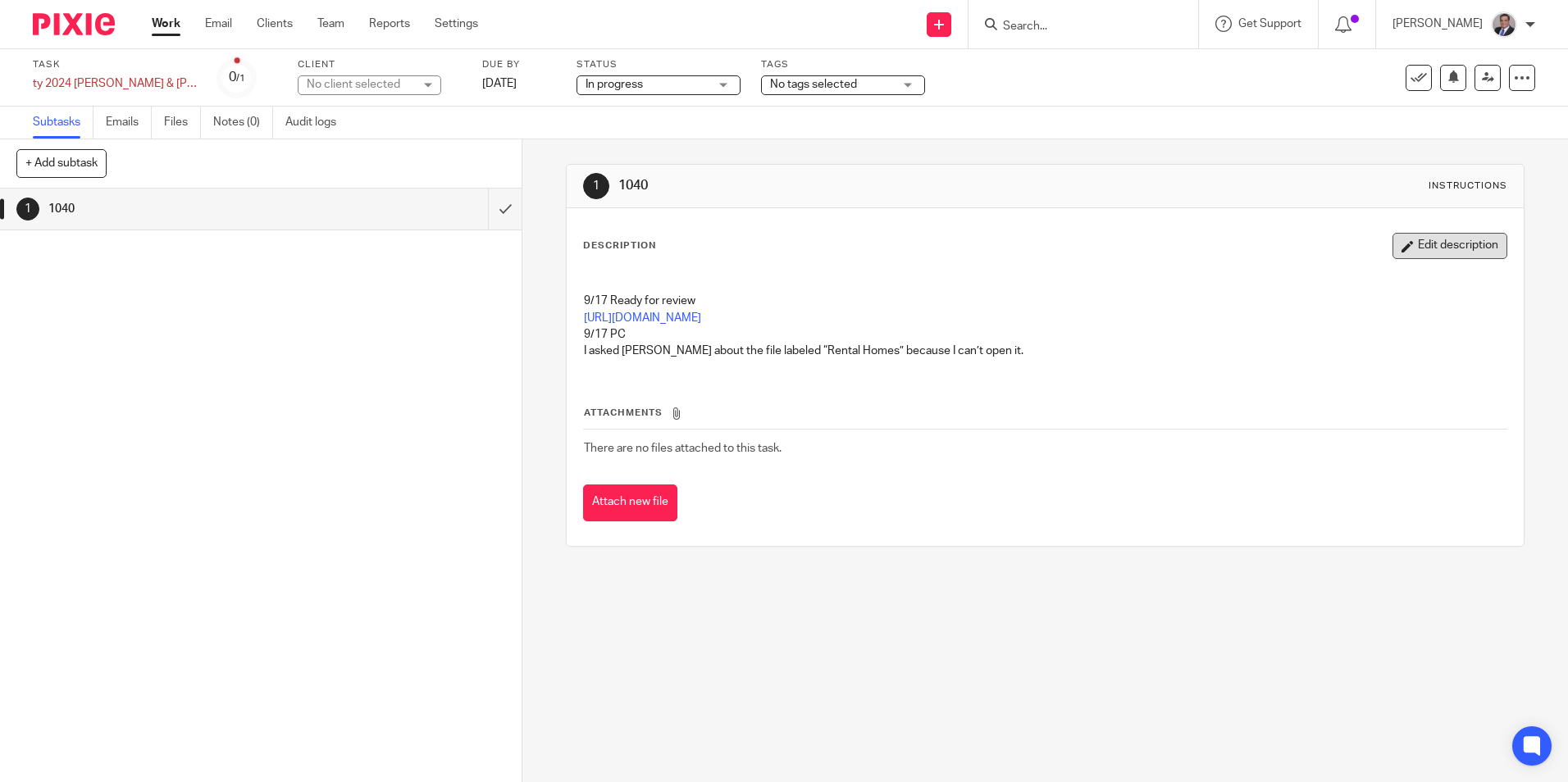
click at [1409, 248] on button "Edit description" at bounding box center [1449, 246] width 115 height 26
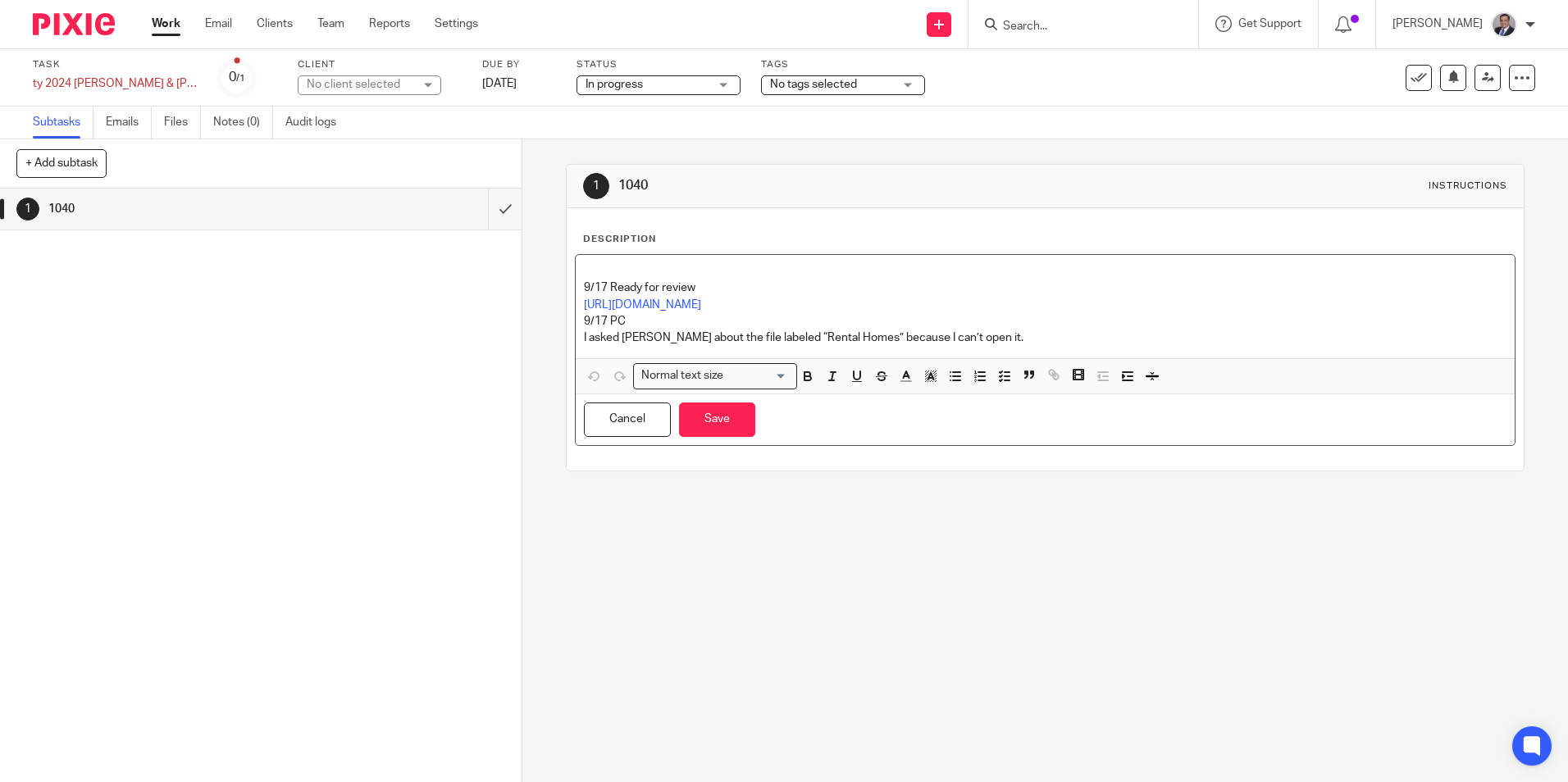
click at [622, 260] on div "9/17 Ready for review https://3.basecamp.com/5341776/buckets/41573867/uploads/9…" at bounding box center [1044, 306] width 938 height 103
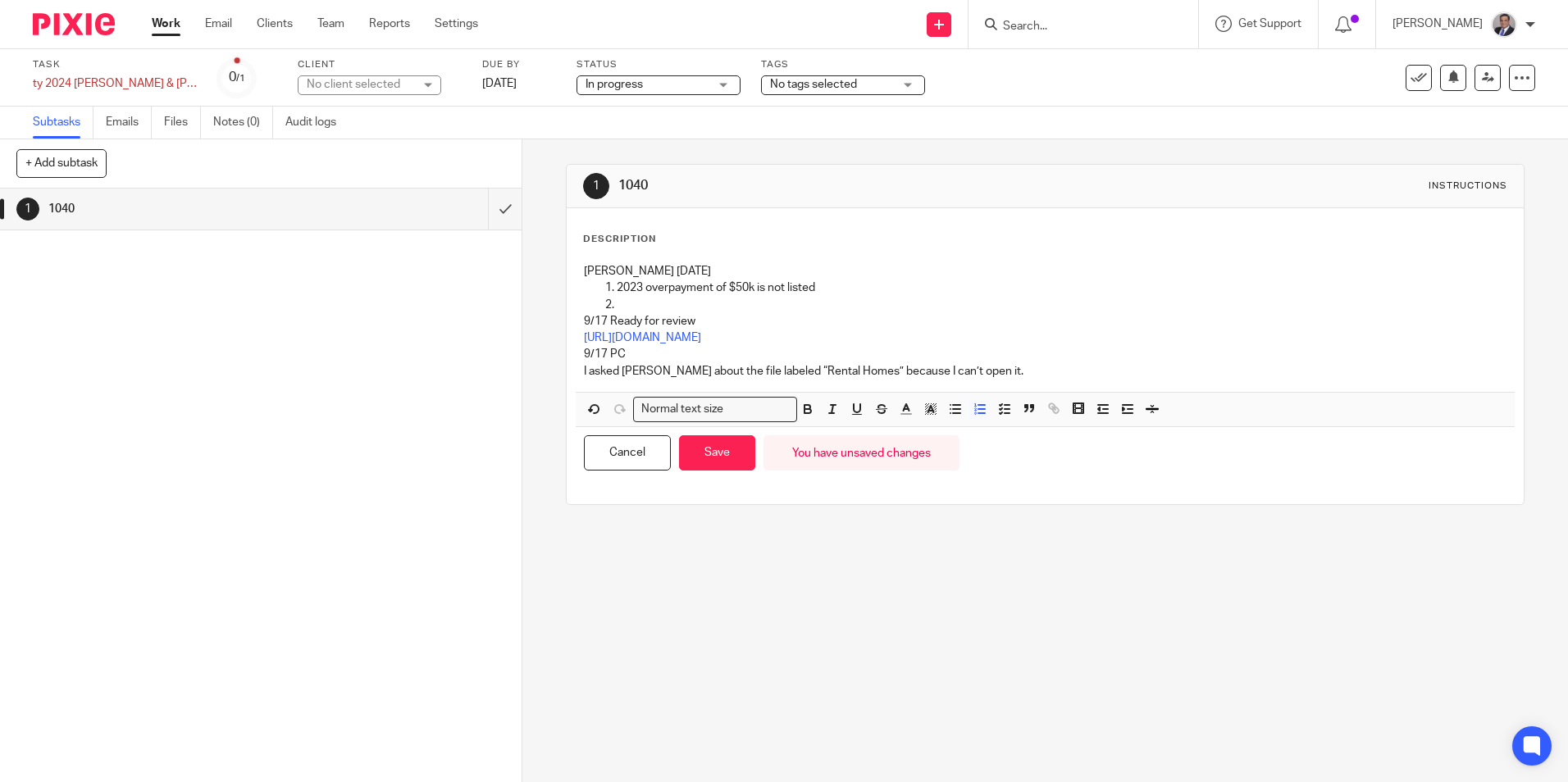
click at [626, 307] on p at bounding box center [1061, 305] width 889 height 17
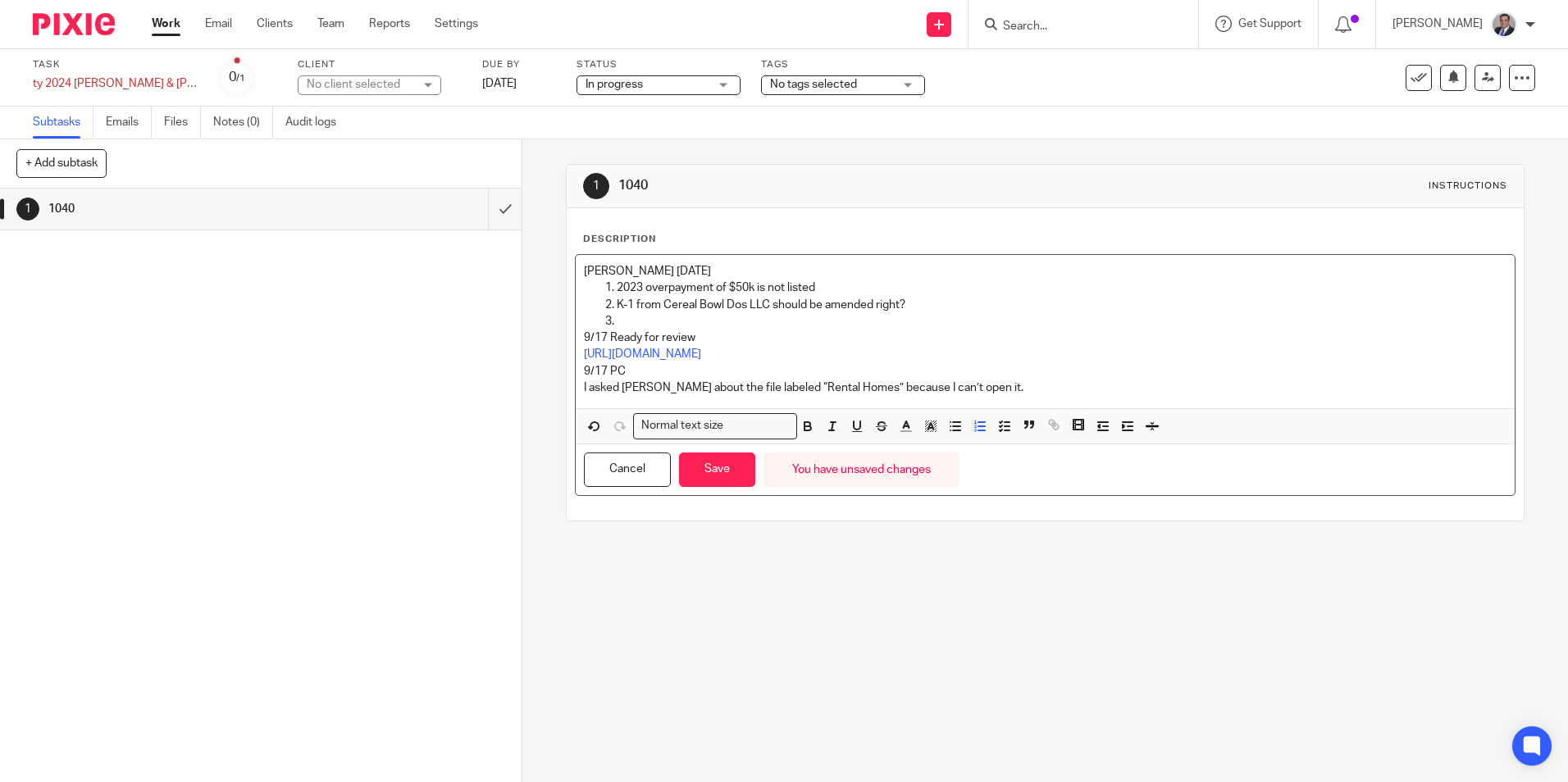
click at [639, 314] on p at bounding box center [1061, 321] width 889 height 17
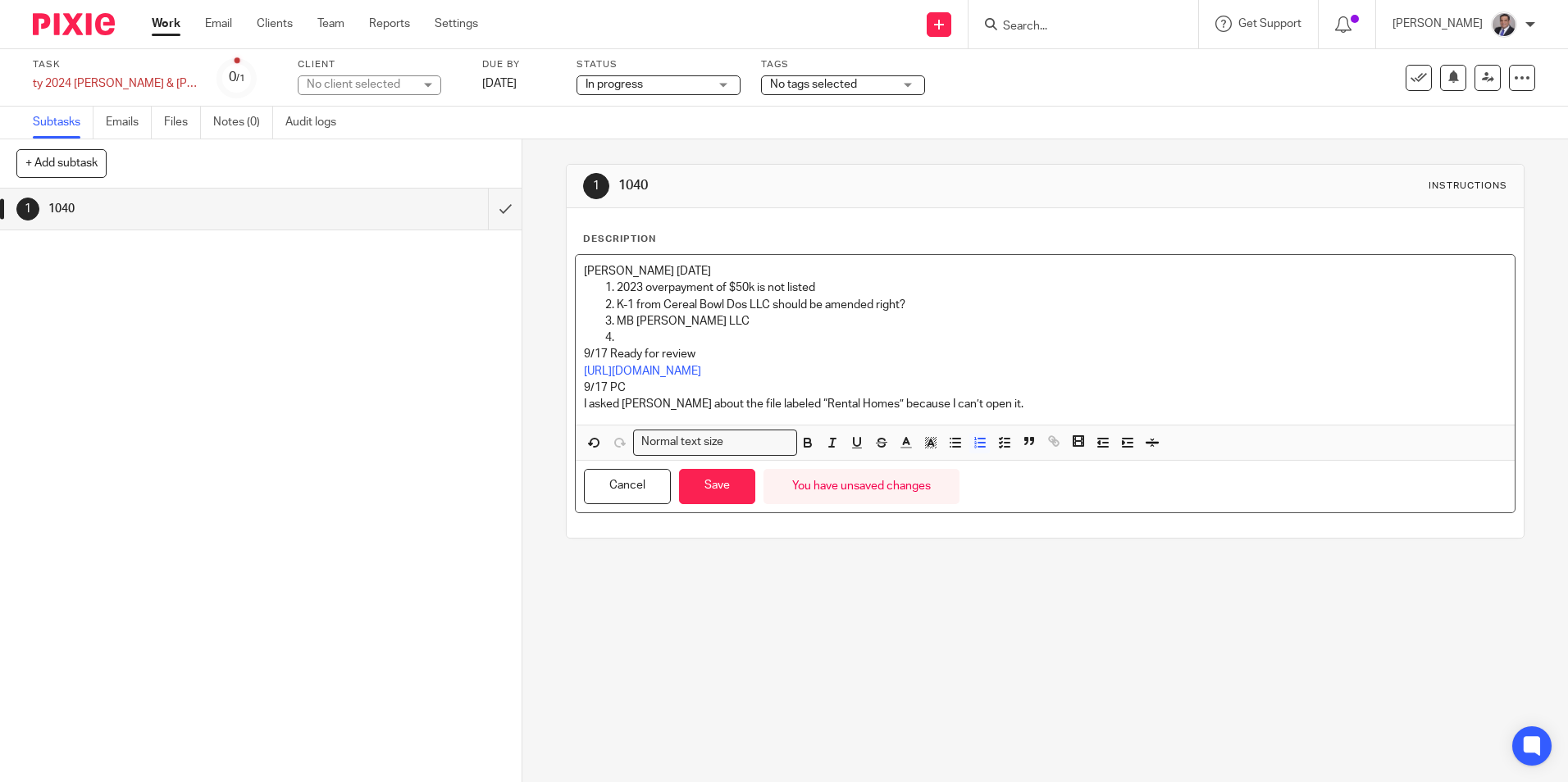
click at [667, 329] on p "MB Parmer LLC" at bounding box center [1061, 321] width 889 height 17
click at [714, 327] on p "MB Parmer LLC" at bounding box center [1061, 321] width 889 height 17
drag, startPoint x: 708, startPoint y: 323, endPoint x: 614, endPoint y: 315, distance: 94.3
click at [617, 315] on p "MB Parmer LLC" at bounding box center [1061, 321] width 889 height 17
click at [625, 339] on p at bounding box center [1061, 337] width 889 height 17
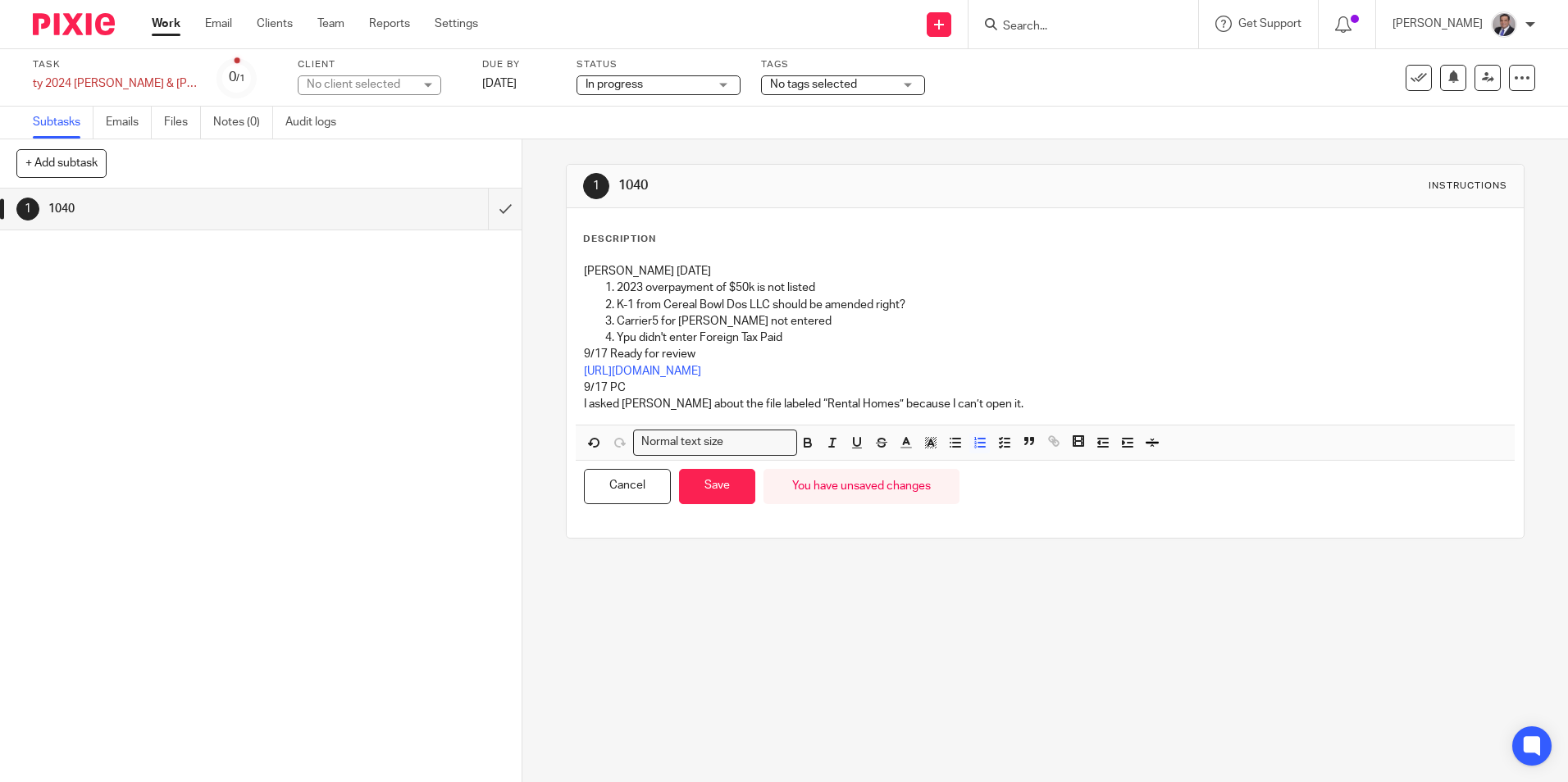
click at [814, 340] on p "Ypu didn't enter Foreign Tax Paid" at bounding box center [1061, 337] width 889 height 17
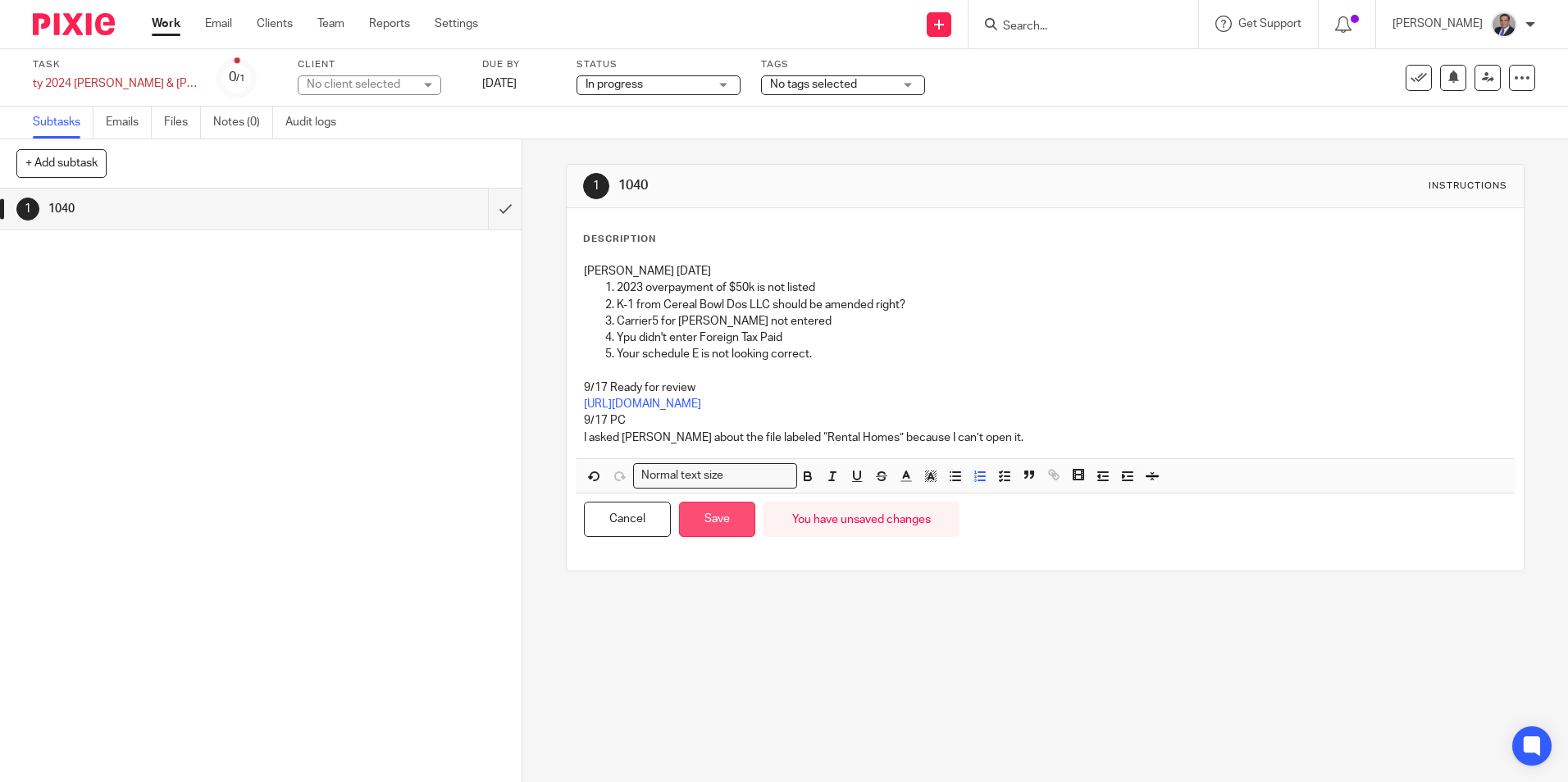
click at [717, 523] on button "Save" at bounding box center [717, 519] width 76 height 35
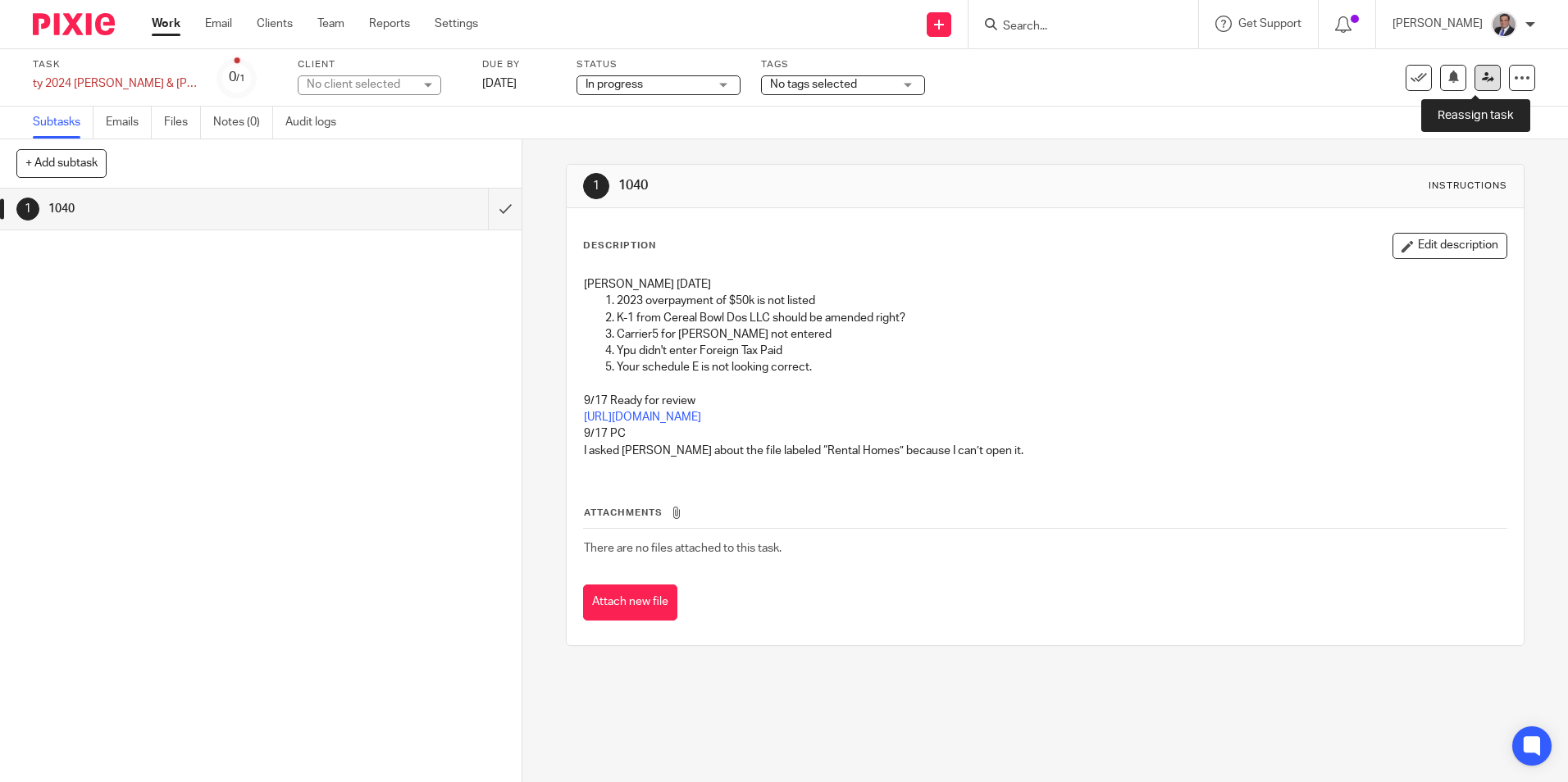
click at [1481, 73] on icon at bounding box center [1487, 77] width 12 height 12
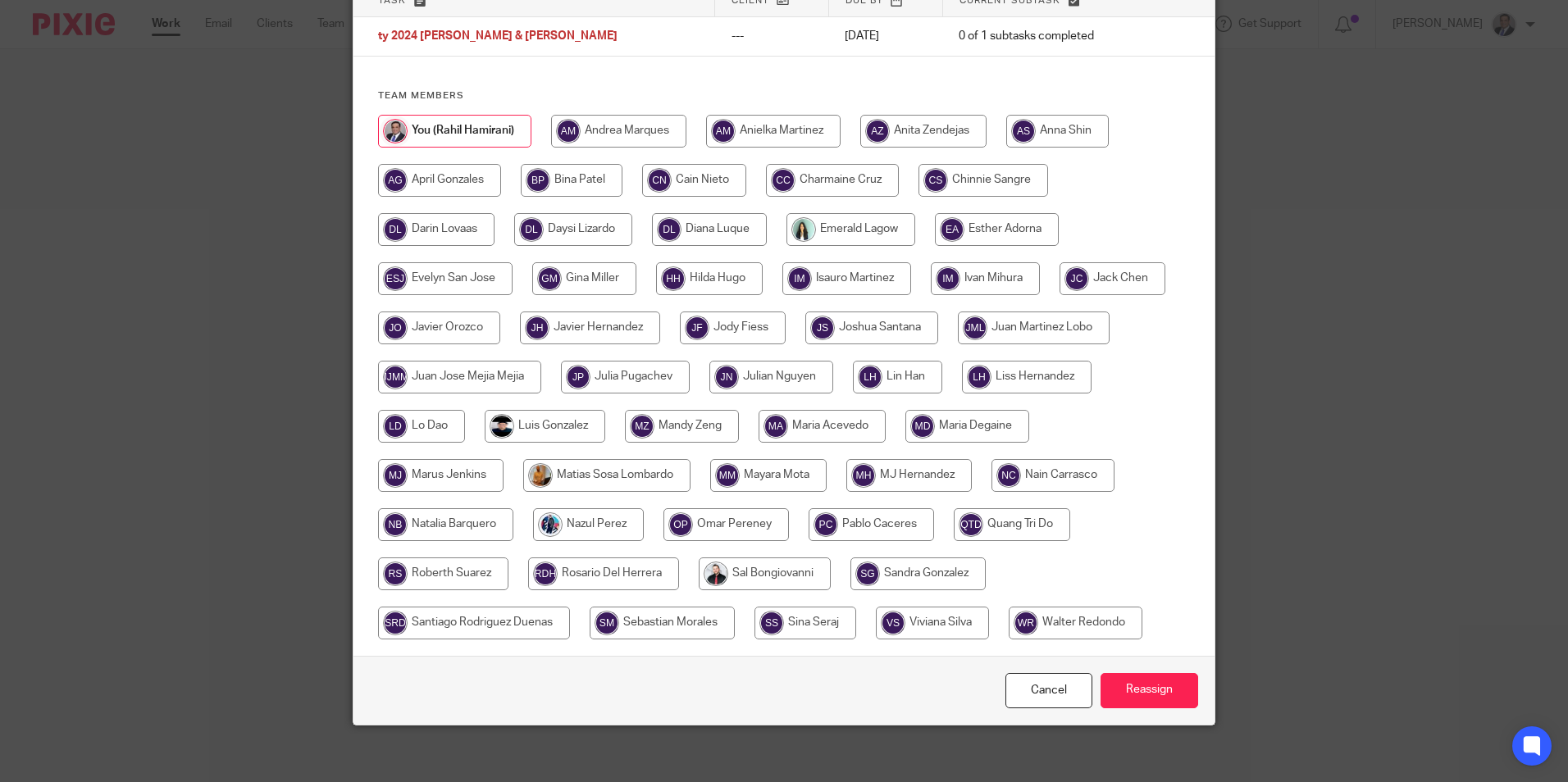
scroll to position [143, 0]
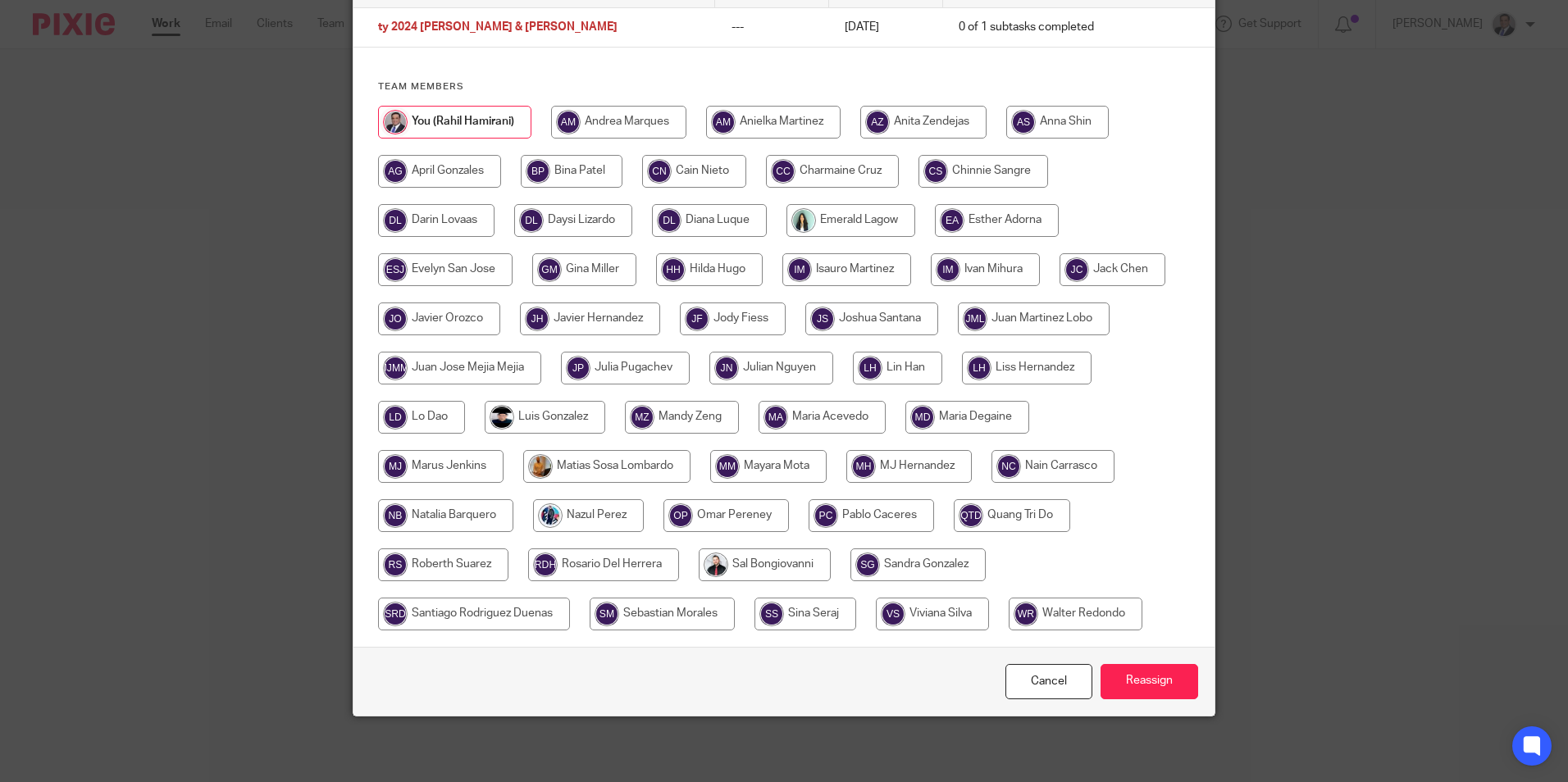
click at [864, 505] on input "radio" at bounding box center [871, 515] width 125 height 32
radio input "true"
click at [1127, 675] on input "Reassign" at bounding box center [1148, 681] width 97 height 35
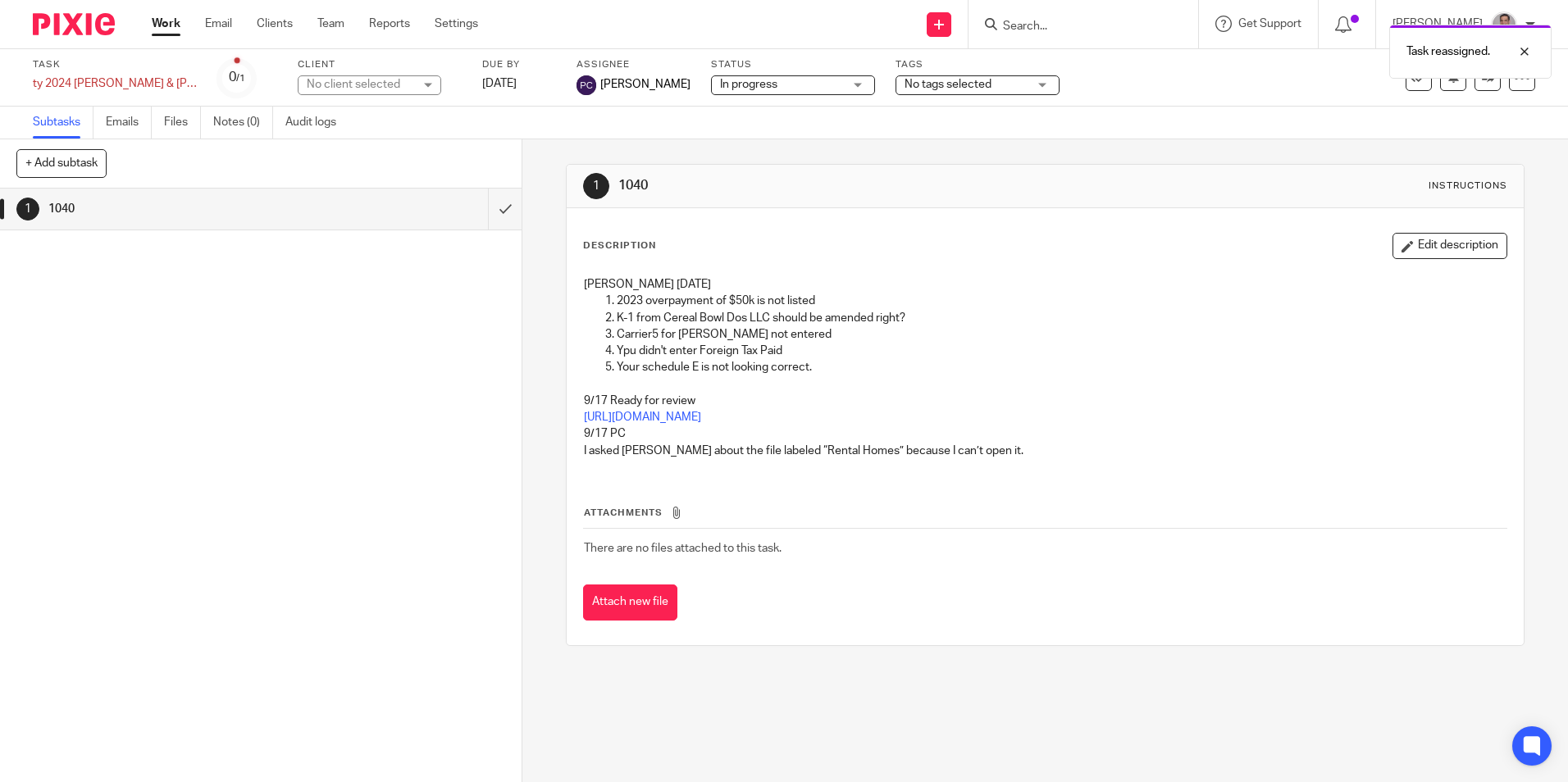
click at [189, 30] on ul "Work Email Clients Team Reports Settings" at bounding box center [327, 24] width 351 height 17
click at [160, 24] on link "Work" at bounding box center [166, 24] width 29 height 17
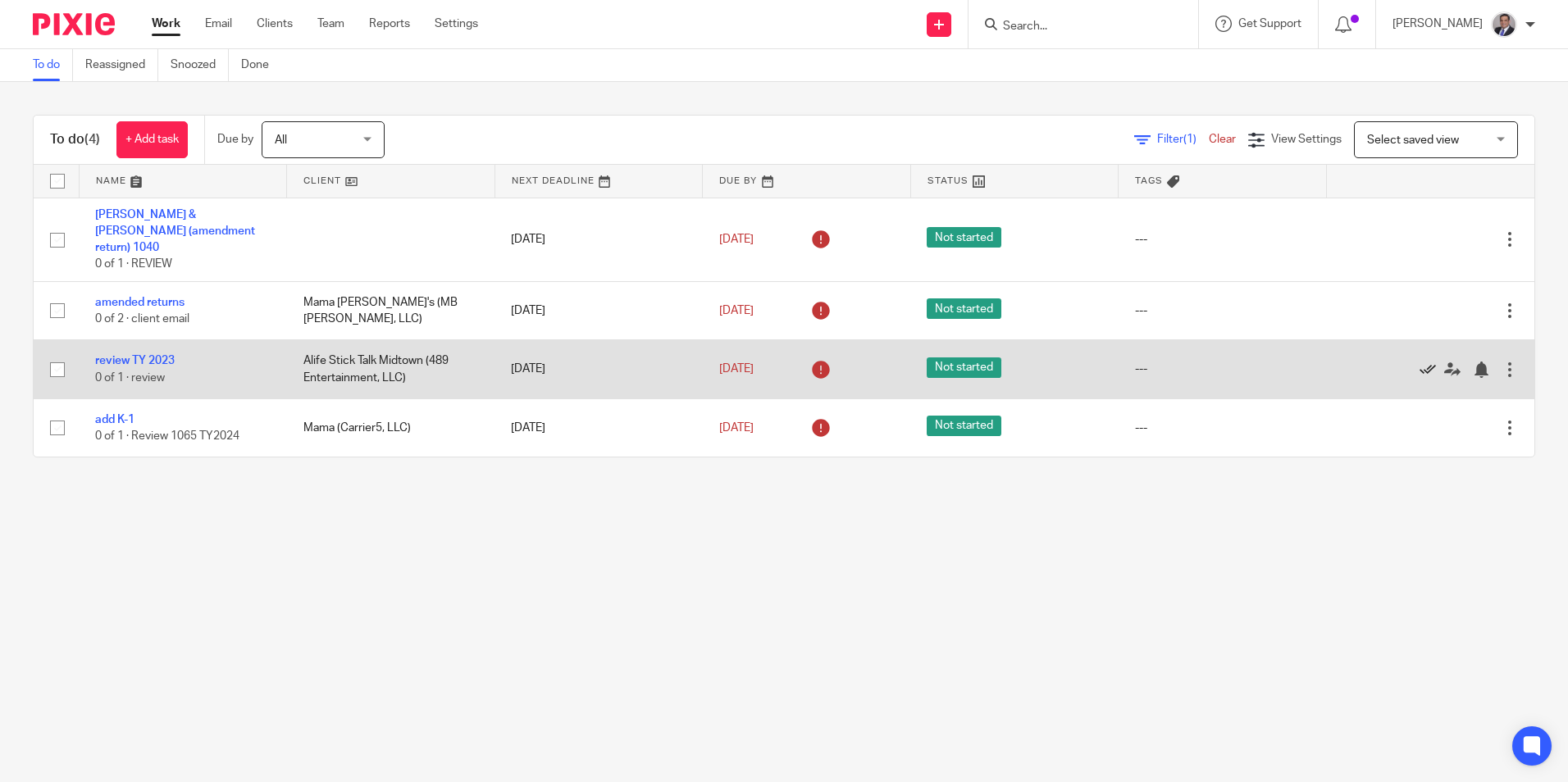
click at [1419, 362] on icon at bounding box center [1427, 370] width 17 height 17
